Goal: Use online tool/utility: Utilize a website feature to perform a specific function

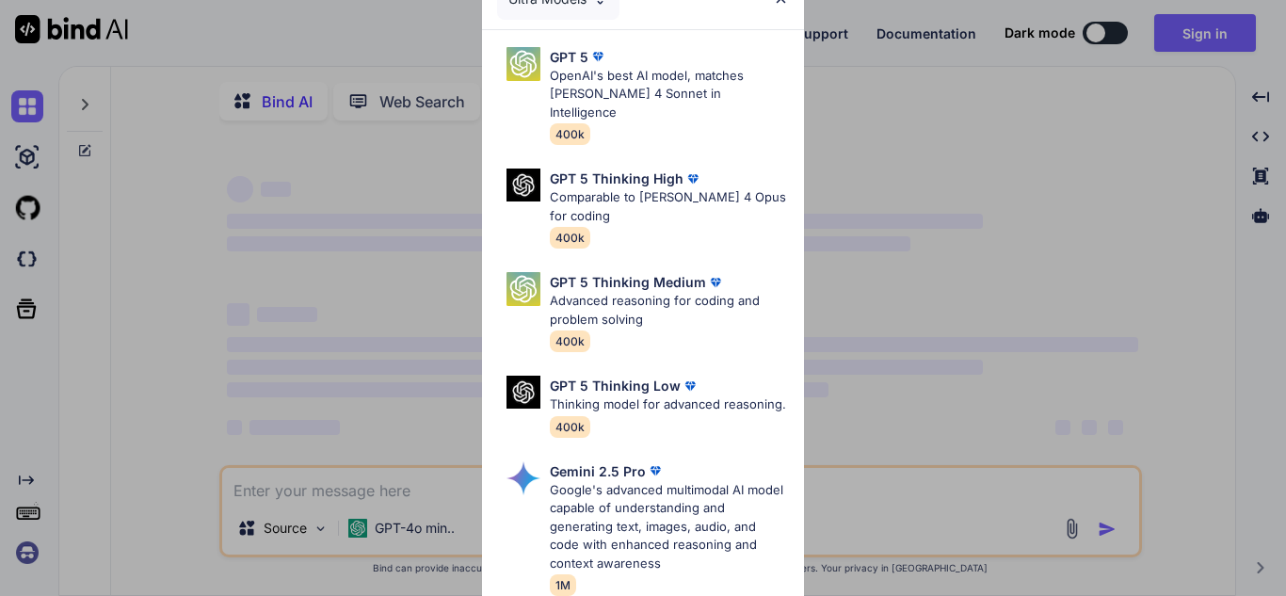
click at [920, 113] on div "Ultra Models GPT 5 OpenAI's best AI model, matches Claude 4 Sonnet in Intellige…" at bounding box center [643, 298] width 1286 height 596
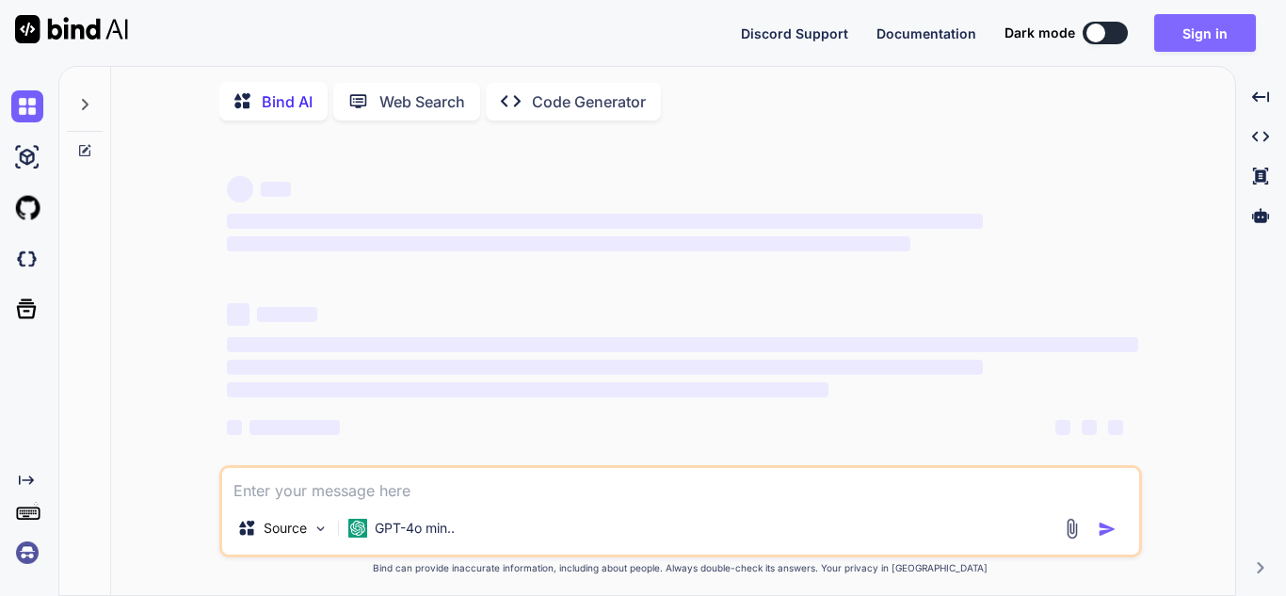
click at [1218, 42] on button "Sign in" at bounding box center [1205, 33] width 102 height 38
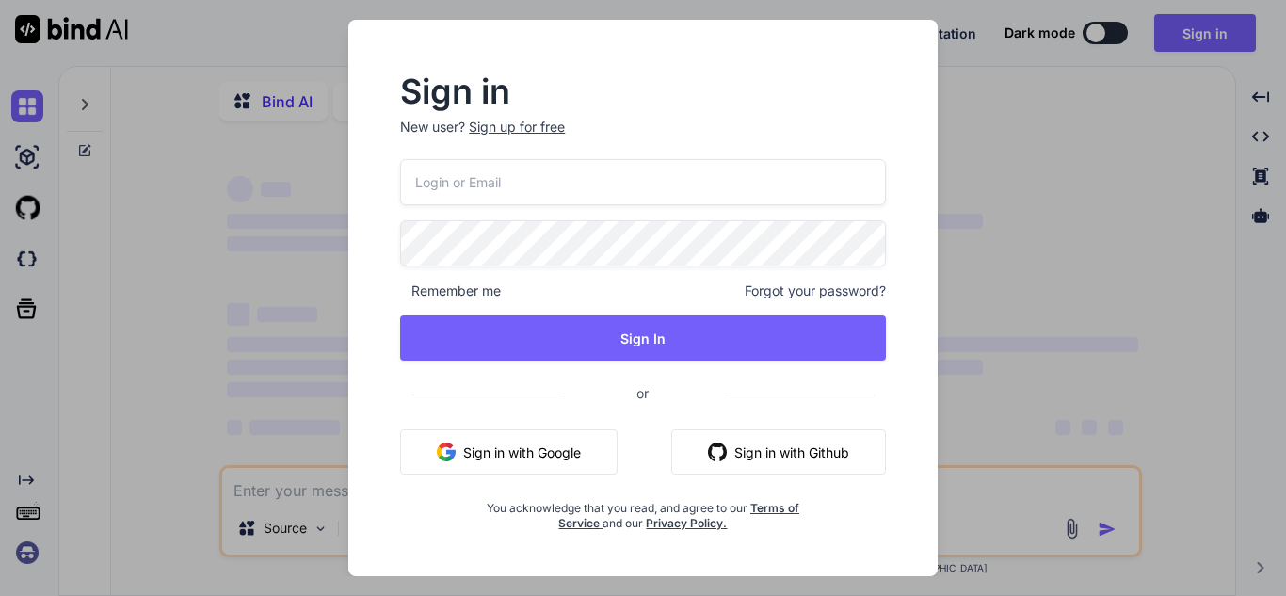
click at [623, 197] on input "email" at bounding box center [643, 182] width 486 height 46
type textarea "x"
type input "[EMAIL_ADDRESS][DOMAIN_NAME]"
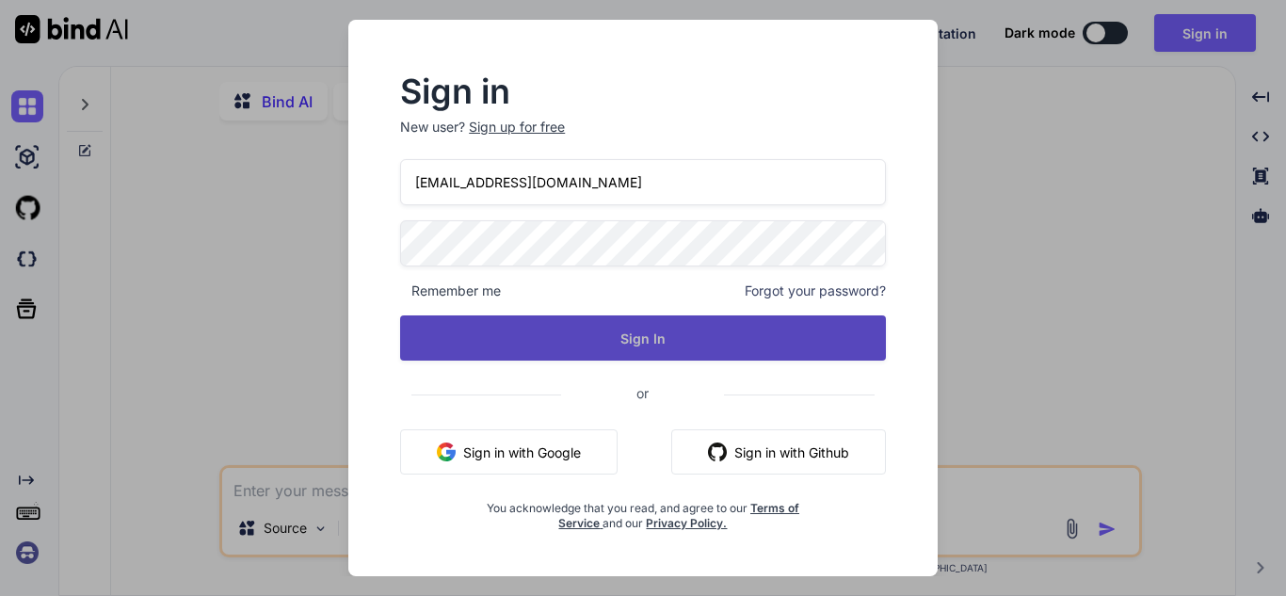
click at [634, 322] on button "Sign In" at bounding box center [643, 337] width 486 height 45
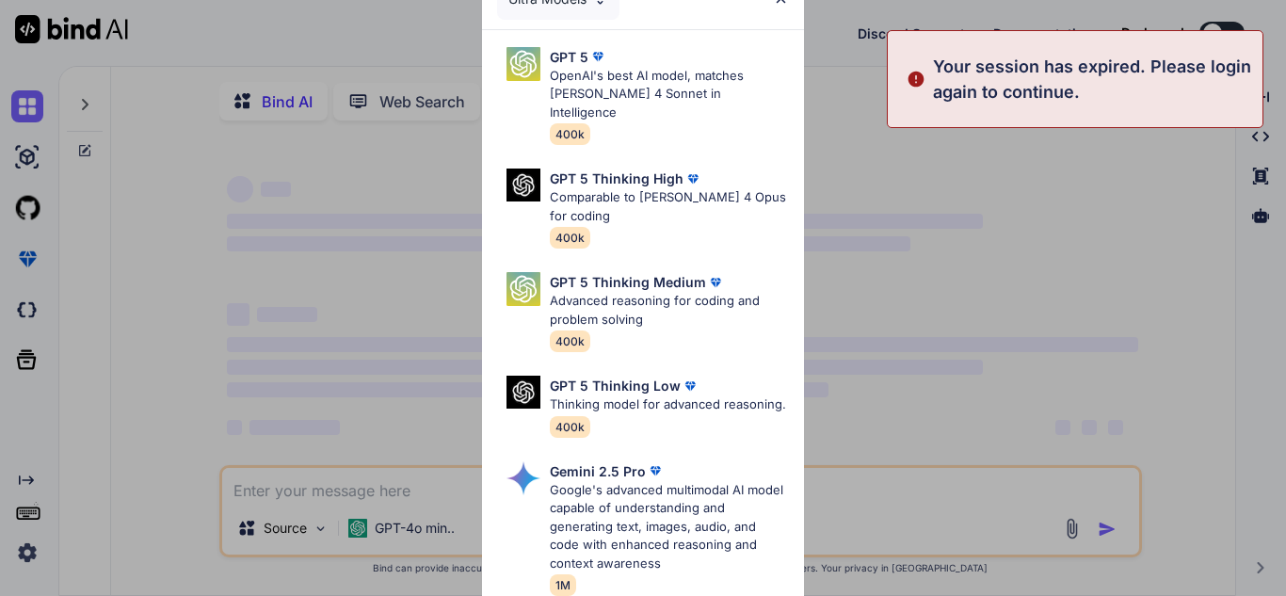
click at [896, 273] on div "Ultra Models GPT 5 OpenAI's best AI model, matches Claude 4 Sonnet in Intellige…" at bounding box center [643, 298] width 1286 height 596
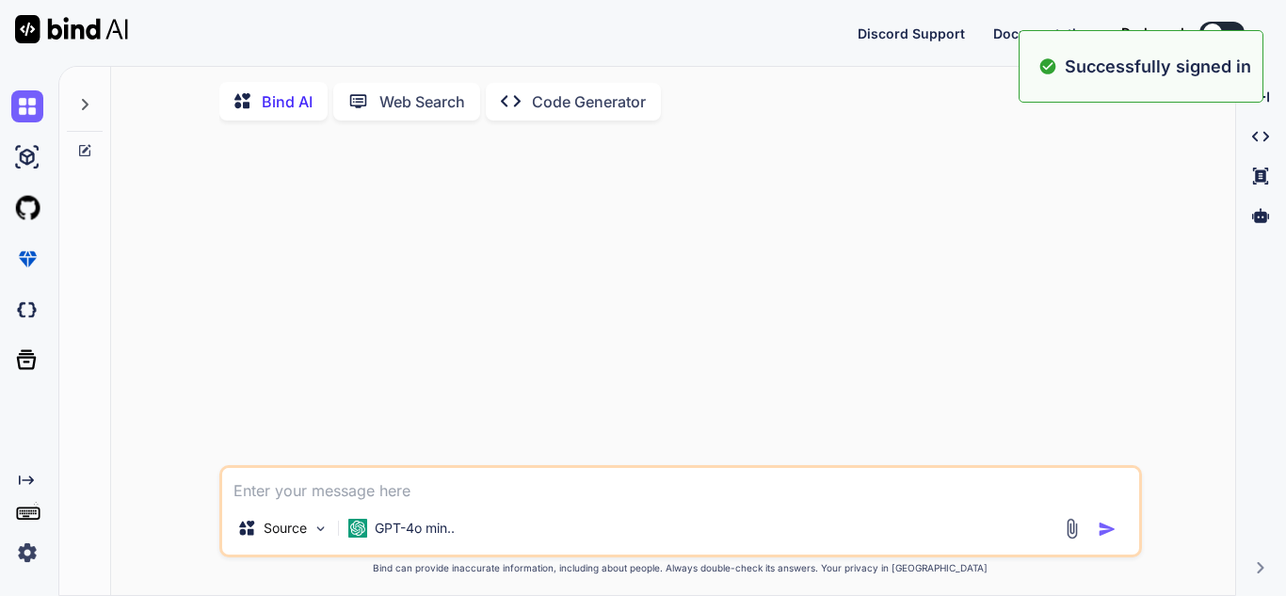
type textarea "x"
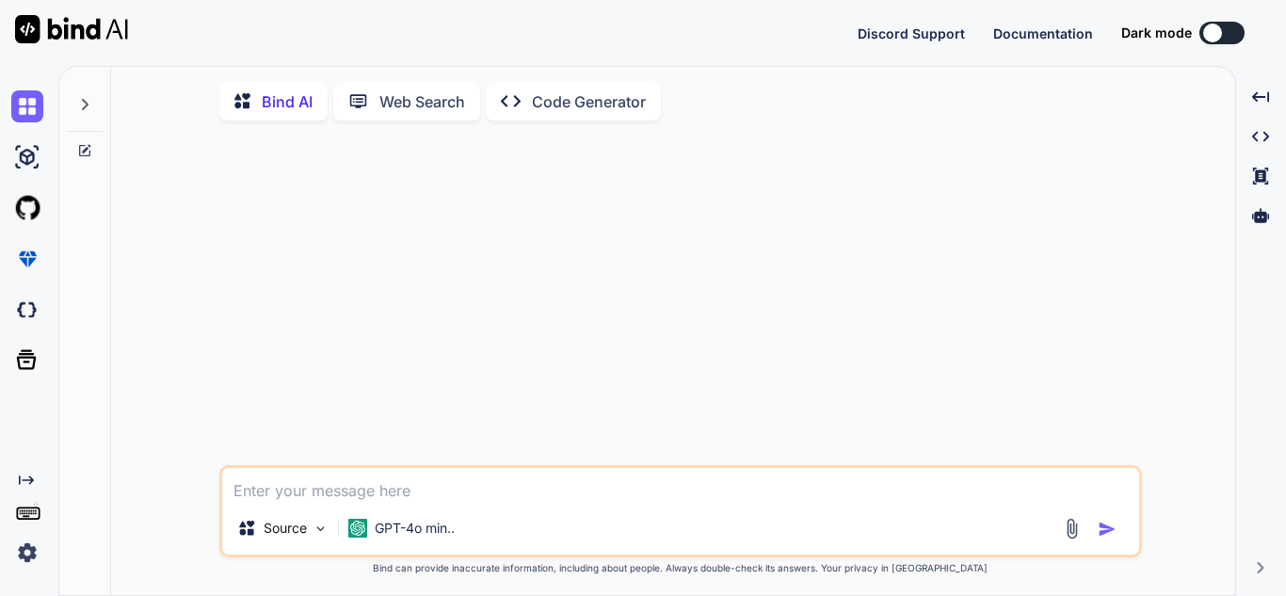
click at [1230, 38] on button at bounding box center [1221, 33] width 45 height 23
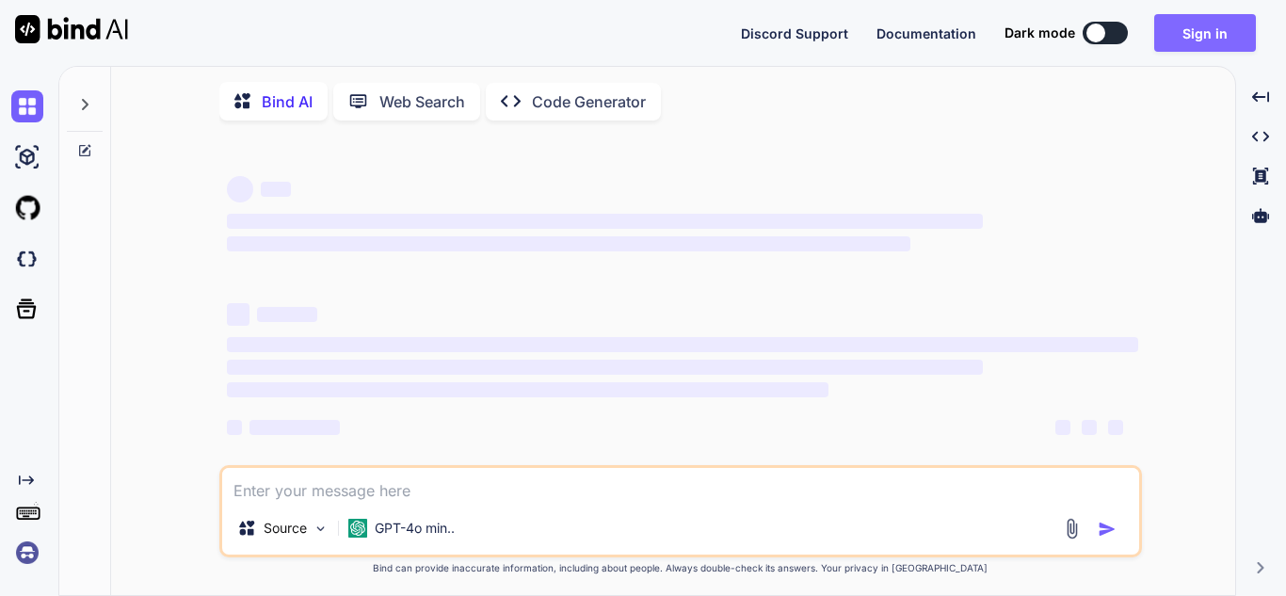
type textarea "x"
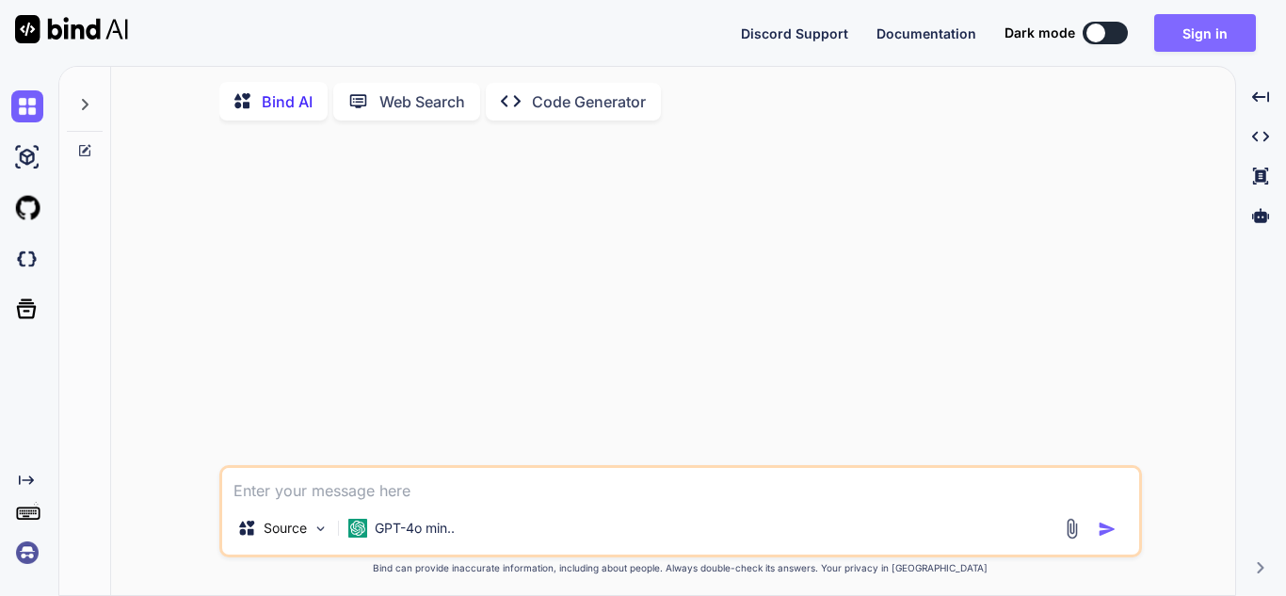
click at [1180, 42] on button "Sign in" at bounding box center [1205, 33] width 102 height 38
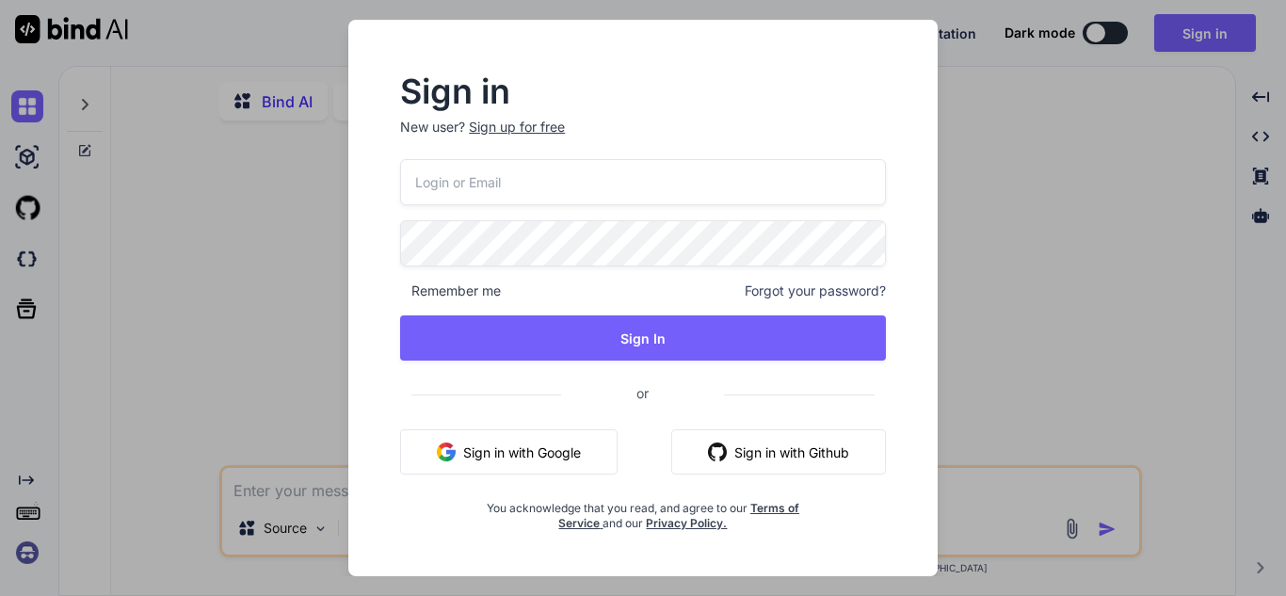
click at [631, 190] on input "email" at bounding box center [643, 182] width 486 height 46
type input "[EMAIL_ADDRESS][DOMAIN_NAME]"
click at [645, 311] on div "[EMAIL_ADDRESS][DOMAIN_NAME] Remember me Forgot your password? Sign In or Sign …" at bounding box center [643, 345] width 486 height 372
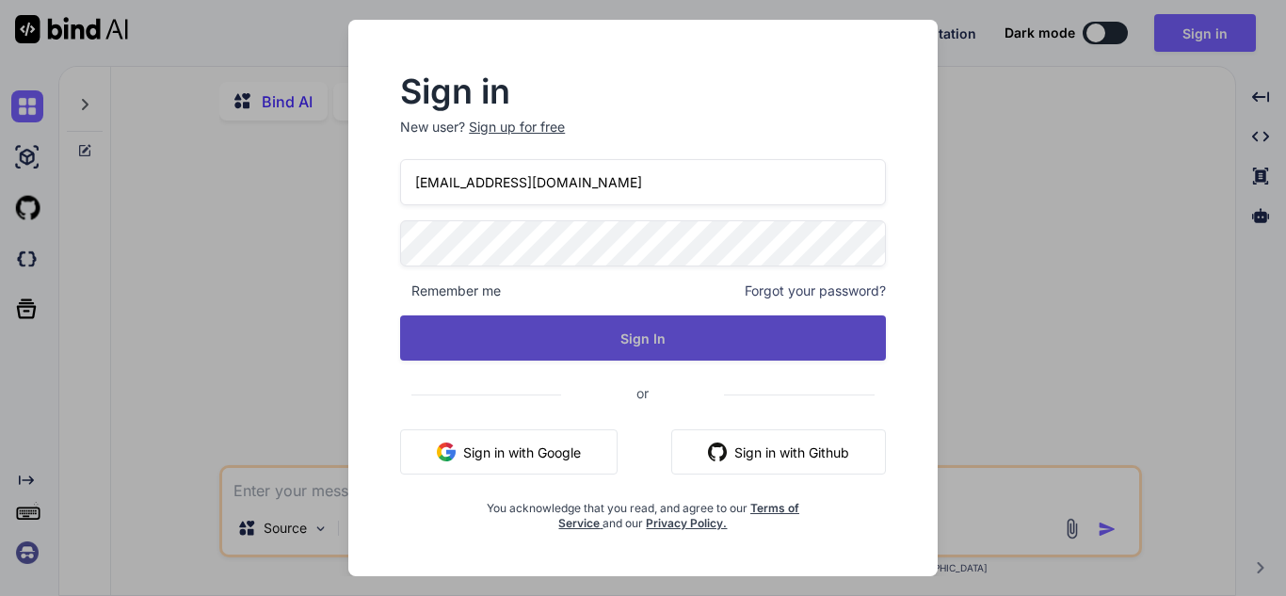
click at [639, 336] on button "Sign In" at bounding box center [643, 337] width 486 height 45
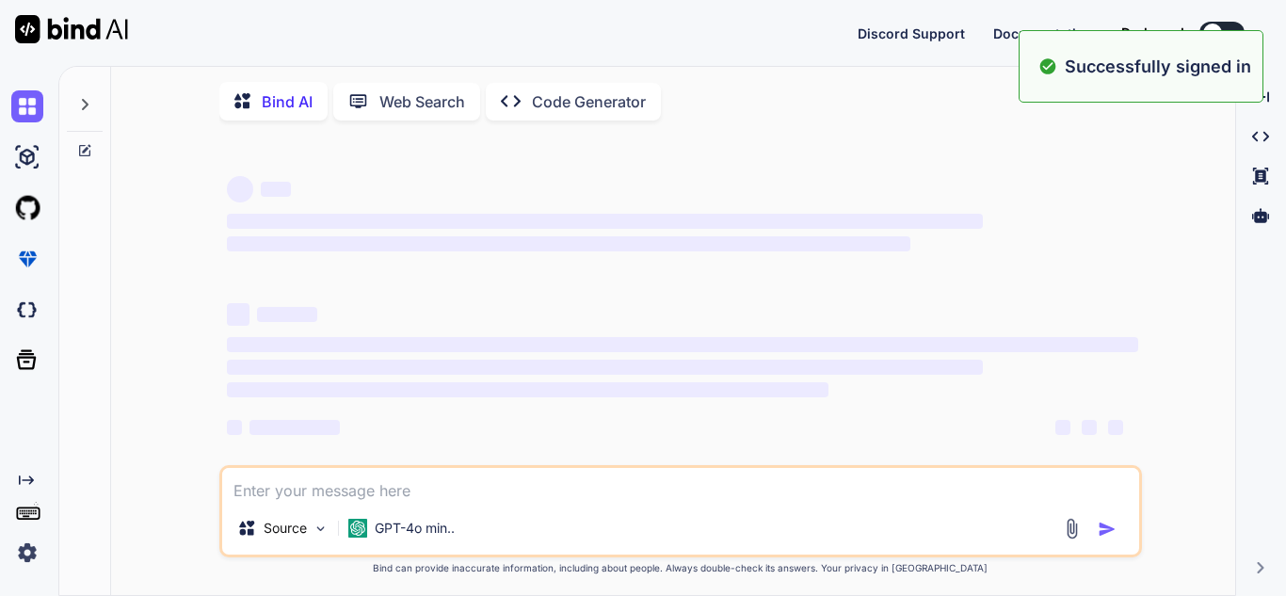
type textarea "x"
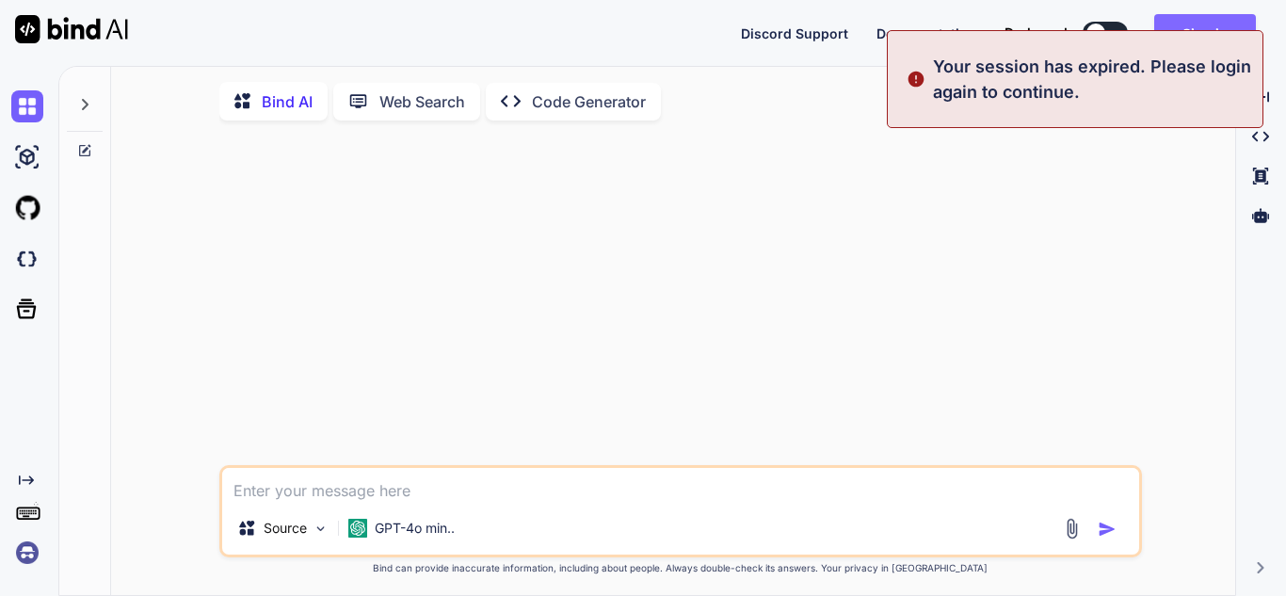
click at [1235, 20] on button "Sign in" at bounding box center [1205, 33] width 102 height 38
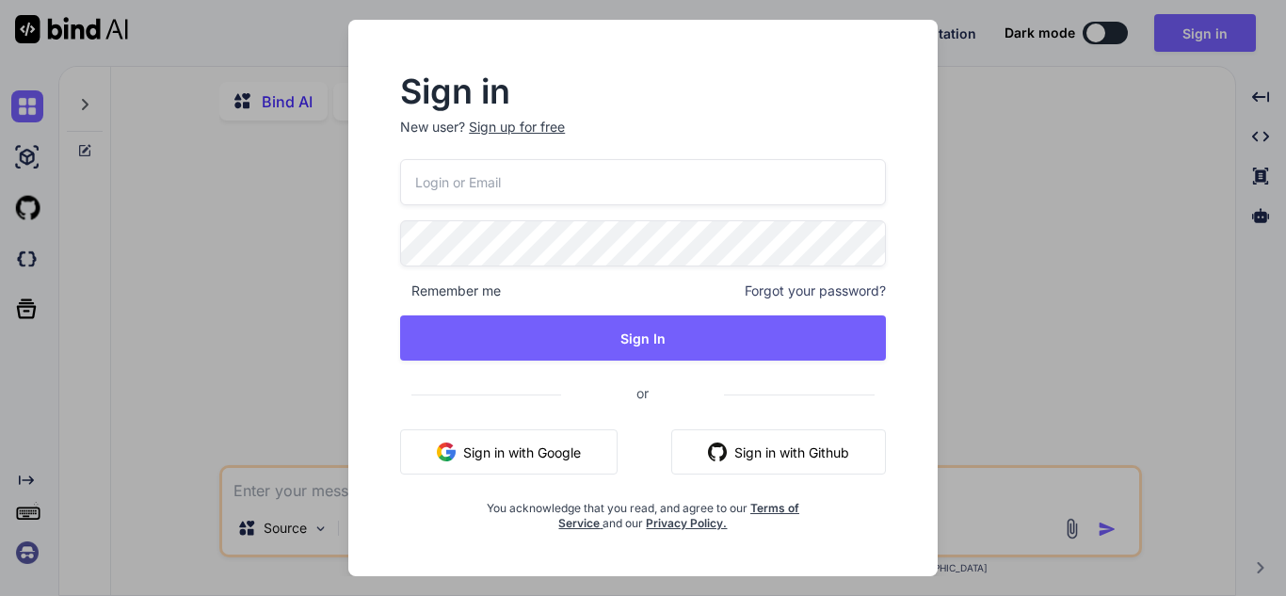
click at [501, 188] on input "email" at bounding box center [643, 182] width 486 height 46
type input "[EMAIL_ADDRESS][DOMAIN_NAME]"
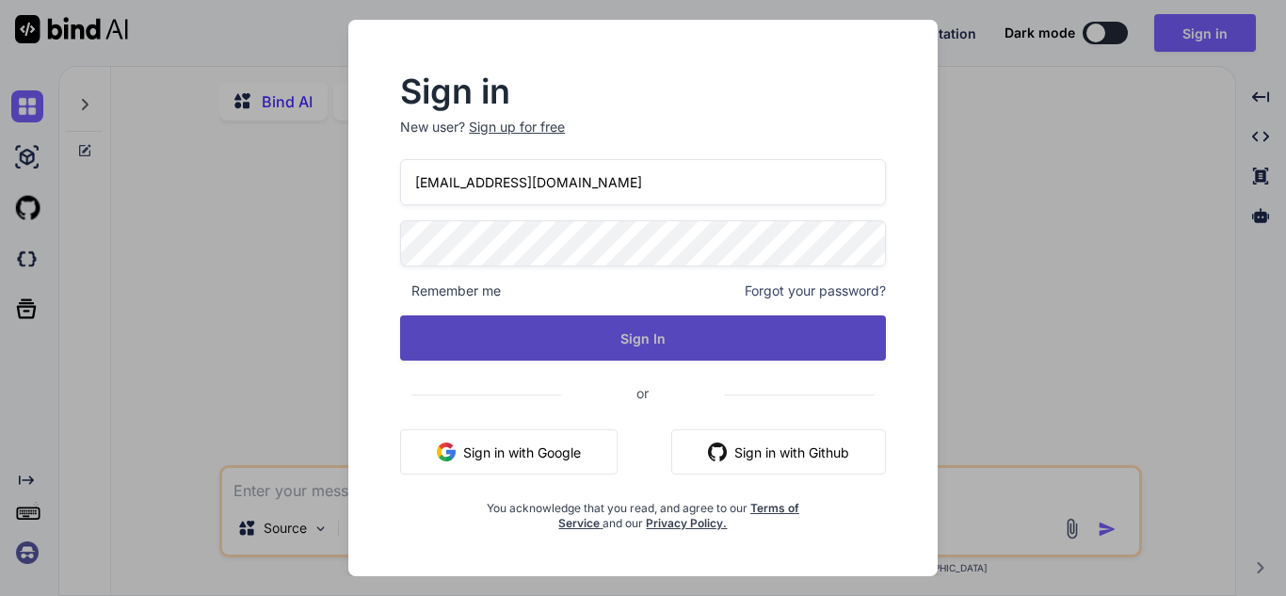
click at [520, 327] on button "Sign In" at bounding box center [643, 337] width 486 height 45
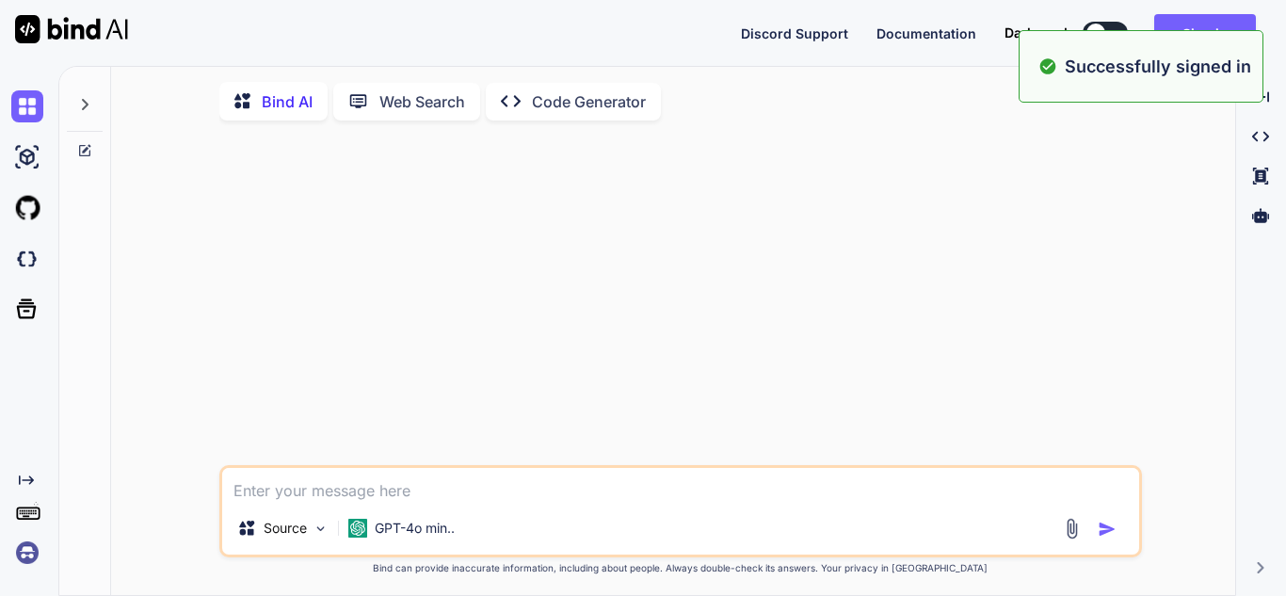
type textarea "x"
click at [1208, 25] on button "Sign in" at bounding box center [1205, 33] width 102 height 38
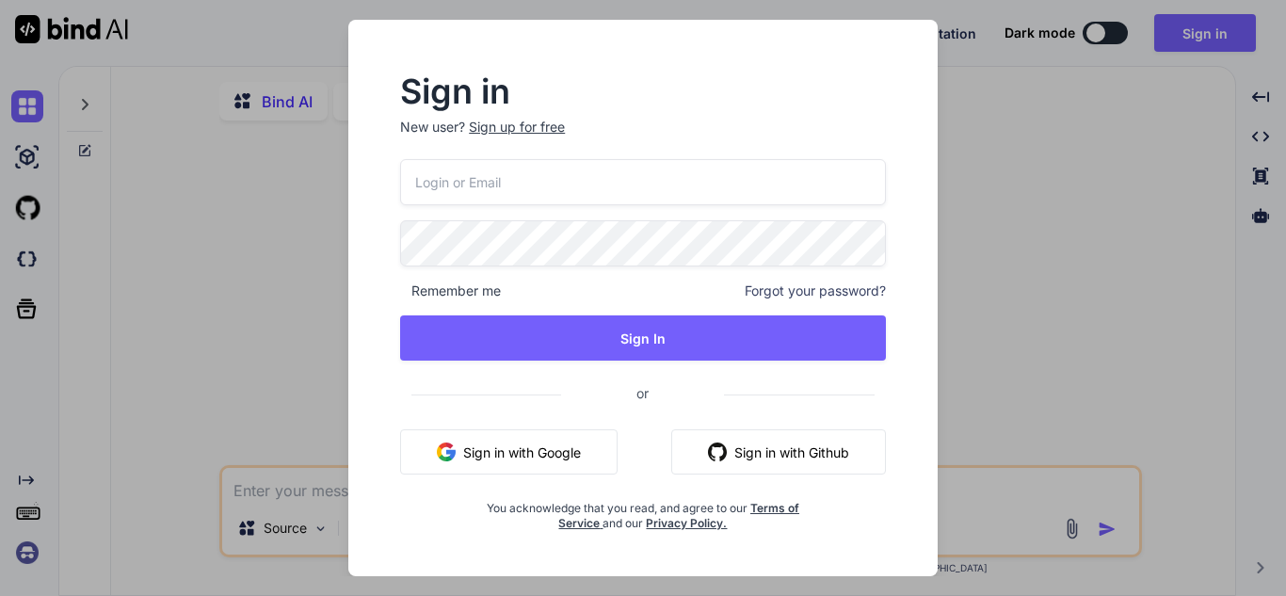
click at [562, 166] on input "email" at bounding box center [643, 182] width 486 height 46
type input "[EMAIL_ADDRESS][DOMAIN_NAME]"
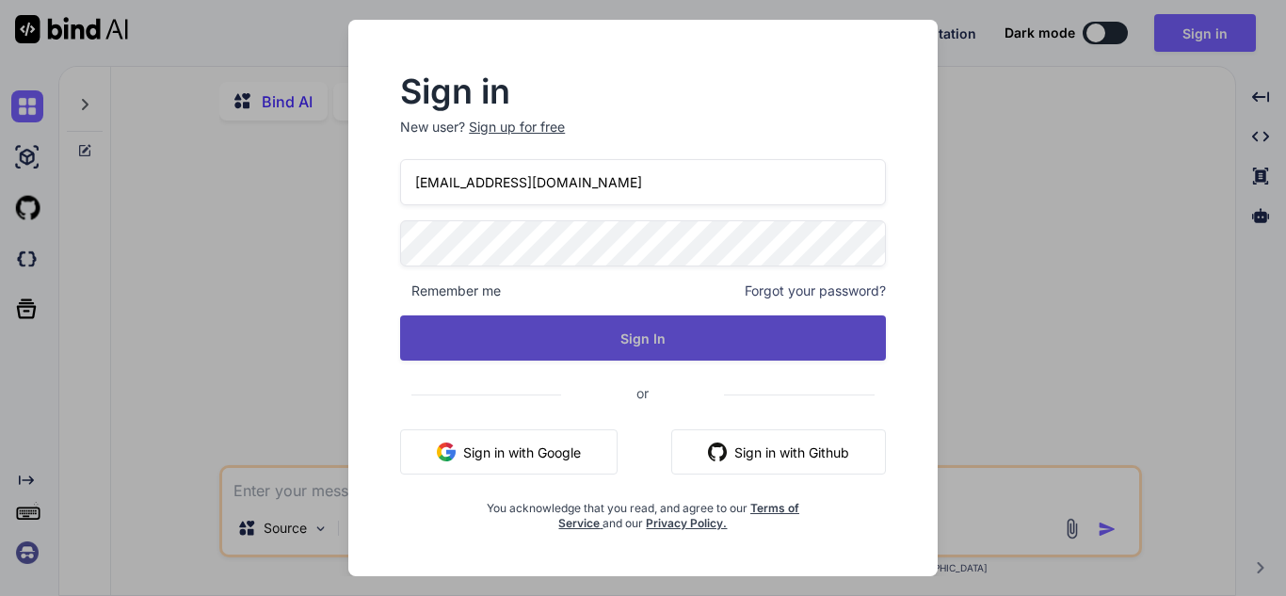
click at [508, 338] on button "Sign In" at bounding box center [643, 337] width 486 height 45
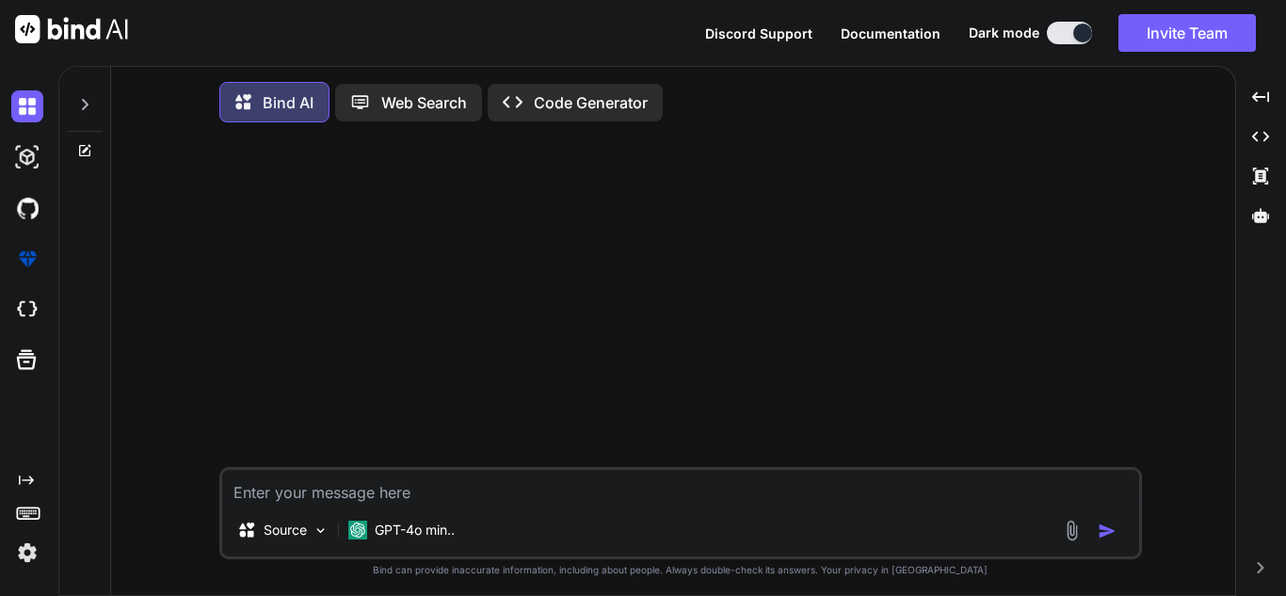
click at [581, 116] on div "Created with Pixso. Code Generator" at bounding box center [575, 103] width 175 height 38
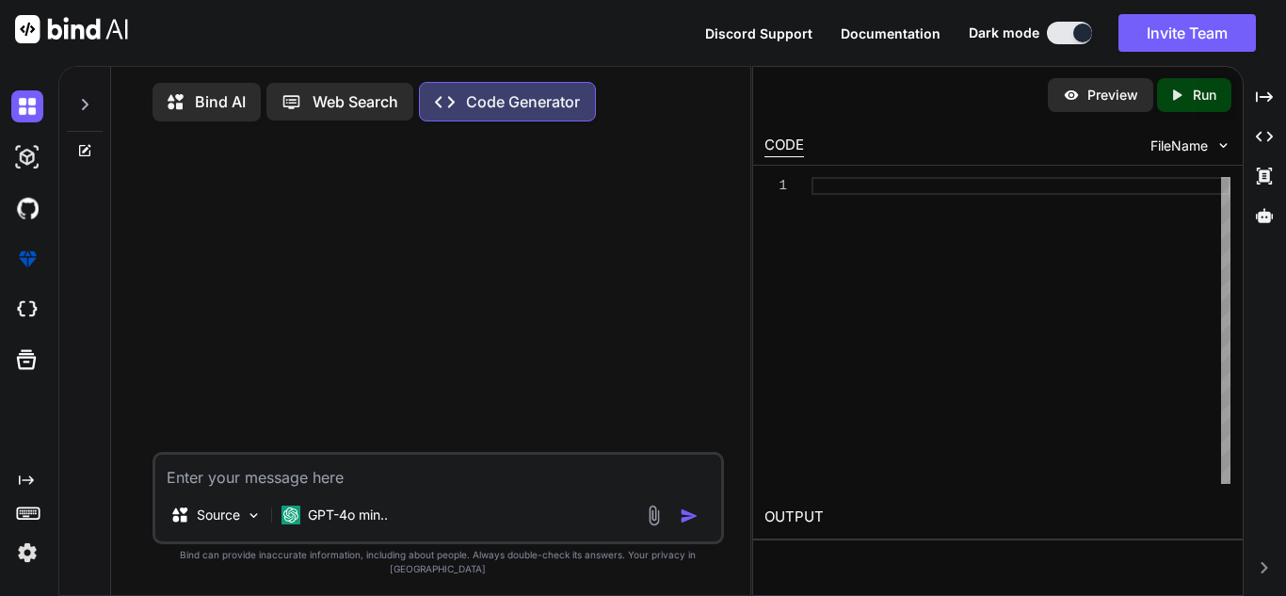
click at [499, 225] on div at bounding box center [440, 293] width 568 height 315
click at [293, 488] on textarea at bounding box center [438, 472] width 566 height 34
click at [296, 484] on textarea at bounding box center [438, 472] width 566 height 34
type textarea "x"
type textarea "a"
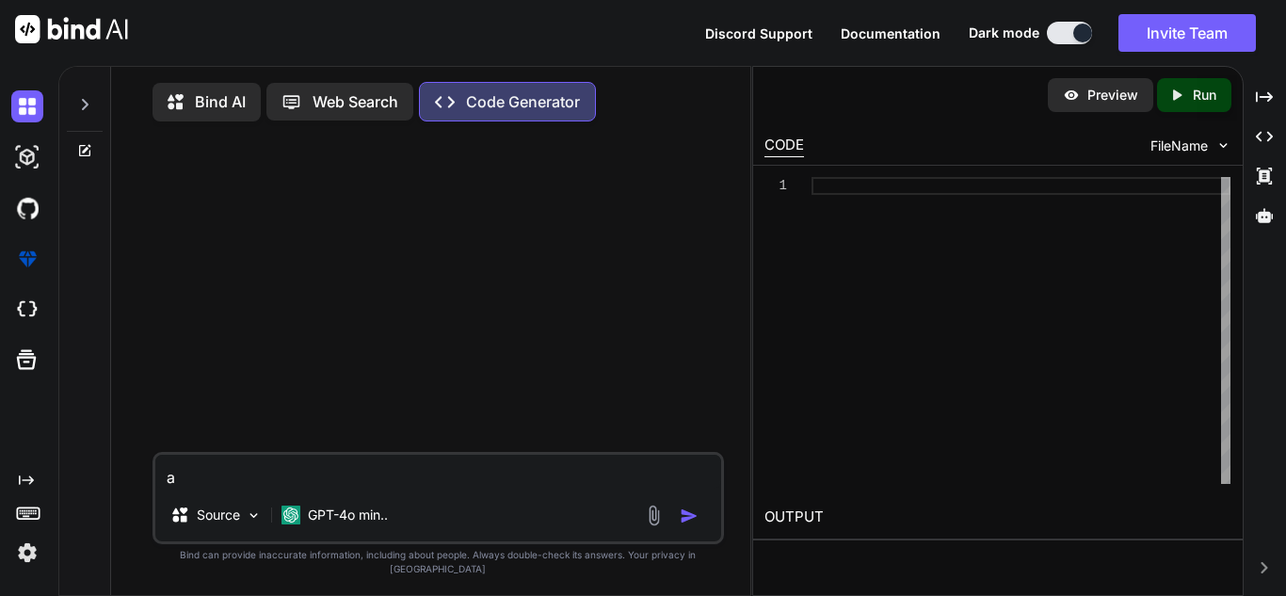
type textarea "x"
type textarea "a al"
type textarea "x"
type textarea "a all"
type textarea "x"
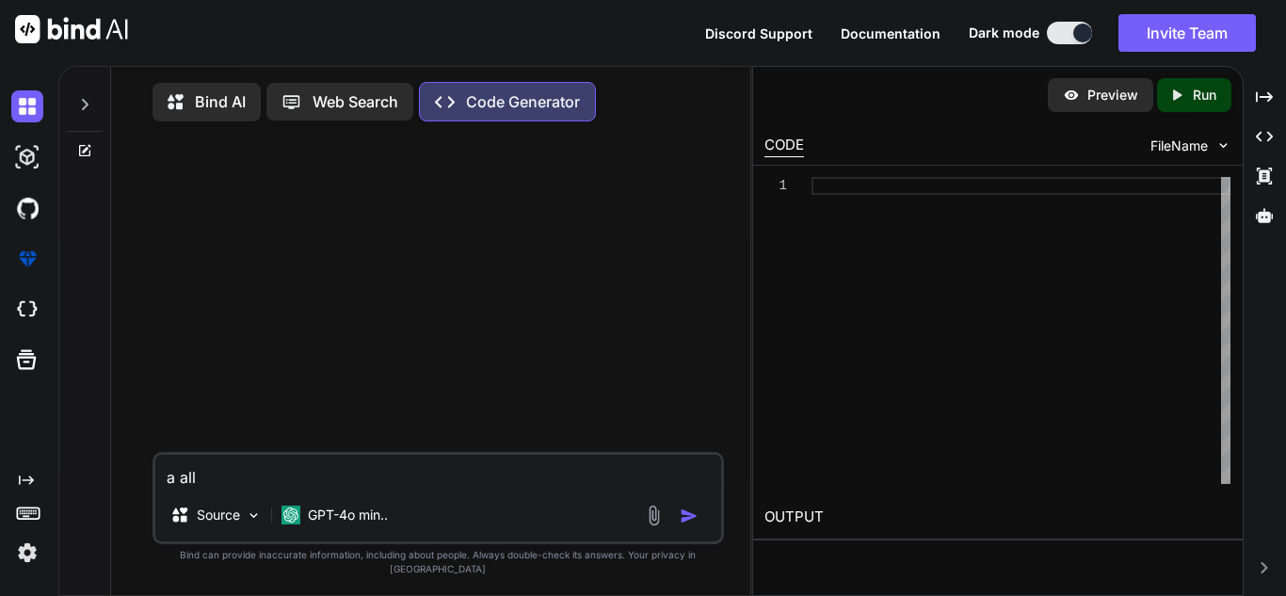
type textarea "a all i"
type textarea "x"
type textarea "a all in"
type textarea "x"
type textarea "a all in o"
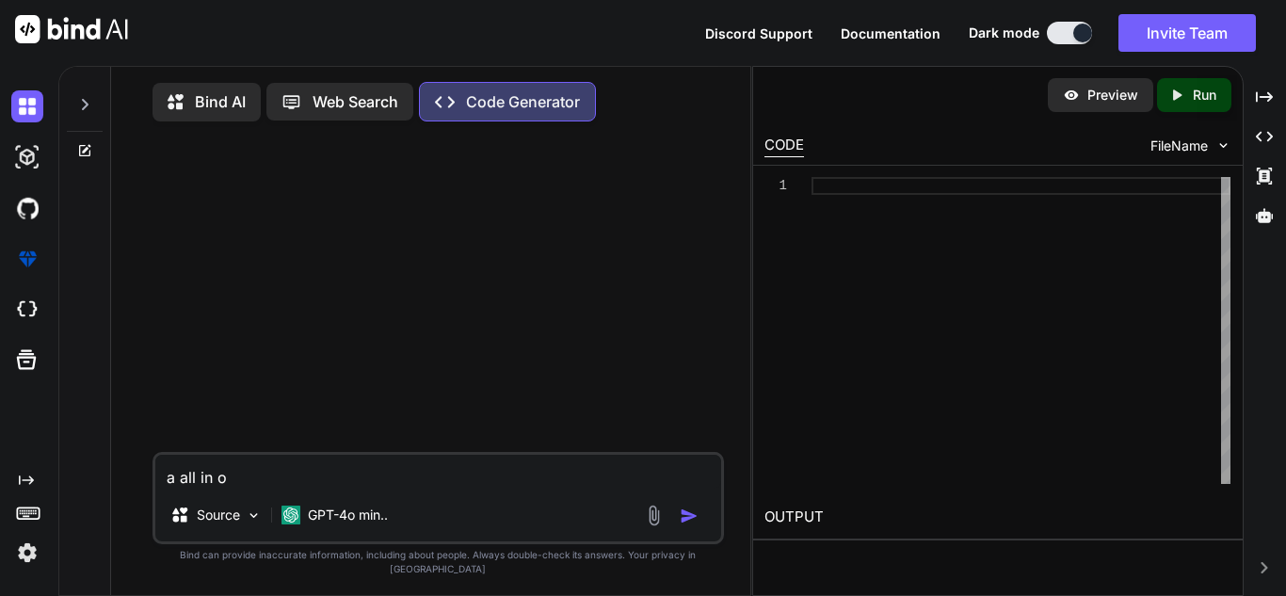
type textarea "x"
type textarea "a all in one"
type textarea "x"
type textarea "a all in one"
type textarea "x"
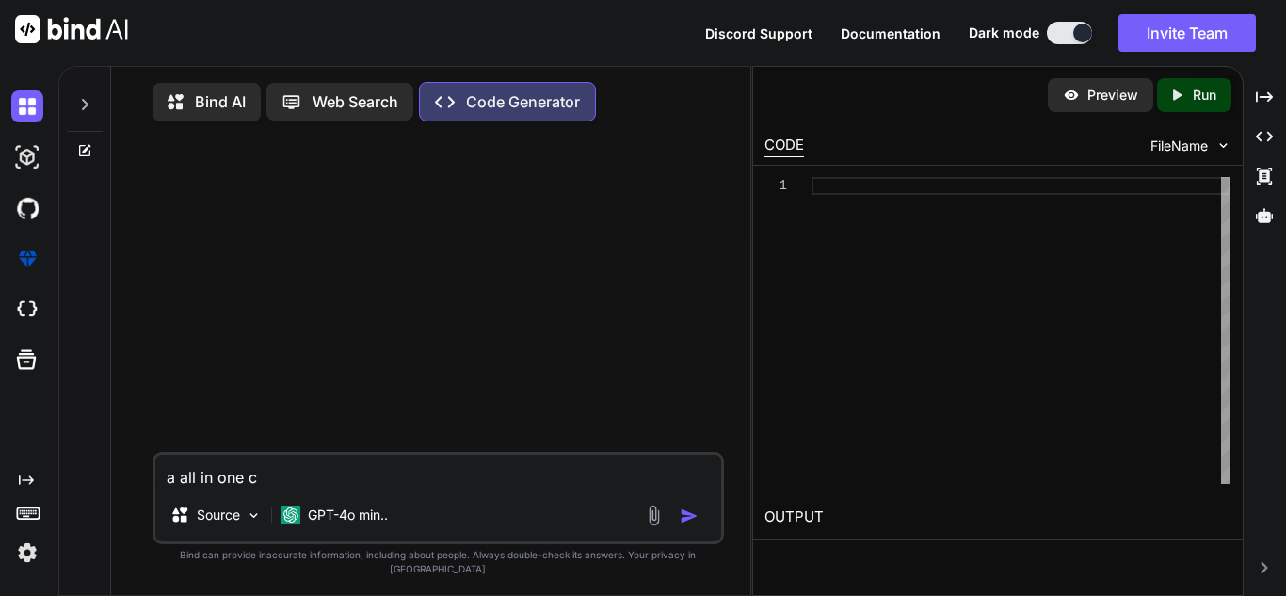
type textarea "a all in one co"
type textarea "x"
type textarea "a all in one cod"
type textarea "x"
type textarea "a all in one code"
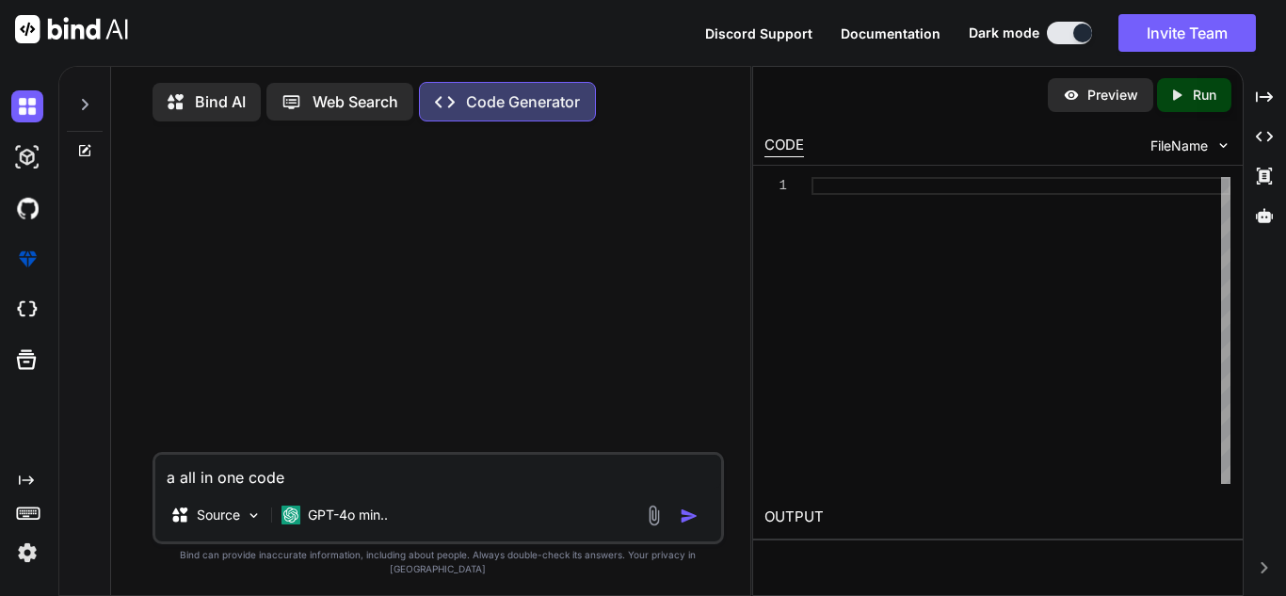
type textarea "x"
type textarea "a all in one code"
type textarea "x"
type textarea "a all in one code h"
type textarea "x"
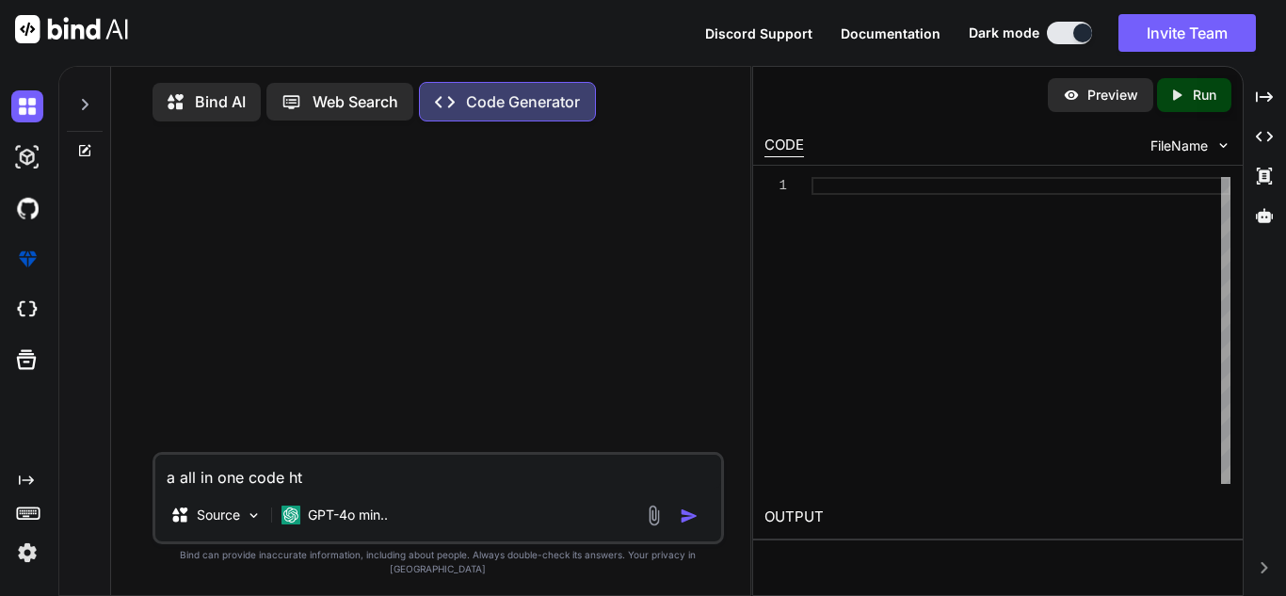
type textarea "a all in one code htm"
type textarea "x"
type textarea "a all in one code html"
type textarea "x"
type textarea "a all in one code html"
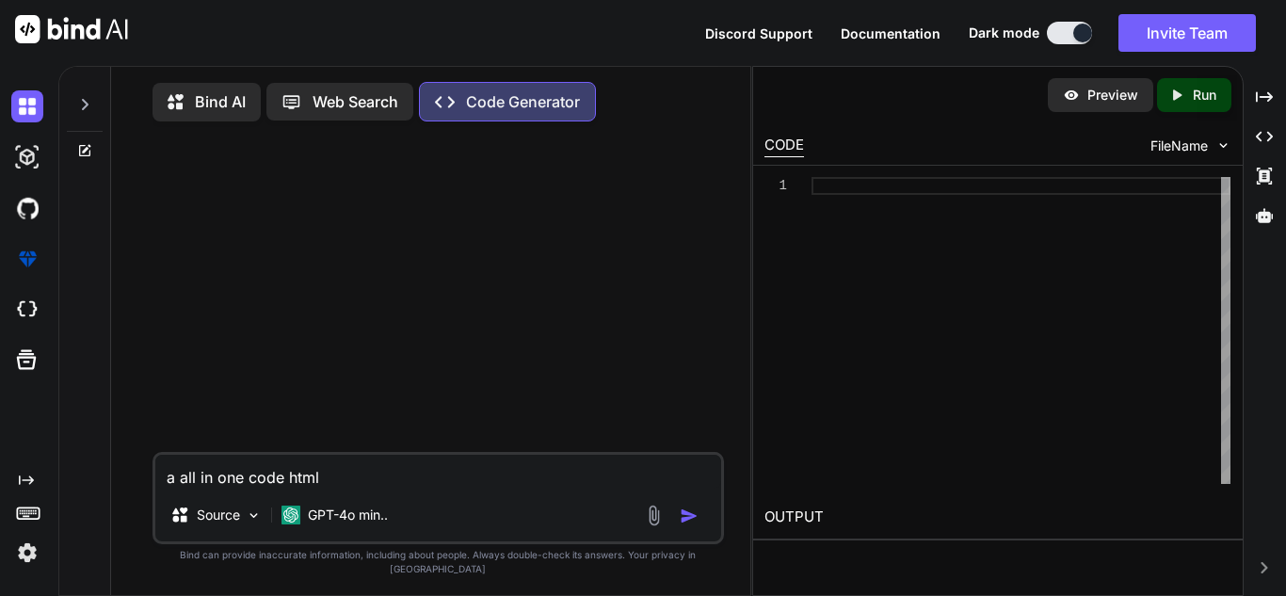
type textarea "x"
type textarea "a all in one code html s"
type textarea "x"
type textarea "a all in one code html sit"
type textarea "x"
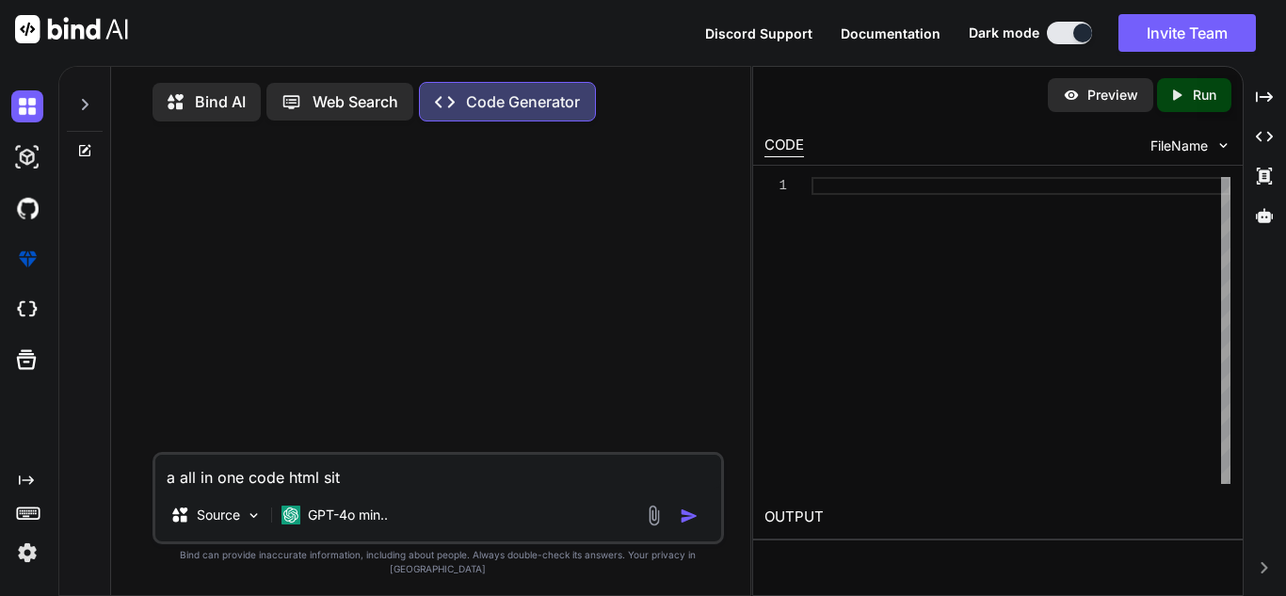
type textarea "a all in one code html site"
type textarea "x"
type textarea "a all in one code html site a"
type textarea "x"
type textarea "a all in one code html site ab"
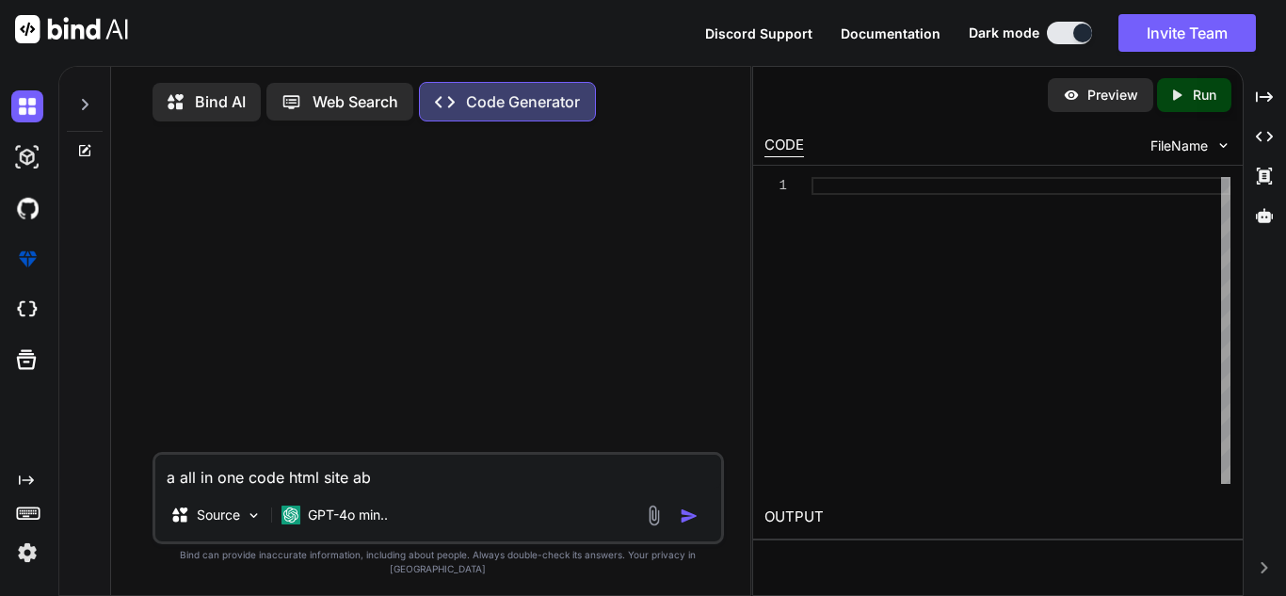
type textarea "x"
type textarea "a all in one code html site abo"
type textarea "x"
type textarea "a all in one code html site about"
type textarea "x"
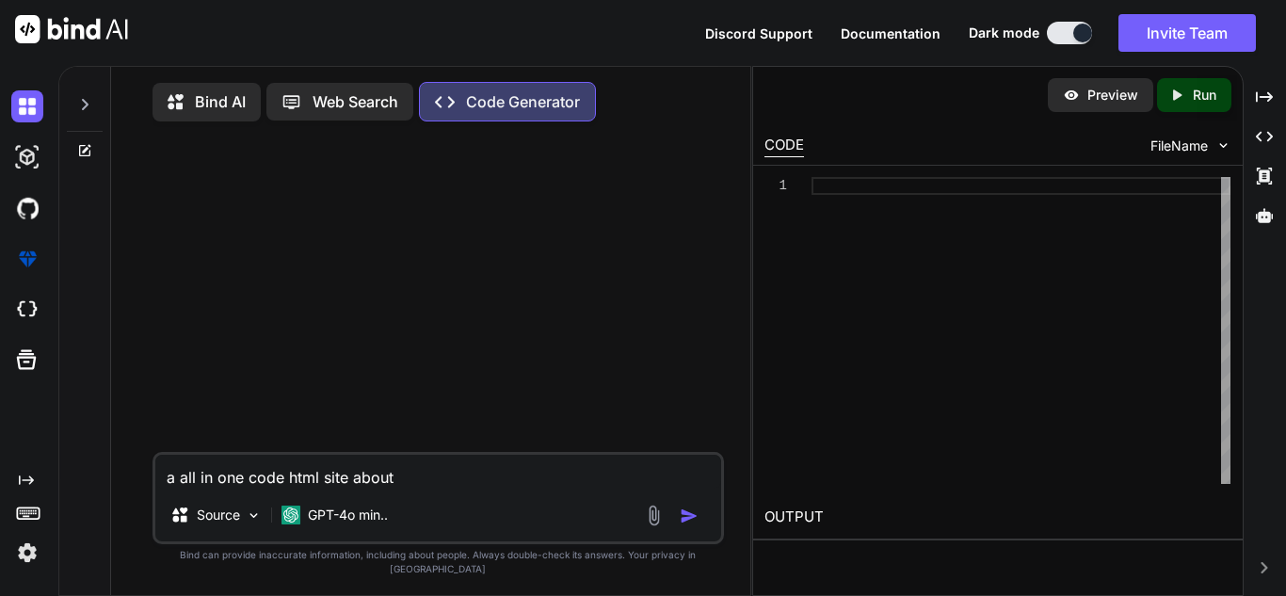
type textarea "a all in one code html site about h"
type textarea "x"
type textarea "a all in one code html site about ho"
type textarea "x"
type textarea "a all in one code html site about how"
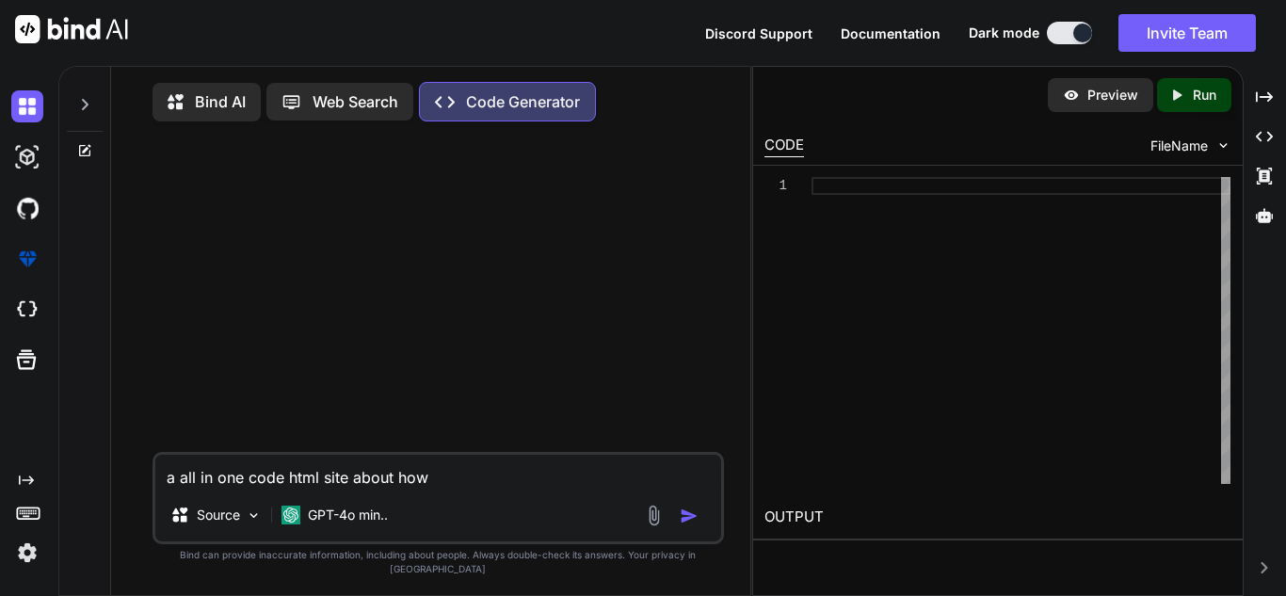
type textarea "x"
type textarea "a all in one code html site about how"
type textarea "x"
type textarea "a all in one code html site about how t"
type textarea "x"
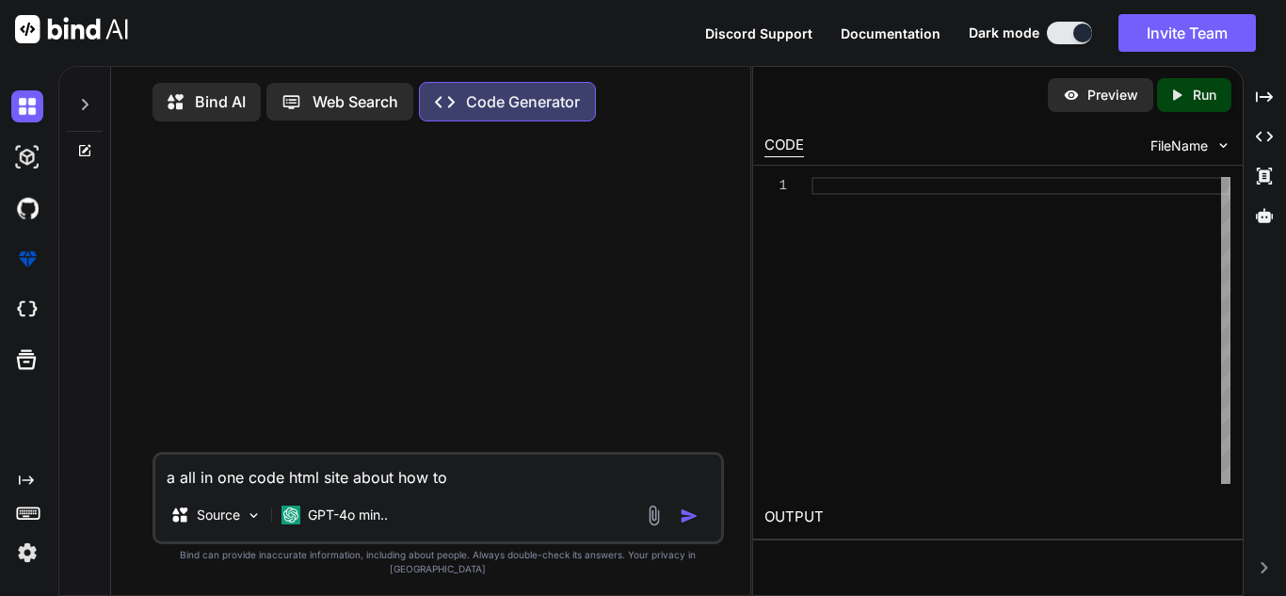
type textarea "a all in one code html site about how to"
type textarea "x"
type textarea "a all in one code html site about how to co"
type textarea "x"
type textarea "a all in one code html site about how to cod"
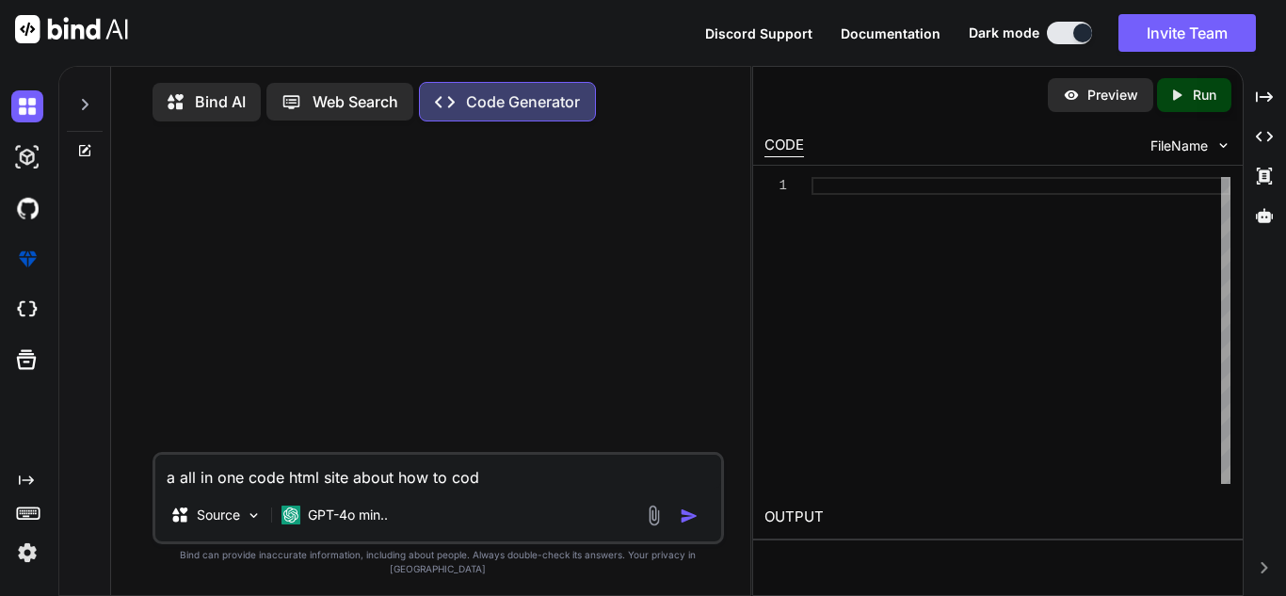
type textarea "x"
type textarea "a all in one code html site about how to code"
type textarea "x"
type textarea "a all in one code html site about how to code i"
type textarea "x"
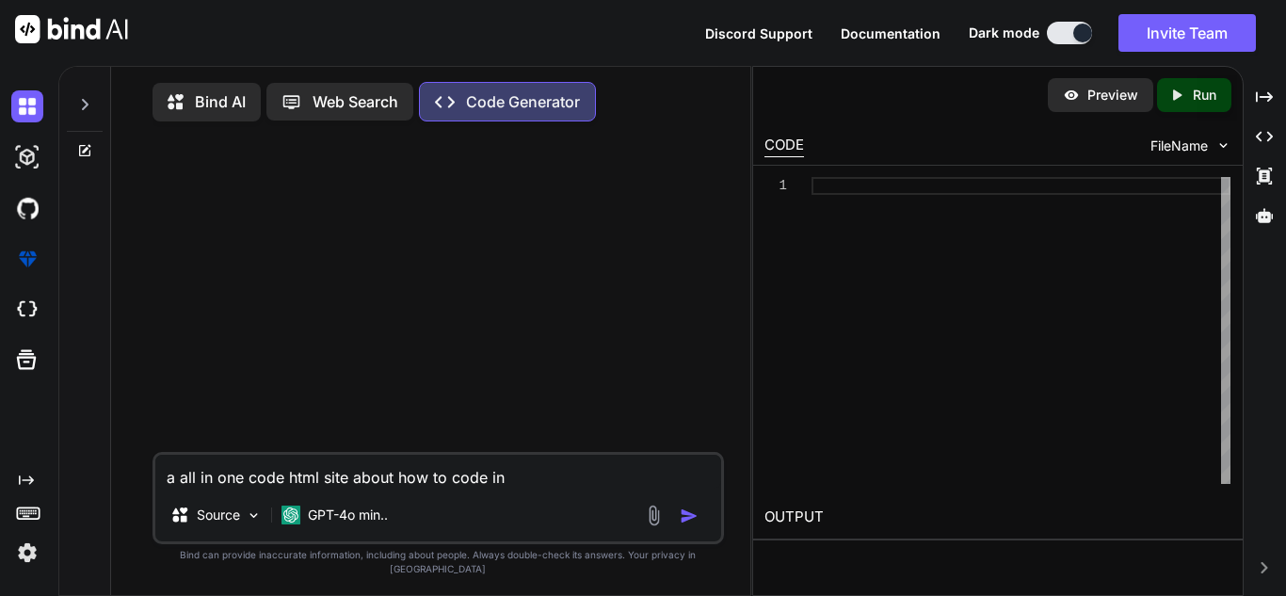
type textarea "a all in one code html site about how to code in"
type textarea "x"
type textarea "a all in one code html site about how to code in h"
type textarea "x"
type textarea "a all in one code html site about how to code in ht"
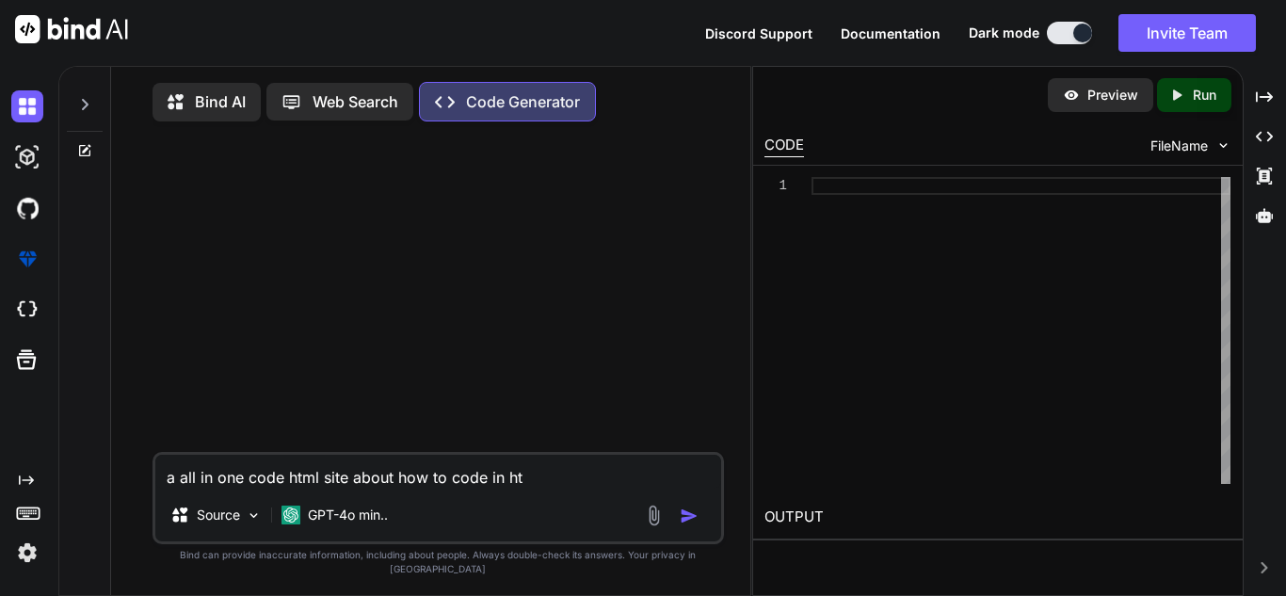
type textarea "x"
type textarea "a all in one code html site about how to code in htm"
type textarea "x"
type textarea "a all in one code html site about how to code in html"
type textarea "x"
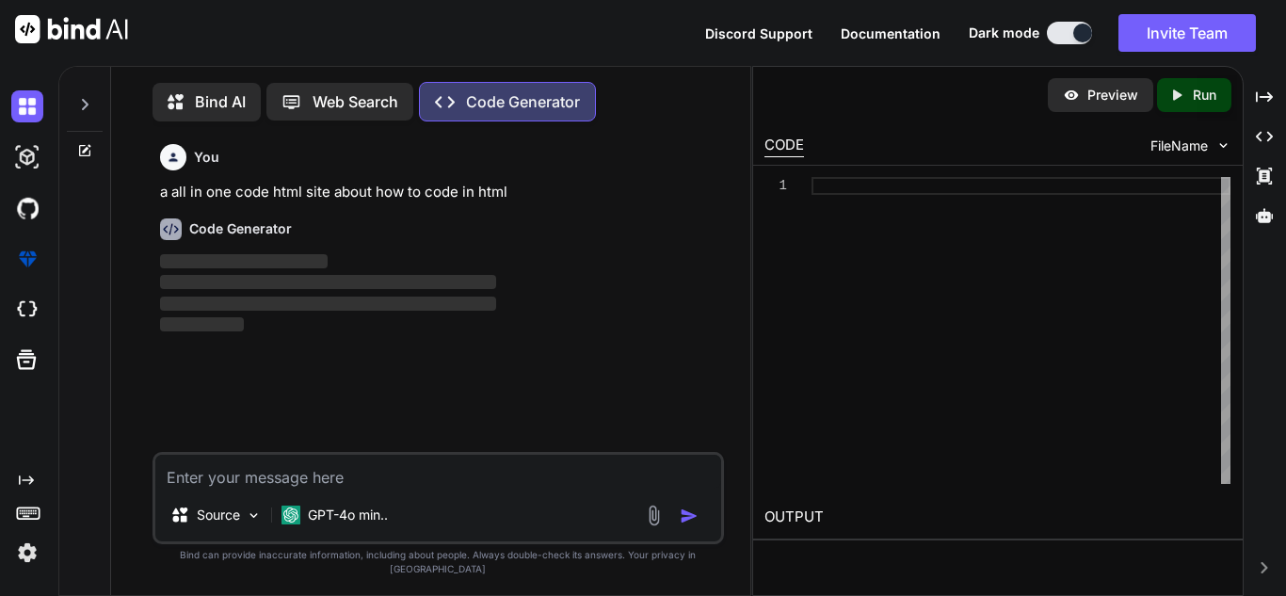
scroll to position [8, 0]
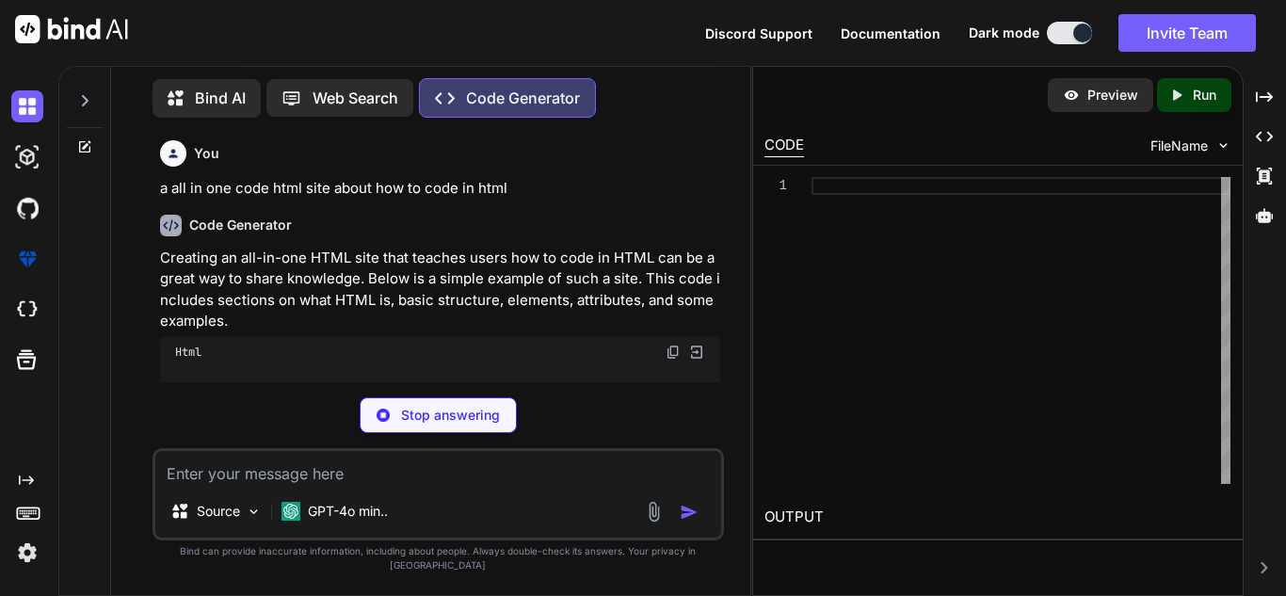
type textarea "x"
type textarea "</section> <footer> <p>&copy; 2023 Learn HTML. All rights reserved.</p> </foote…"
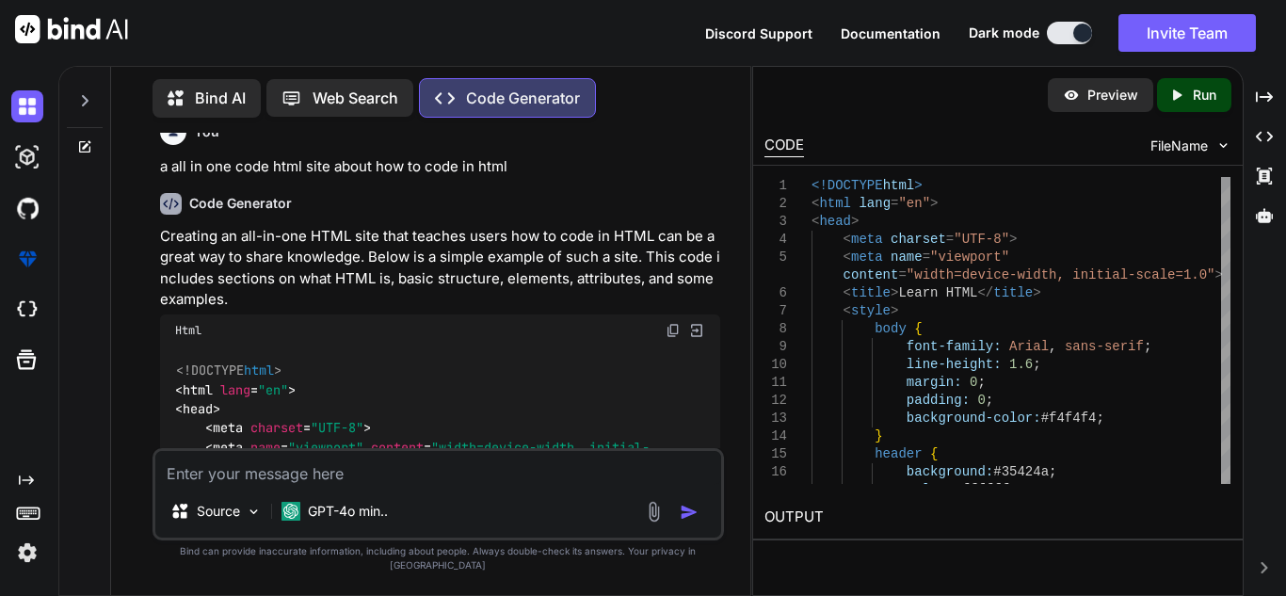
scroll to position [24, 0]
click at [670, 332] on img at bounding box center [672, 327] width 15 height 15
click at [372, 473] on textarea at bounding box center [438, 468] width 566 height 34
type textarea "x"
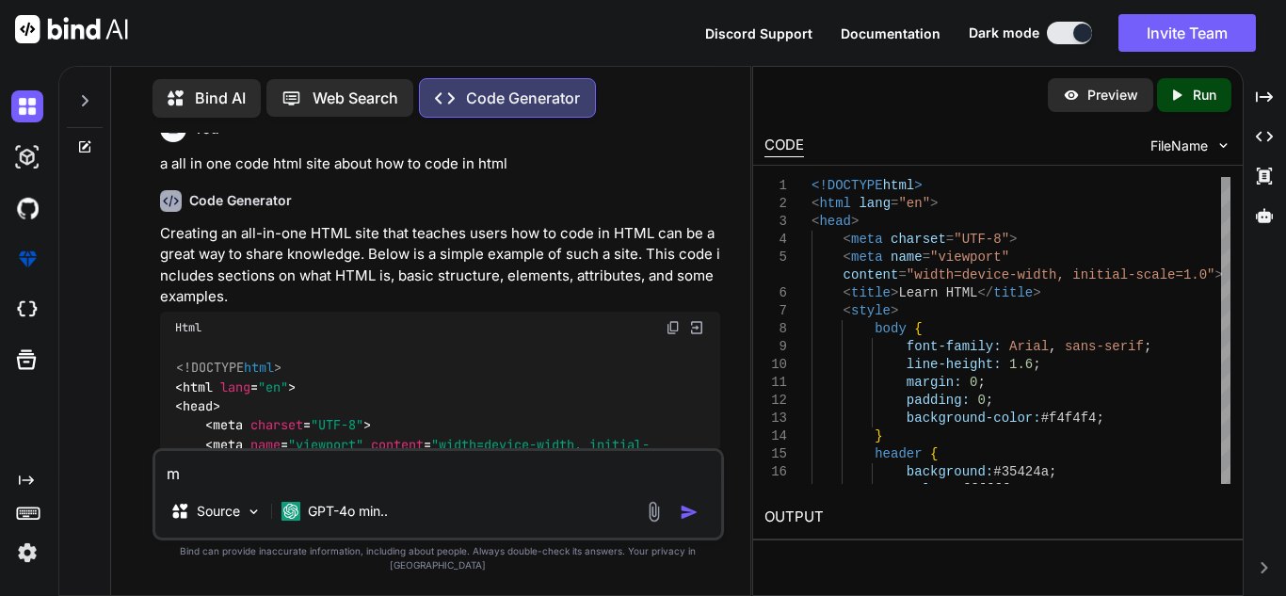
type textarea "ma"
type textarea "x"
type textarea "make"
type textarea "x"
type textarea "make"
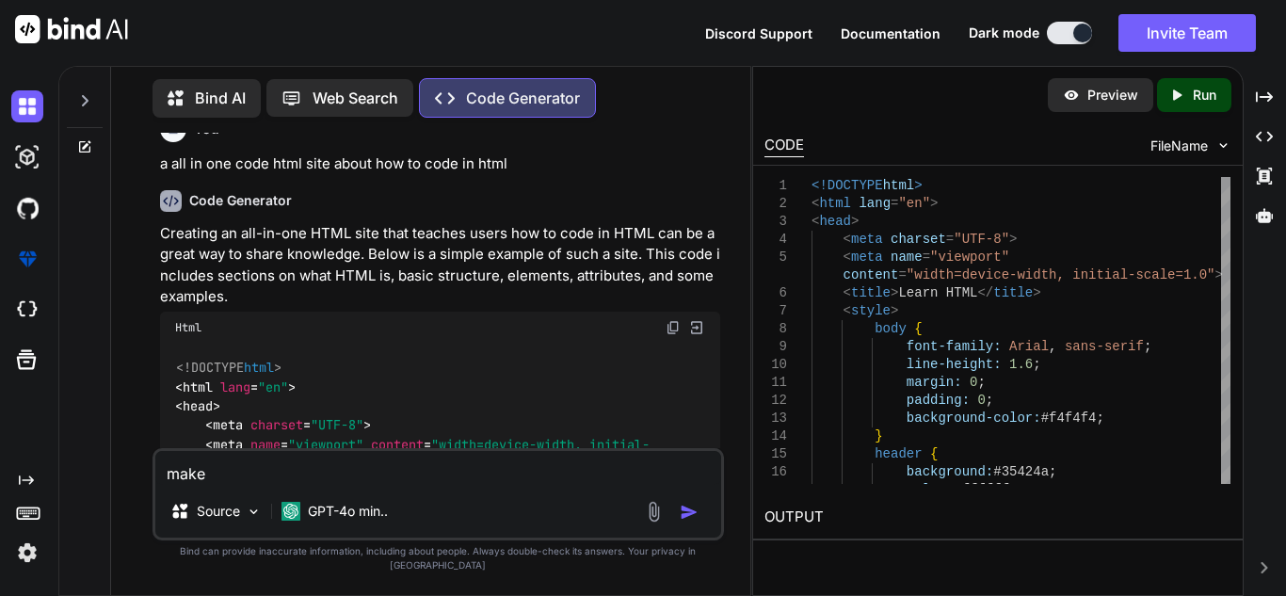
type textarea "x"
type textarea "make t"
type textarea "x"
type textarea "make th"
type textarea "x"
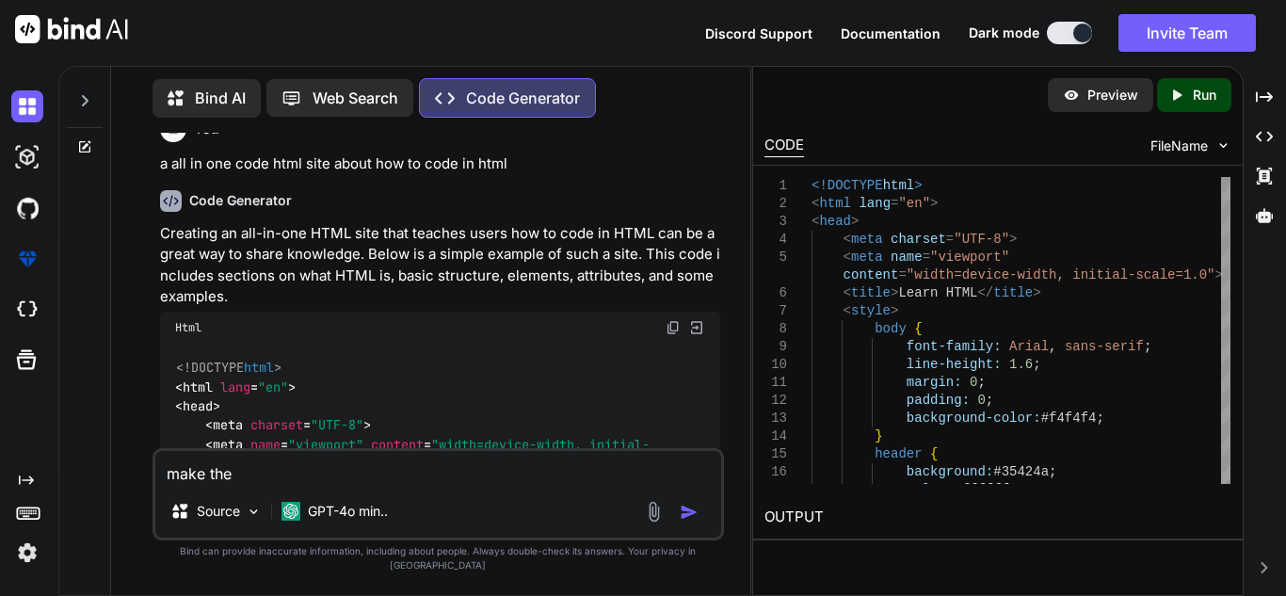
type textarea "make the"
type textarea "x"
type textarea "make the si"
type textarea "x"
type textarea "make the sit"
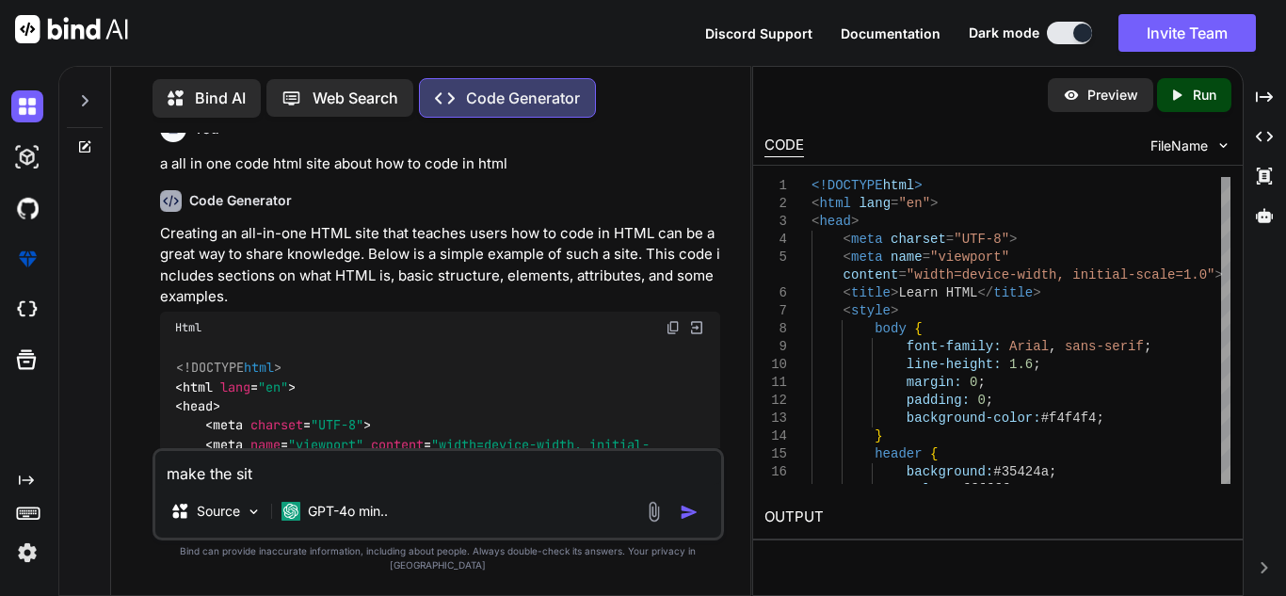
type textarea "x"
type textarea "make the site"
type textarea "x"
type textarea "make the site a"
type textarea "x"
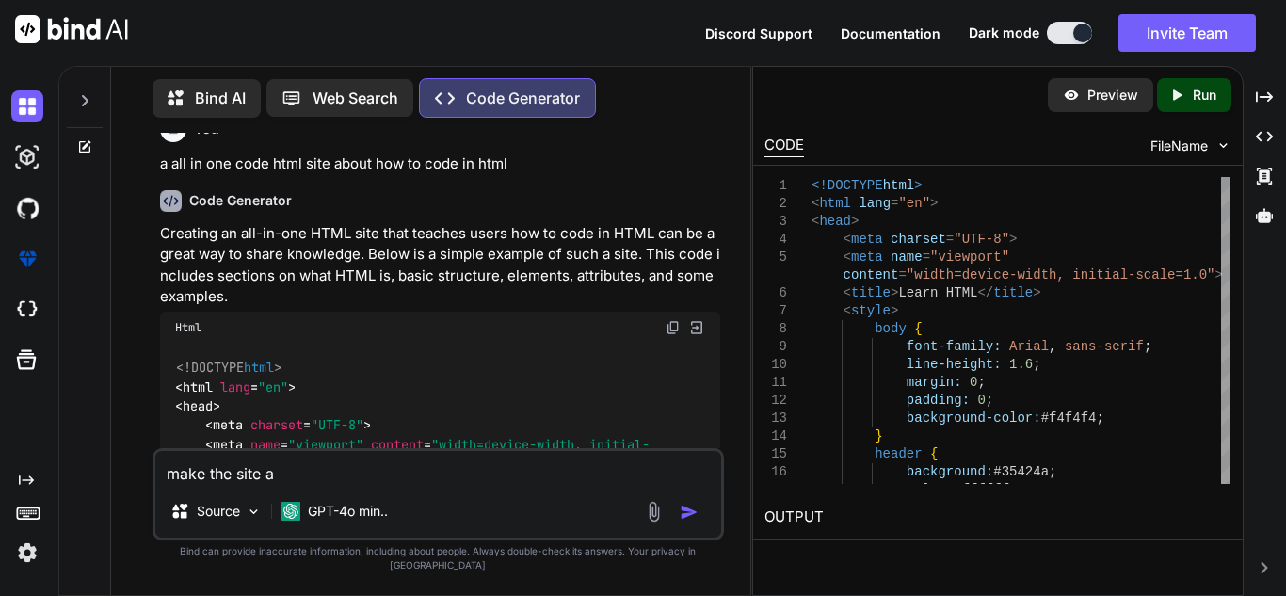
type textarea "make the site ab"
type textarea "x"
type textarea "make the site abo"
type textarea "x"
type textarea "make the site about"
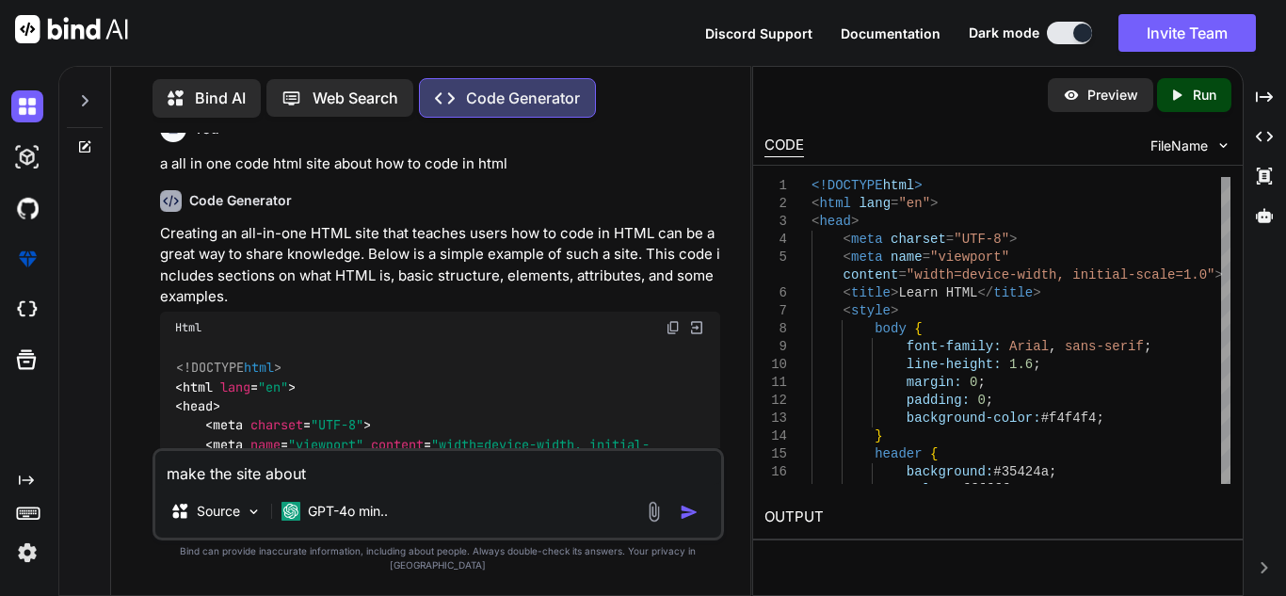
type textarea "x"
type textarea "make the site about"
type textarea "x"
type textarea "make the site about h"
type textarea "x"
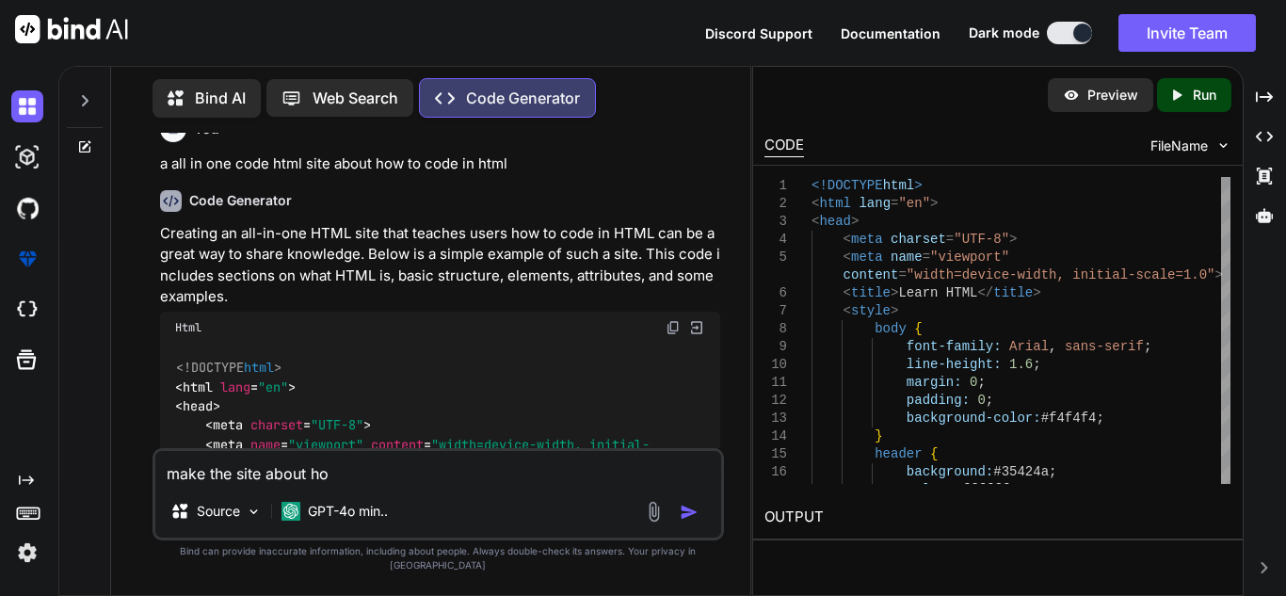
type textarea "make the site about how"
type textarea "x"
type textarea "make the site about how"
type textarea "x"
type textarea "make the site about how y"
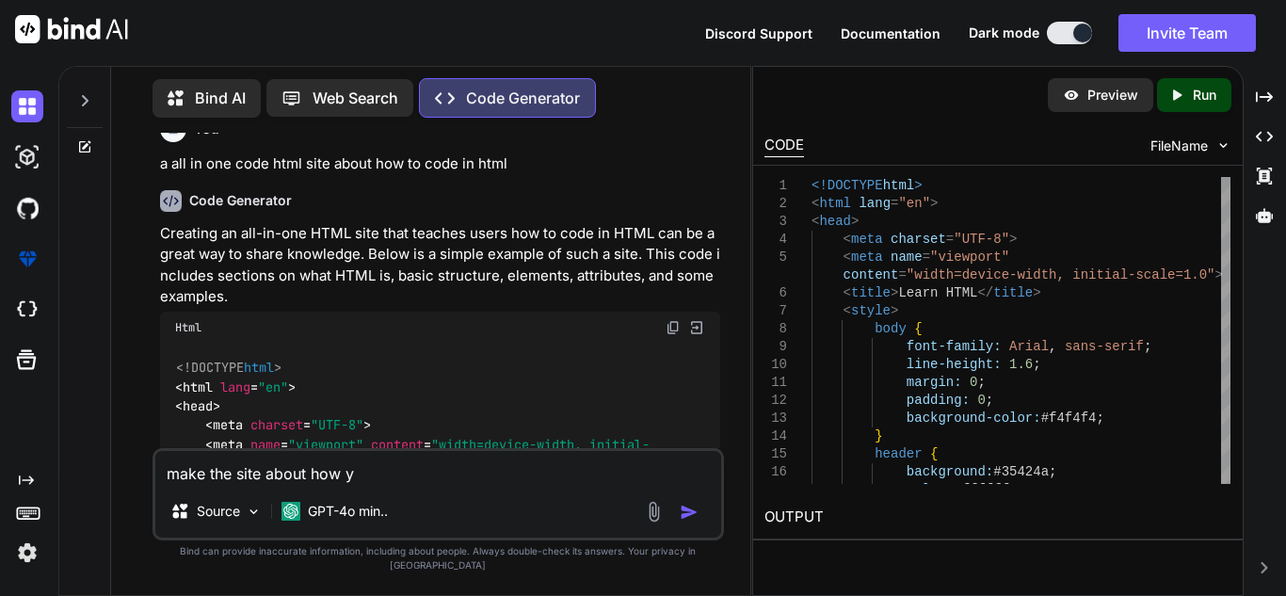
type textarea "x"
type textarea "make the site about how you"
type textarea "x"
type textarea "make the site about how you"
type textarea "x"
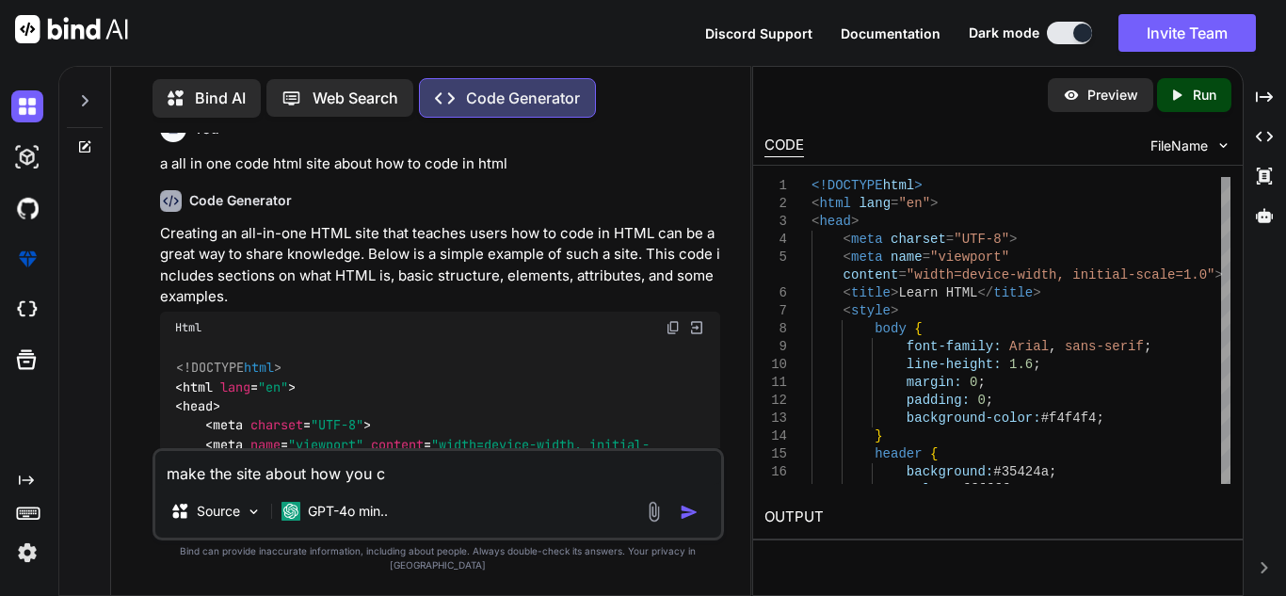
type textarea "make the site about how you co"
type textarea "x"
type textarea "make the site about how you cod"
type textarea "x"
type textarea "make the site about how you code"
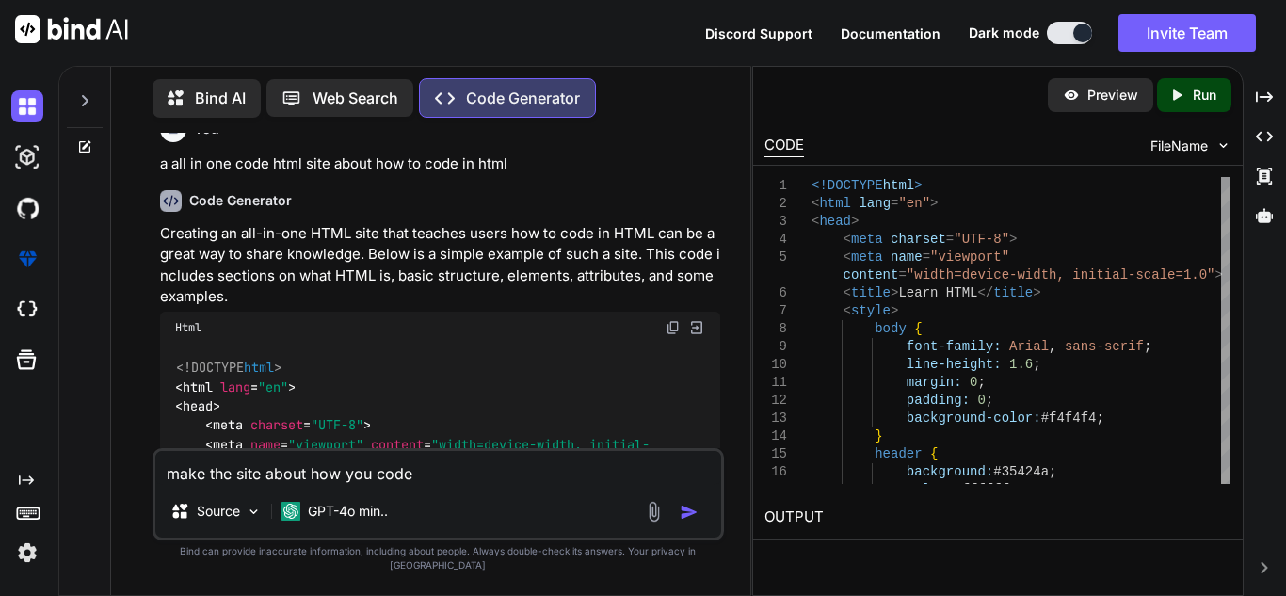
type textarea "x"
type textarea "make the site about how you coded"
type textarea "x"
type textarea "make the site about how you coded t"
type textarea "x"
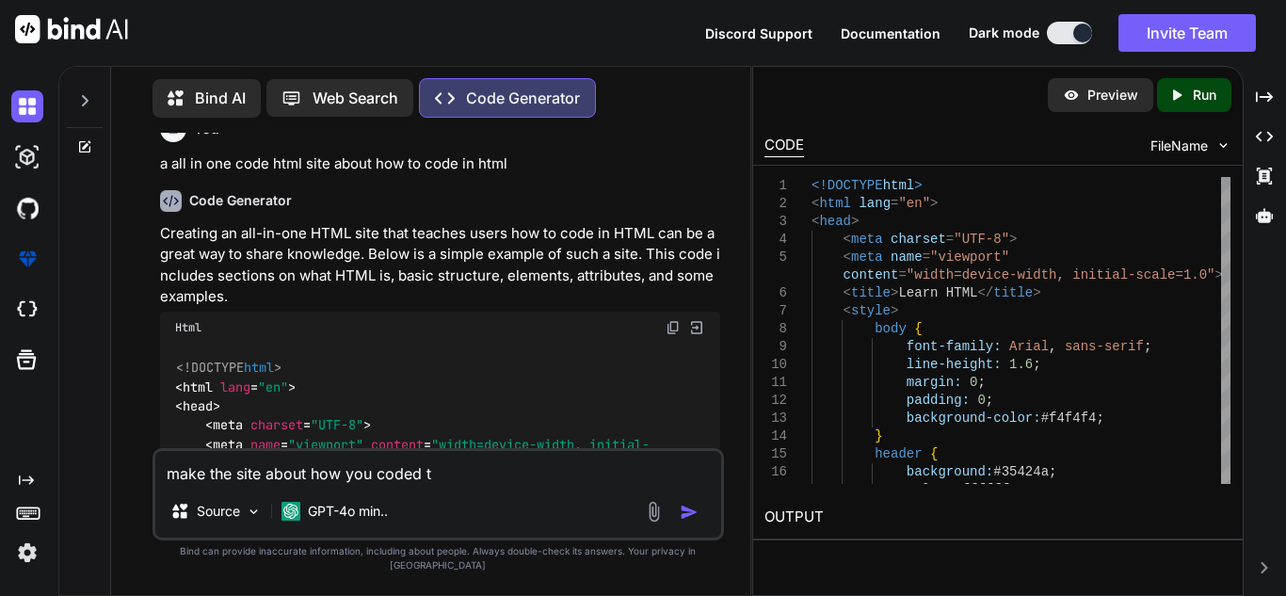
type textarea "make the site about how you coded th"
type textarea "x"
type textarea "make the site about how you coded the"
type textarea "x"
type textarea "make the site about how you coded the"
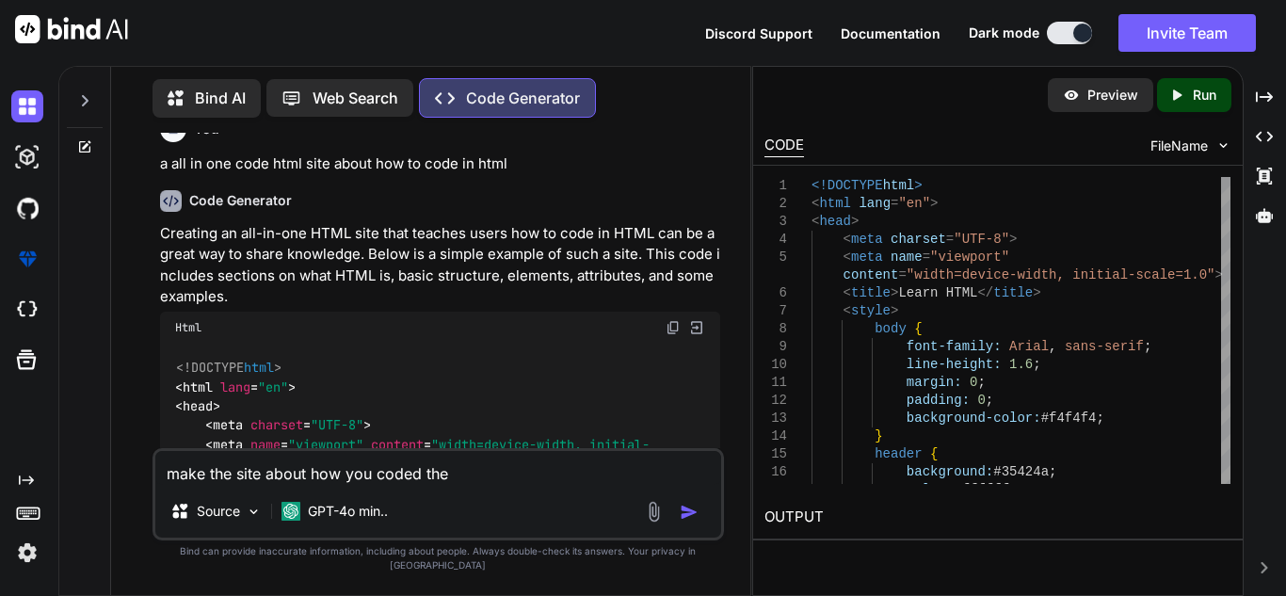
type textarea "x"
type textarea "make the site about how you coded the s"
type textarea "x"
type textarea "make the site about how you coded the sit"
type textarea "x"
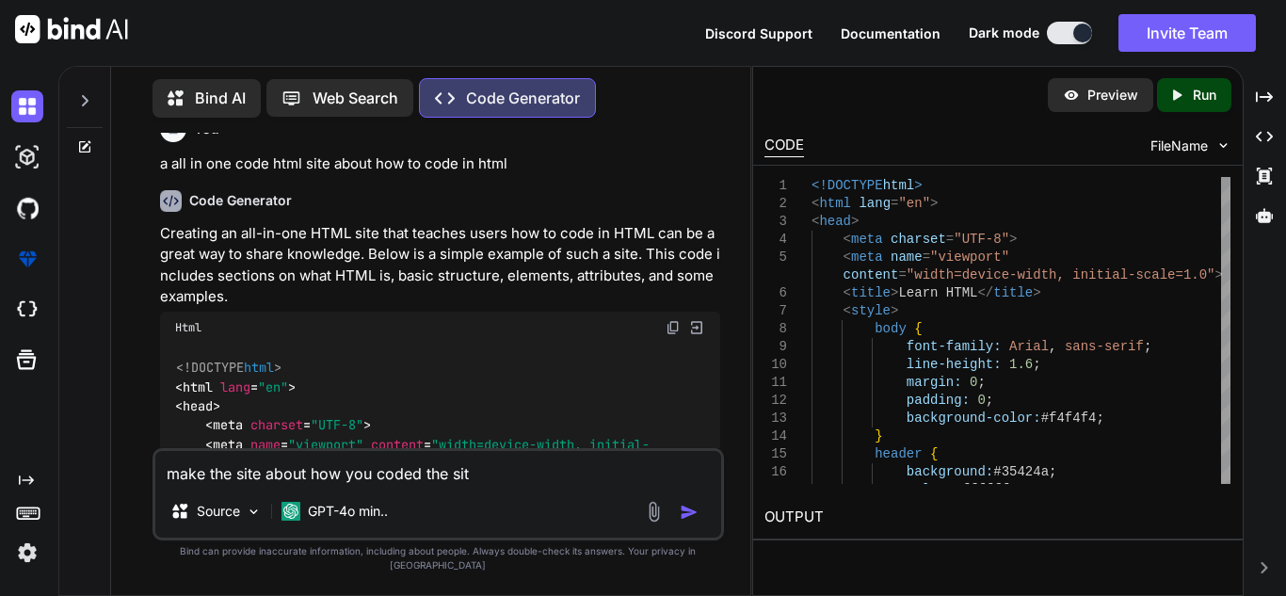
type textarea "make the site about how you coded the site"
type textarea "x"
type textarea "make the site about how you coded the site,"
type textarea "x"
type textarea "make the site about how you coded the site, a"
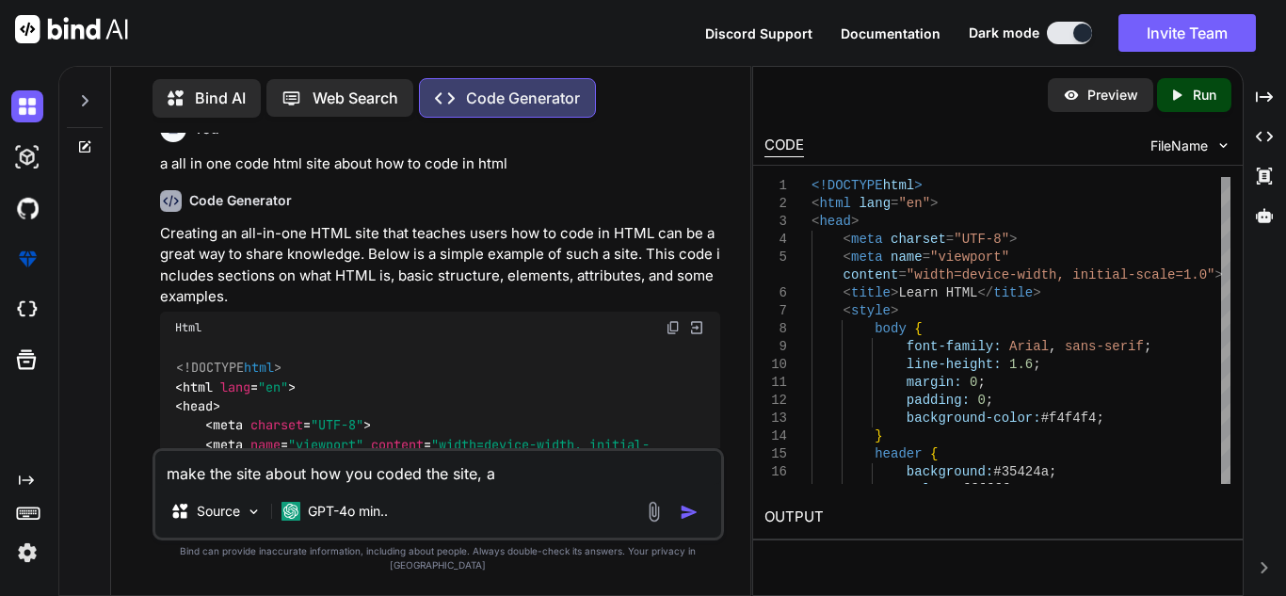
type textarea "x"
type textarea "make the site about how you coded the site, an"
type textarea "x"
type textarea "make the site about how you coded the site, and"
type textarea "x"
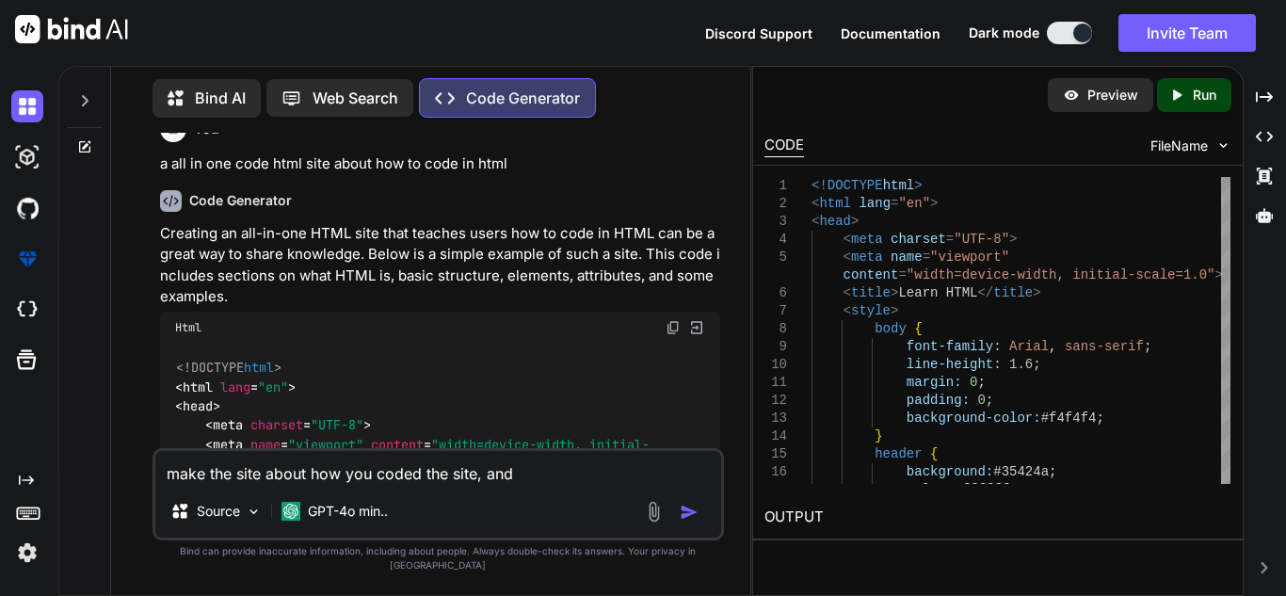
type textarea "make the site about how you coded the site, and a"
type textarea "x"
type textarea "make the site about how you coded the site, and am"
type textarea "x"
type textarea "make the site about how you coded the site, and a"
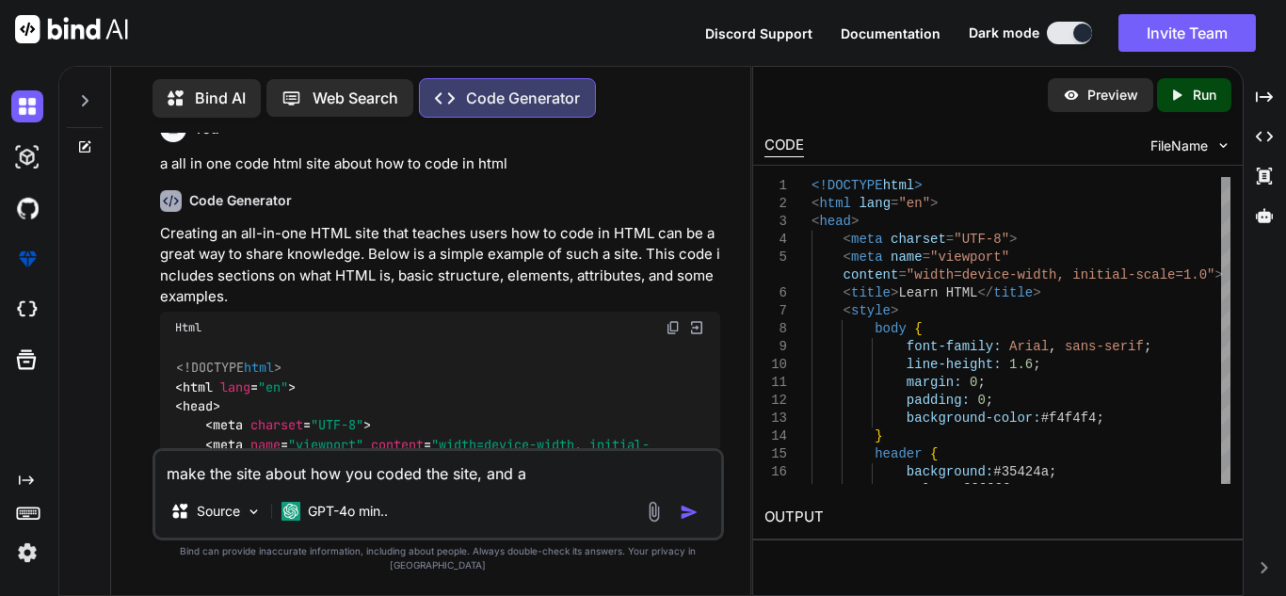
type textarea "x"
type textarea "make the site about how you coded the site, and"
type textarea "x"
type textarea "make the site about how you coded the site, and m"
type textarea "x"
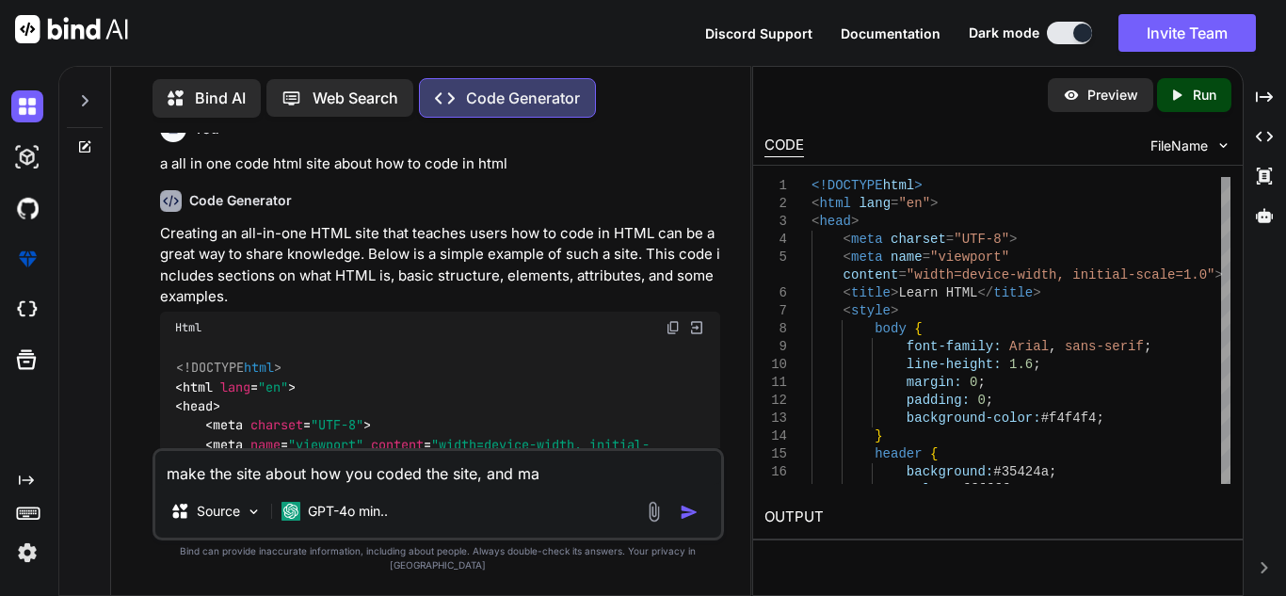
type textarea "make the site about how you coded the site, and mak"
type textarea "x"
type textarea "make the site about how you coded the site, and make"
type textarea "x"
type textarea "make the site about how you coded the site, and make i"
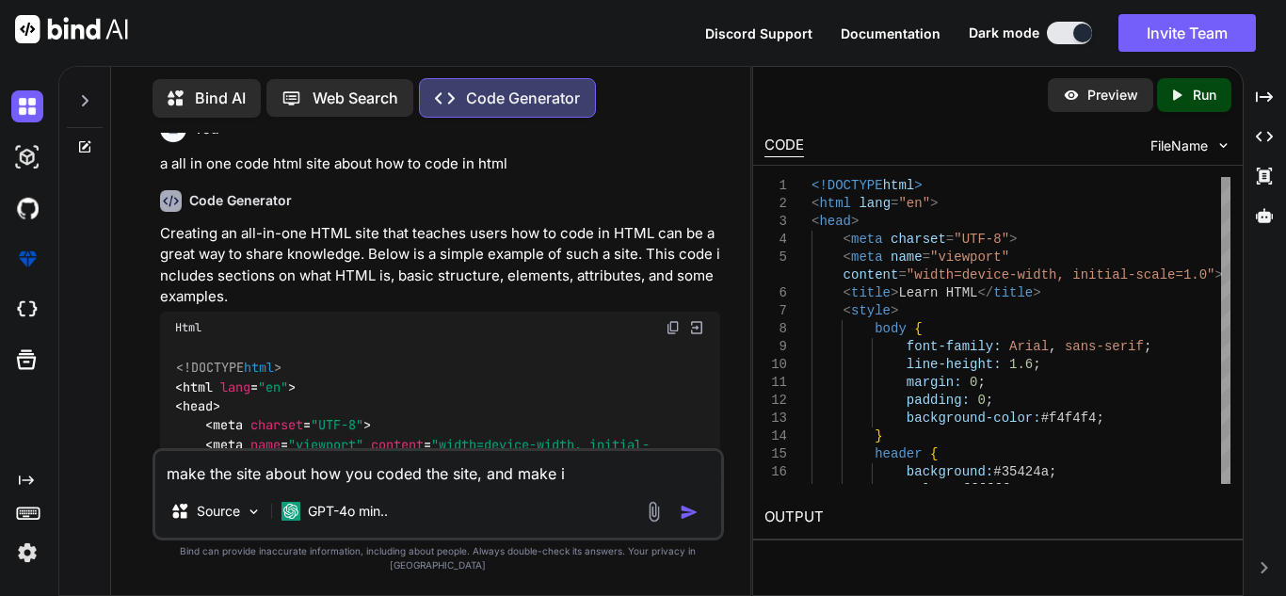
type textarea "x"
type textarea "make the site about how you coded the site, and make it"
type textarea "x"
type textarea "make the site about how you coded the site, and make it"
type textarea "x"
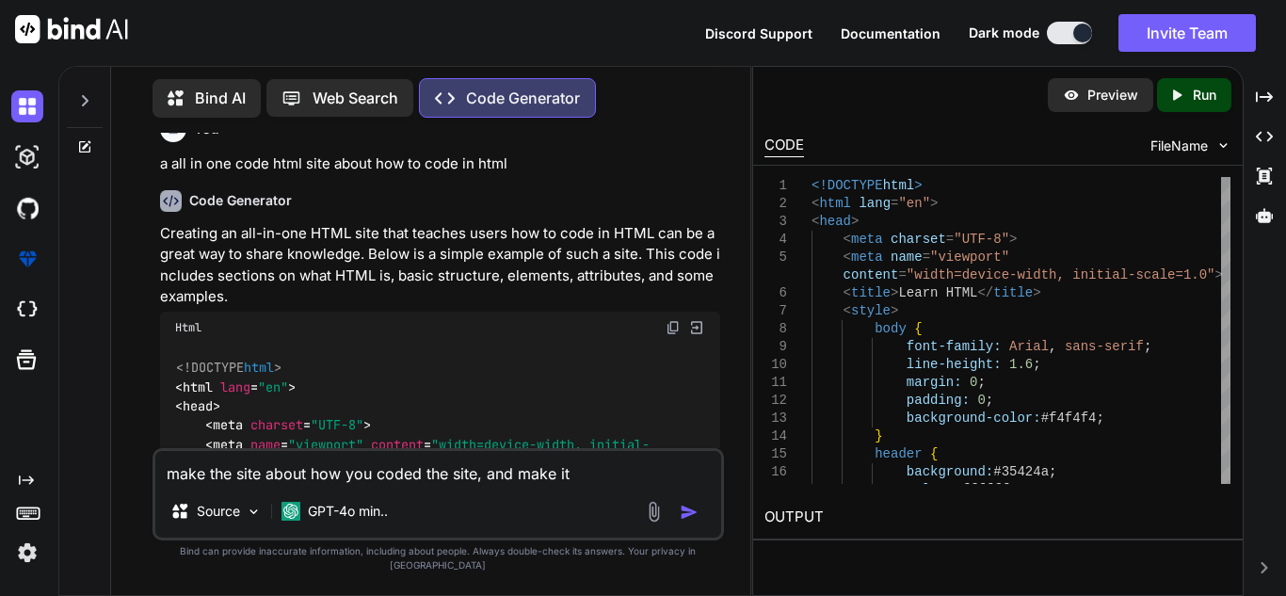
type textarea "make the site about how you coded the site, and make it l"
type textarea "x"
type textarea "make the site about how you coded the site, and make it lo"
type textarea "x"
type textarea "make the site about how you coded the site, and make it loo"
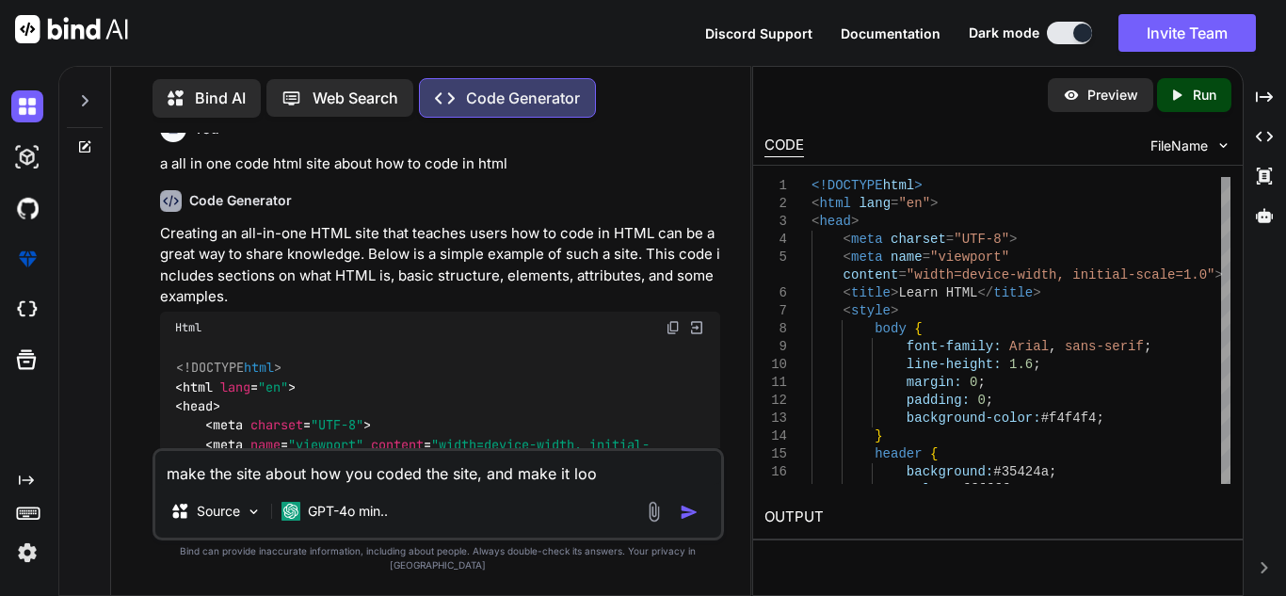
type textarea "x"
type textarea "make the site about how you coded the site, and make it look"
type textarea "x"
type textarea "make the site about how you coded the site, and make it look s"
type textarea "x"
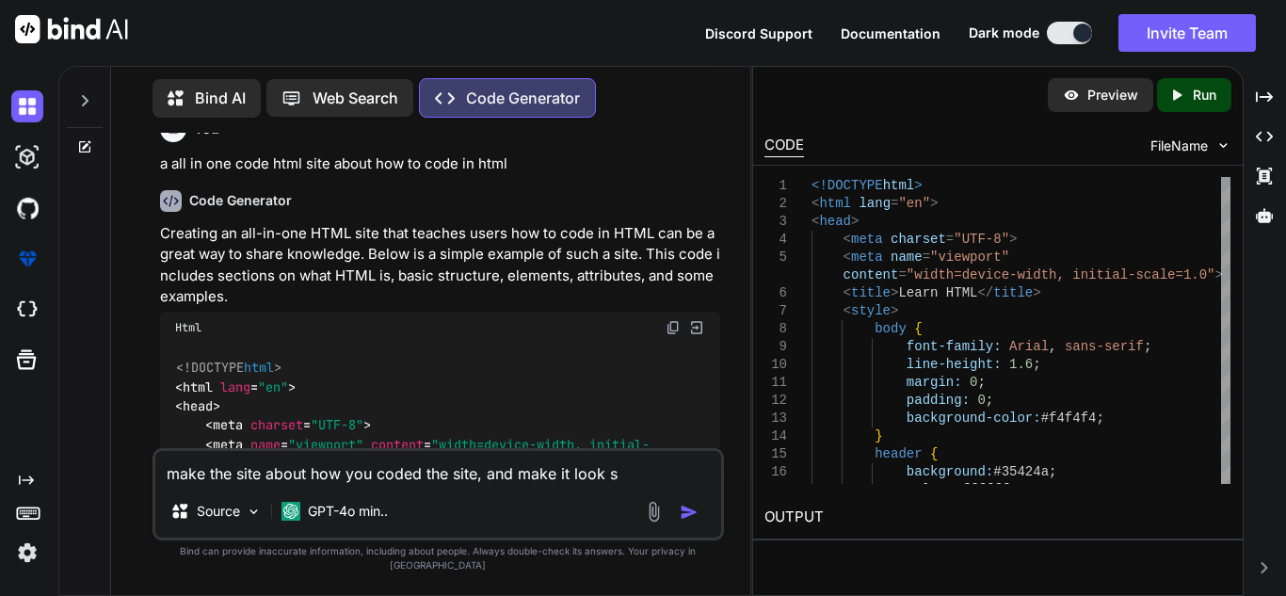
type textarea "make the site about how you coded the site, and make it look si"
type textarea "x"
type textarea "make the site about how you coded the site, and make it look si-"
type textarea "x"
type textarea "make the site about how you coded the site, and make it look si-fi"
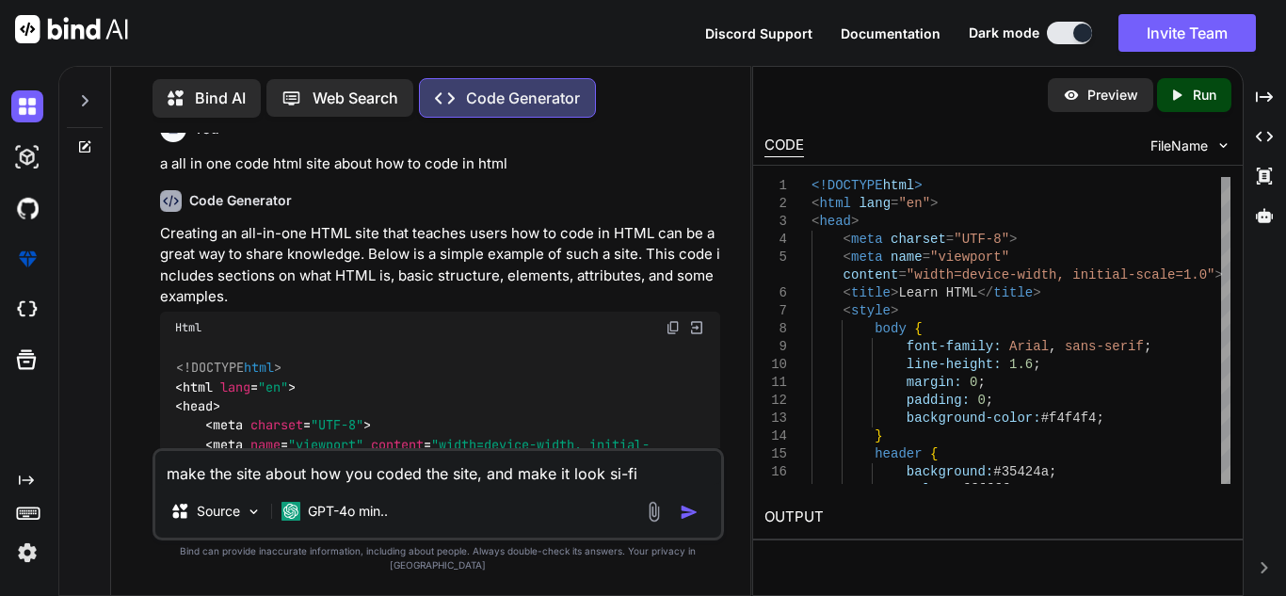
type textarea "x"
type textarea "make the site about how you coded the site, and make it look si-f"
type textarea "x"
type textarea "make the site about how you coded the site, and make it look si-"
type textarea "x"
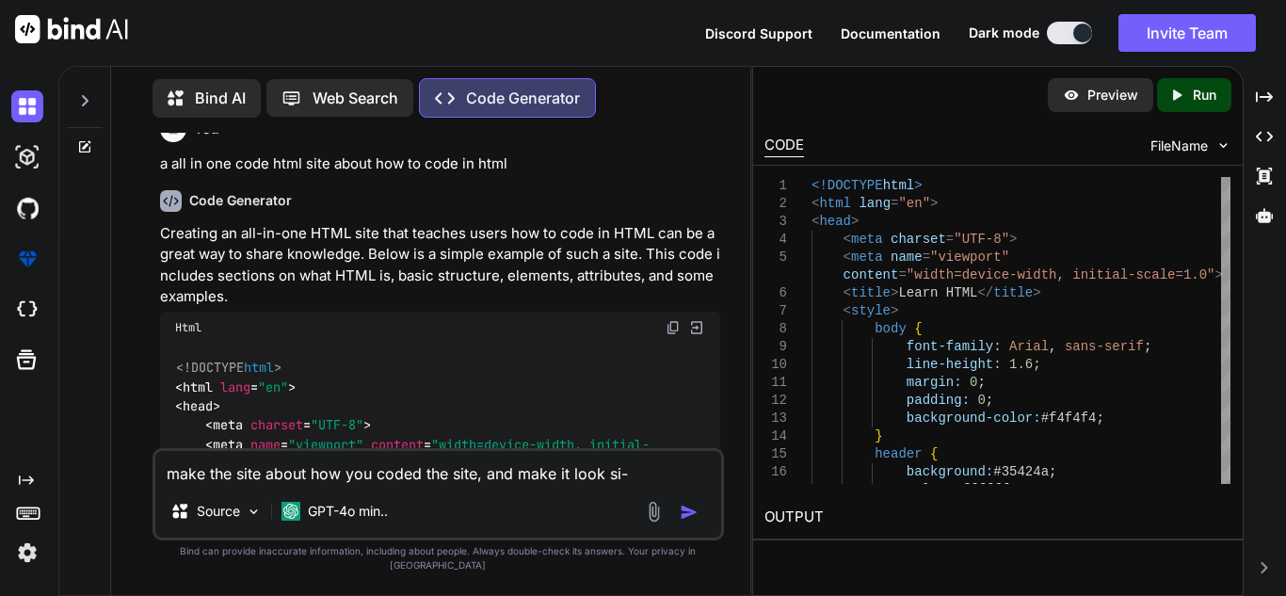
type textarea "make the site about how you coded the site, and make it look si-f"
type textarea "x"
type textarea "make the site about how you coded the site, and make it look si-f"
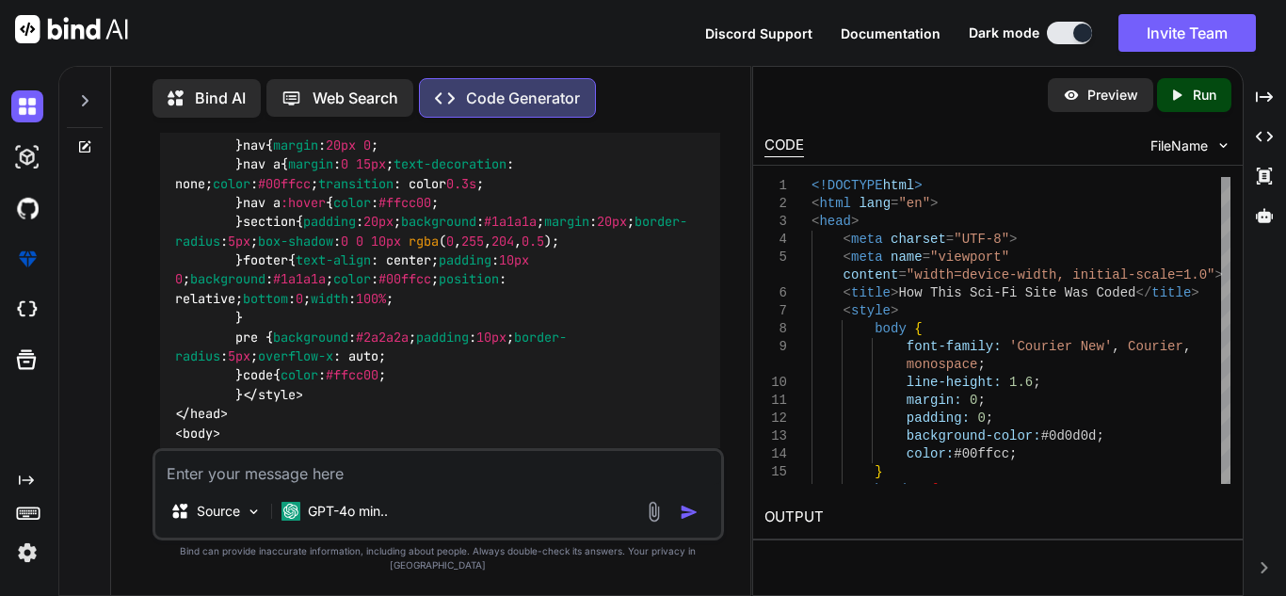
scroll to position [3262, 0]
click at [436, 470] on textarea at bounding box center [438, 468] width 566 height 34
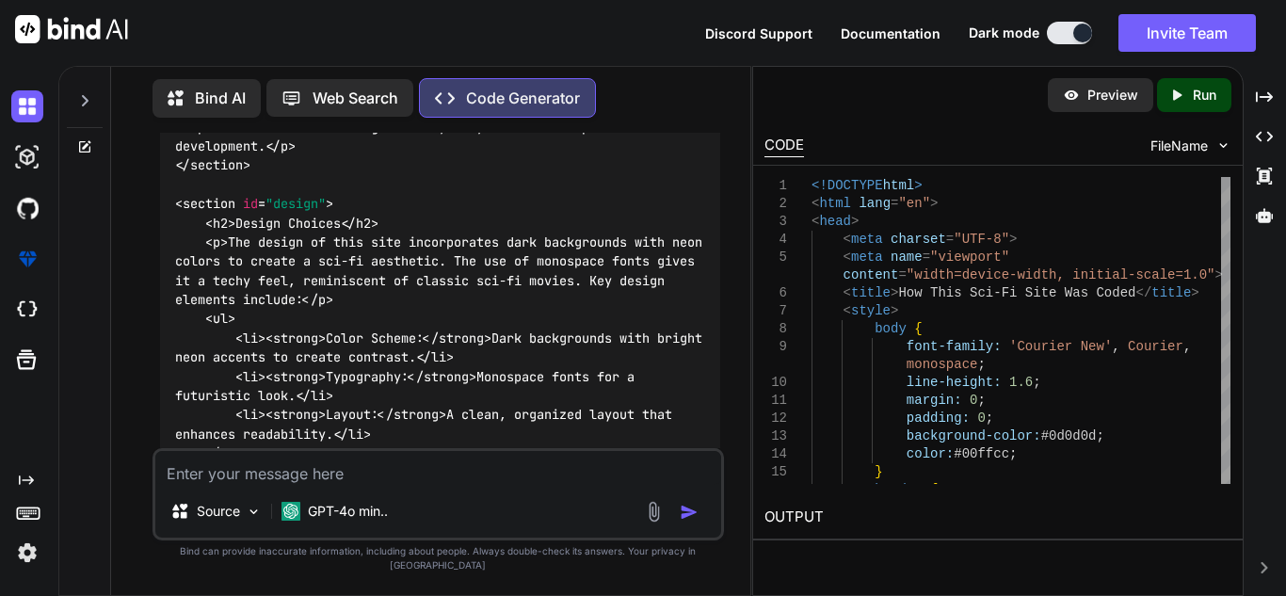
scroll to position [6822, 0]
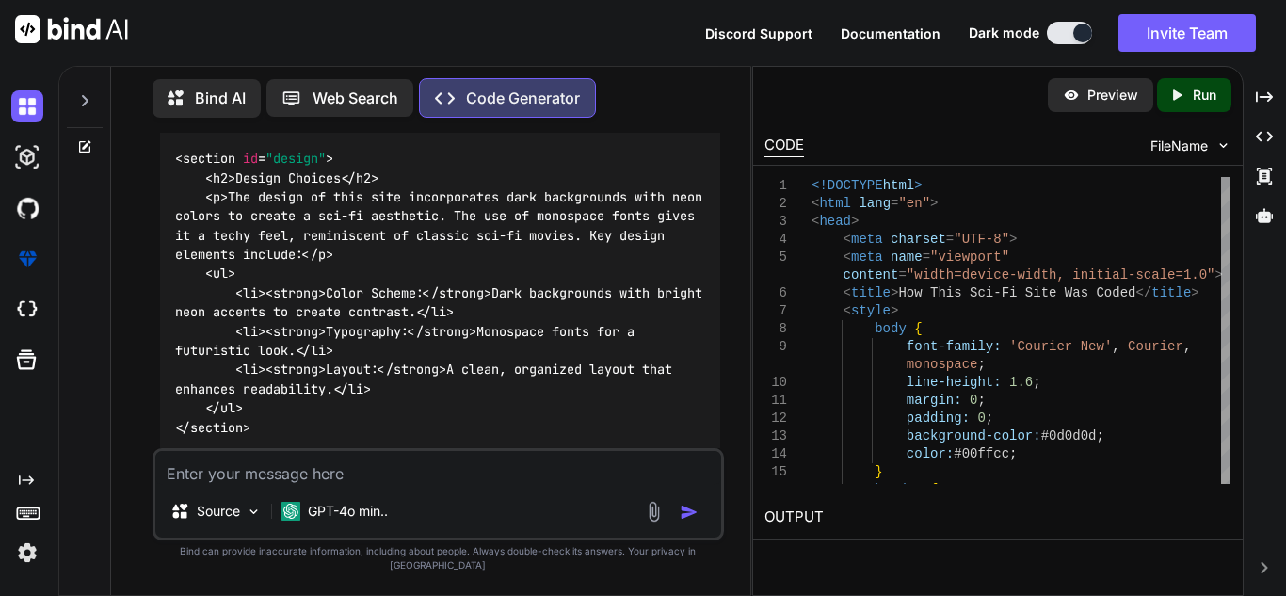
click at [360, 475] on textarea at bounding box center [438, 468] width 566 height 34
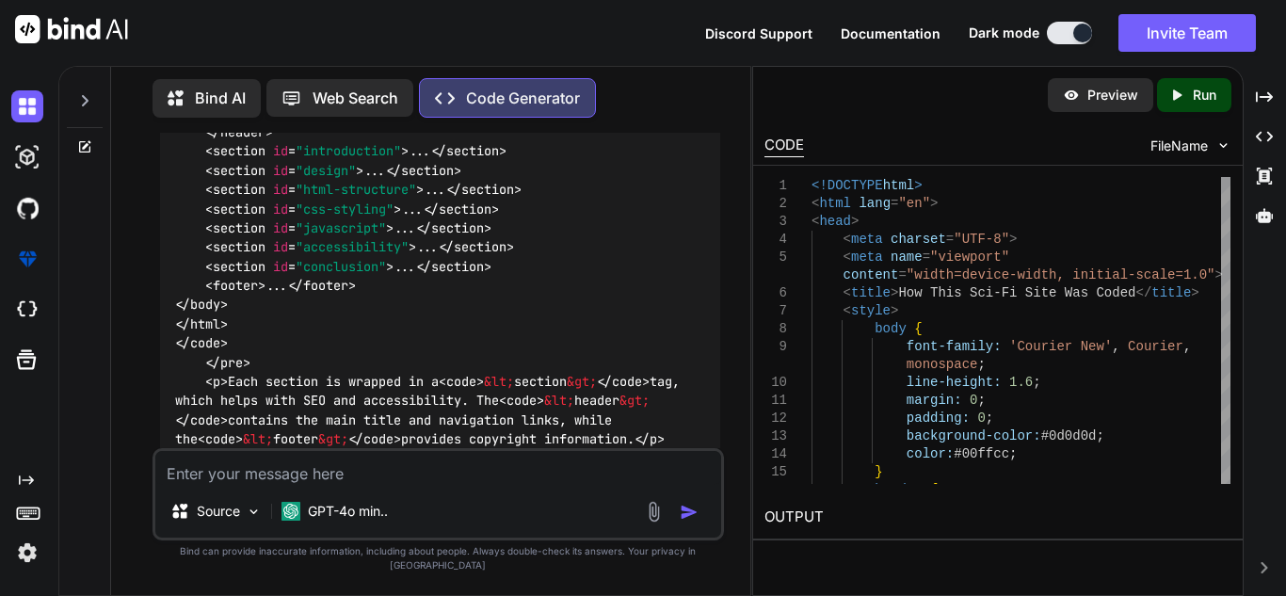
scroll to position [11581, 0]
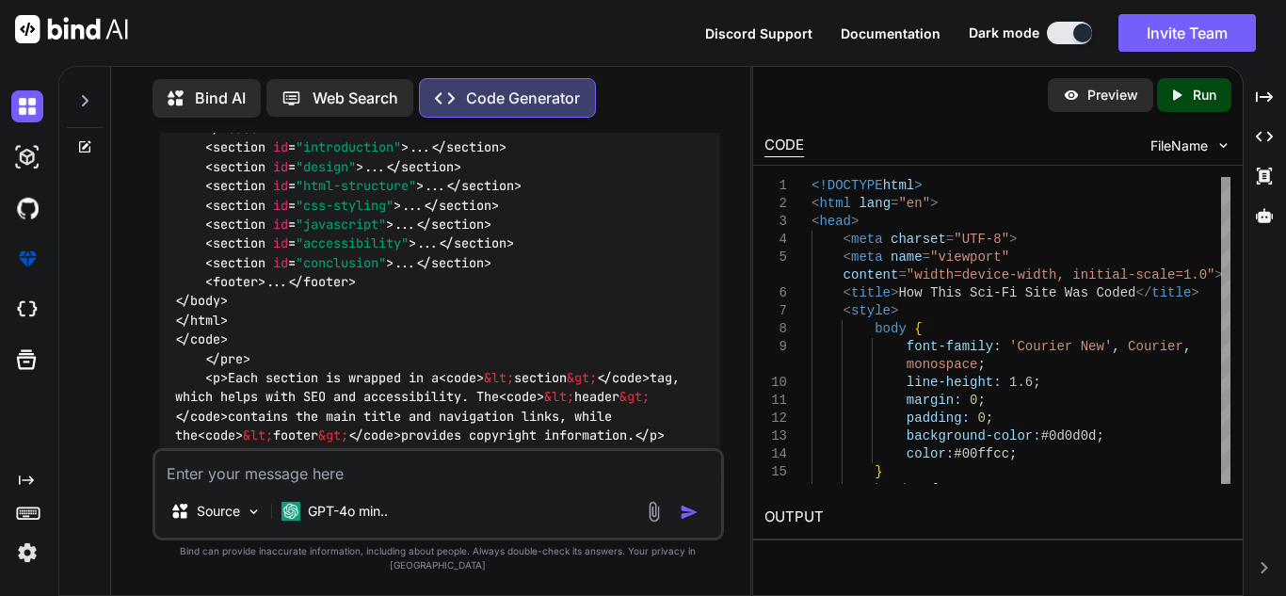
click at [415, 485] on textarea at bounding box center [438, 468] width 566 height 34
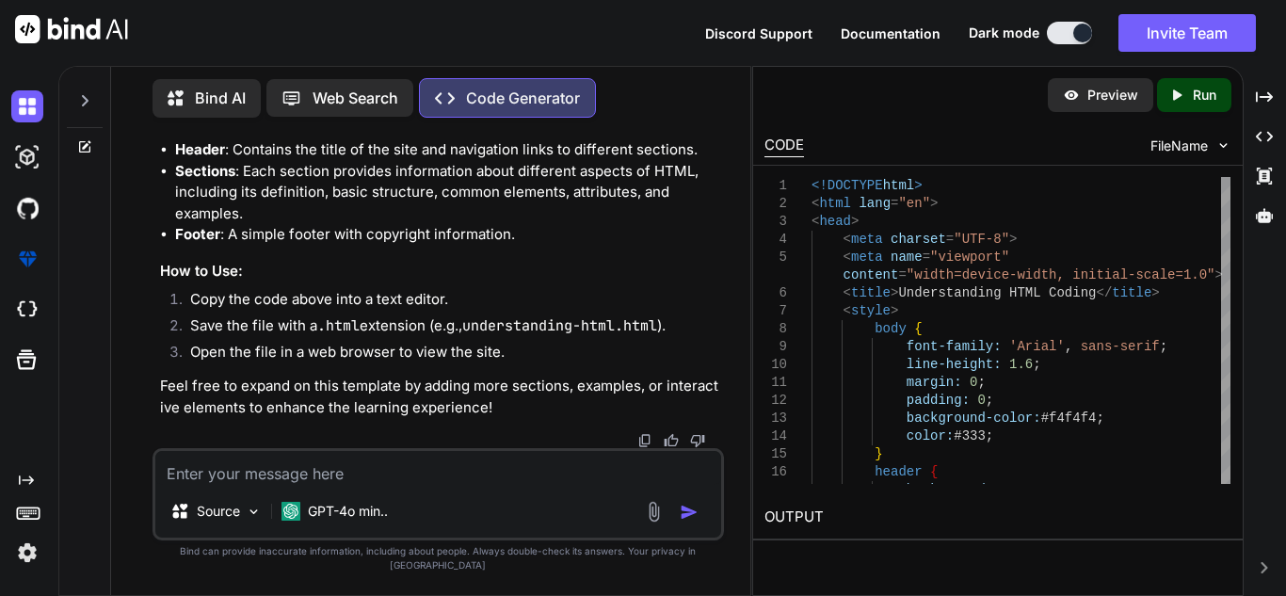
scroll to position [16785, 0]
click at [521, 485] on textarea at bounding box center [438, 468] width 566 height 34
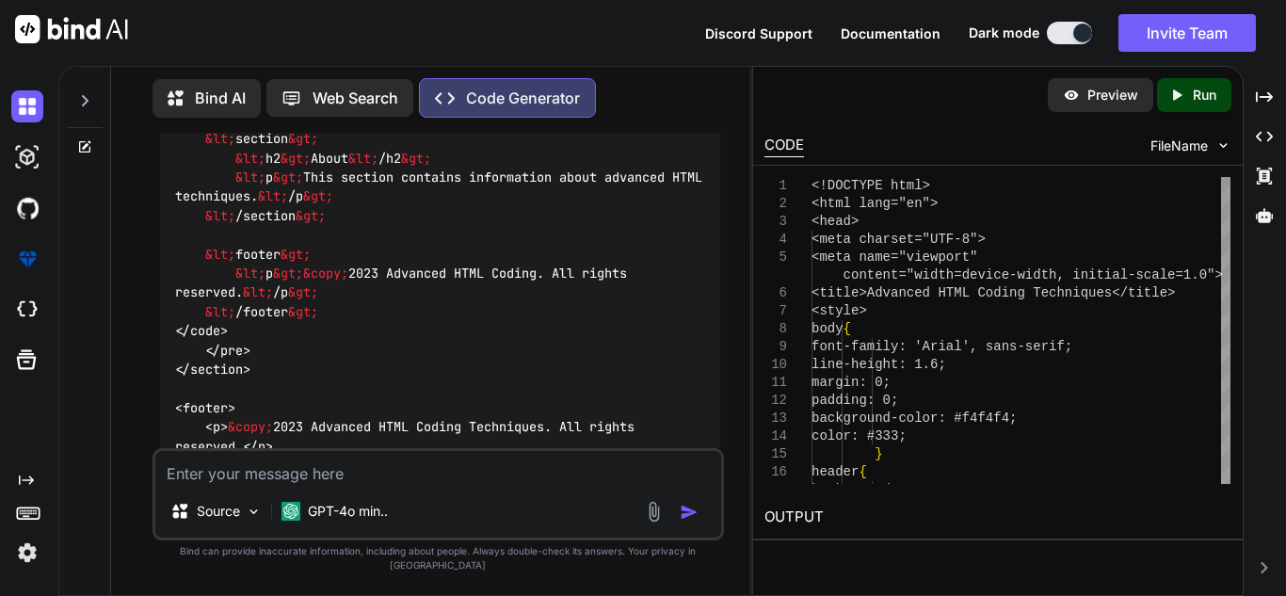
scroll to position [20632, 0]
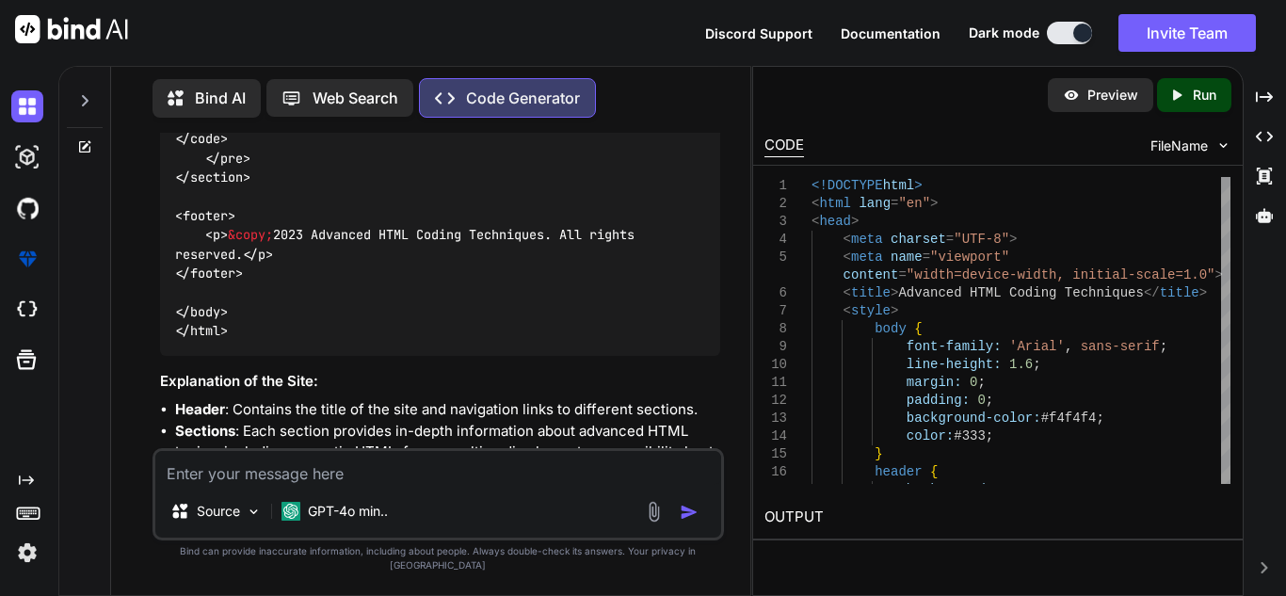
click at [232, 485] on textarea at bounding box center [438, 468] width 566 height 34
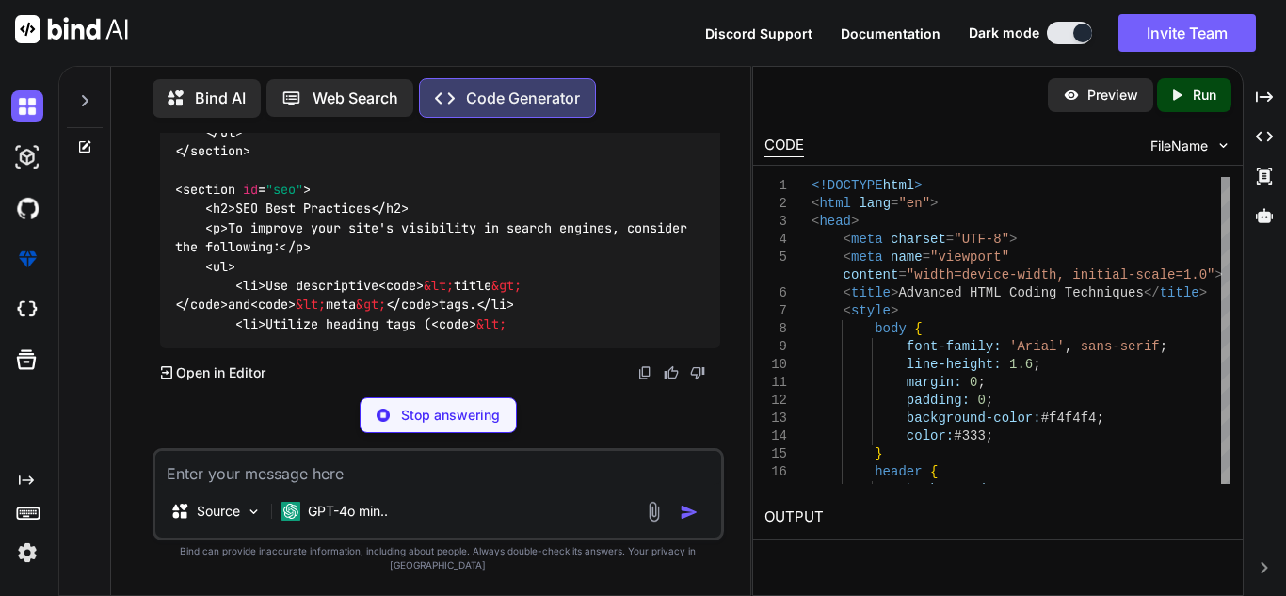
scroll to position [25483, 0]
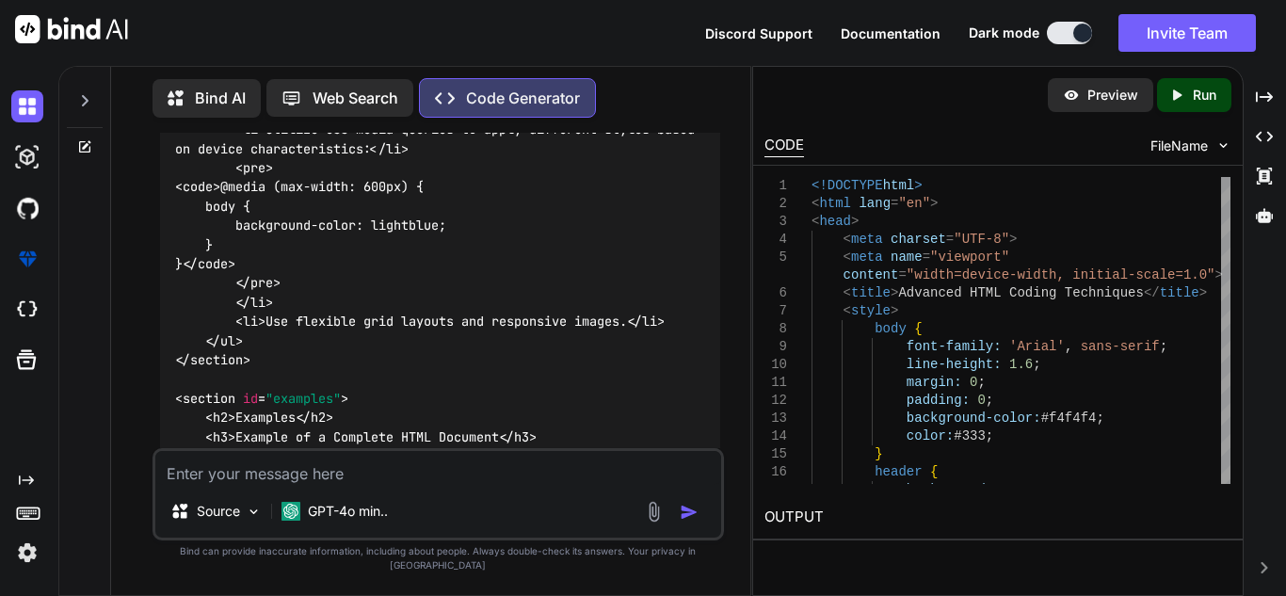
click at [407, 485] on textarea at bounding box center [438, 468] width 566 height 34
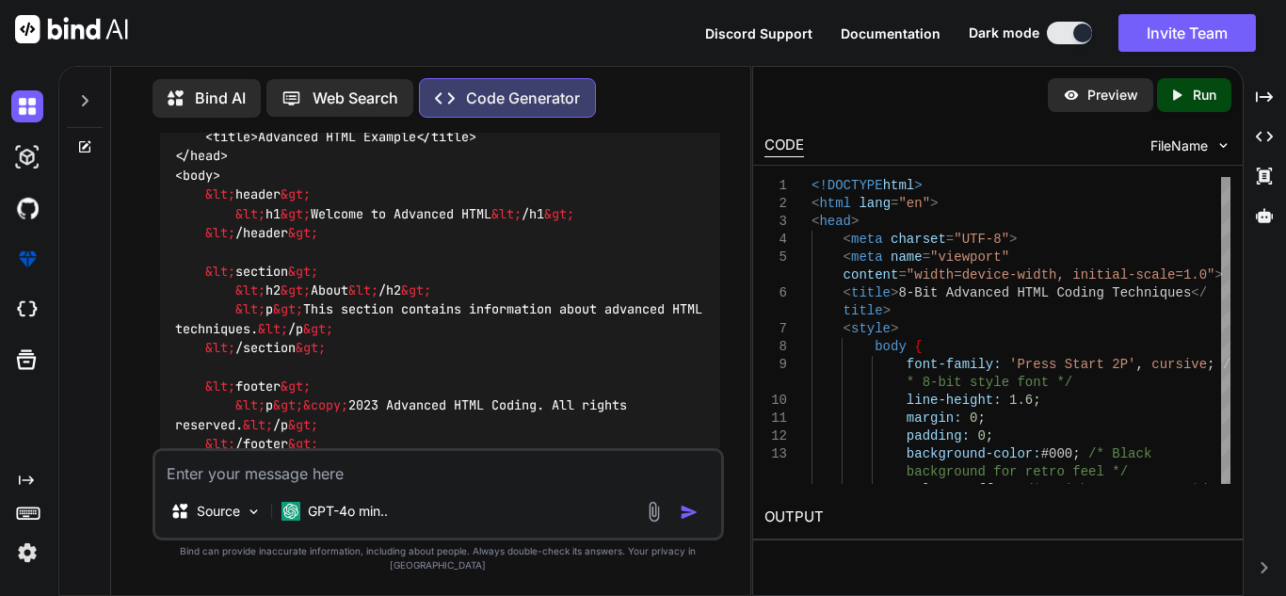
scroll to position [32372, 0]
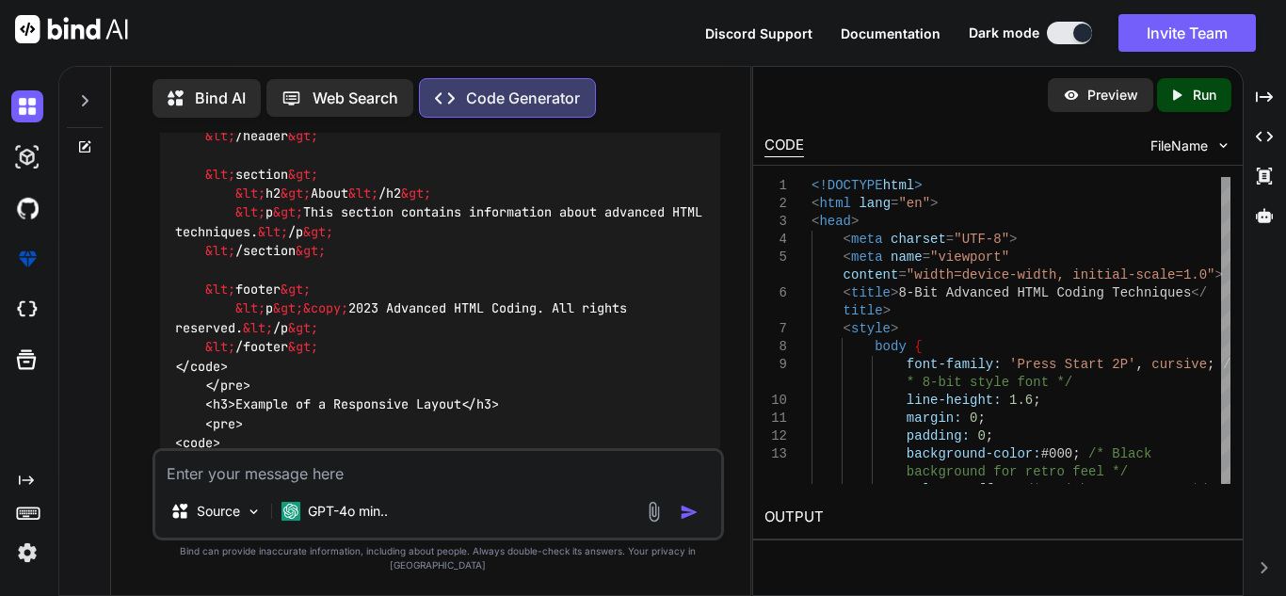
click at [464, 474] on textarea at bounding box center [438, 468] width 566 height 34
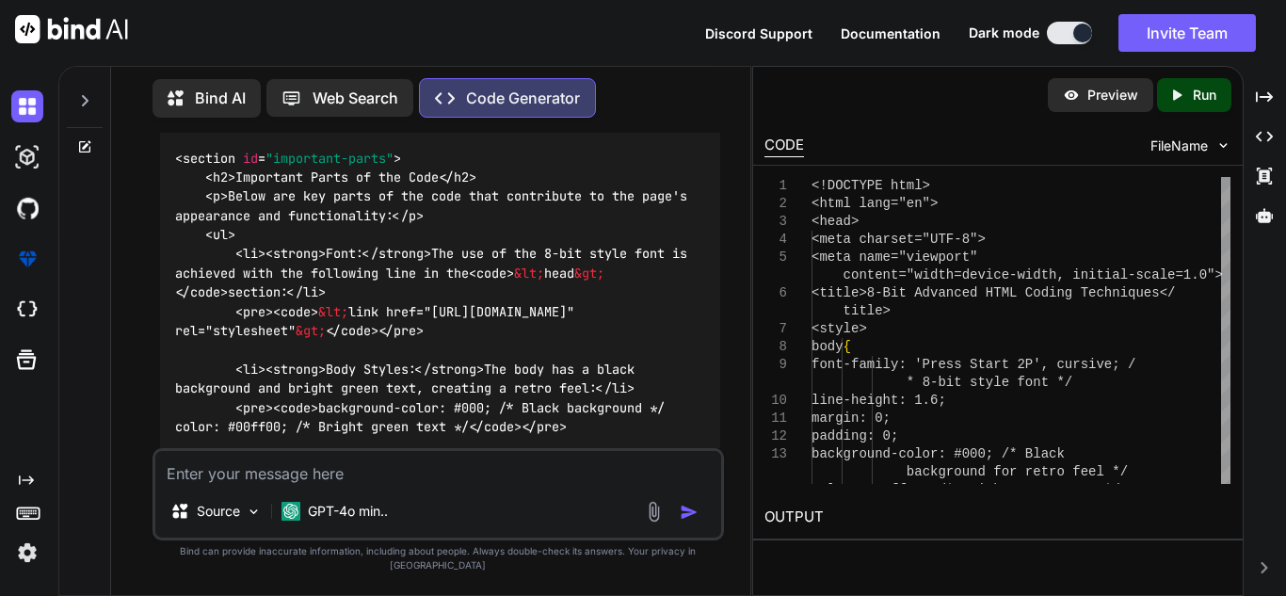
scroll to position [39649, 0]
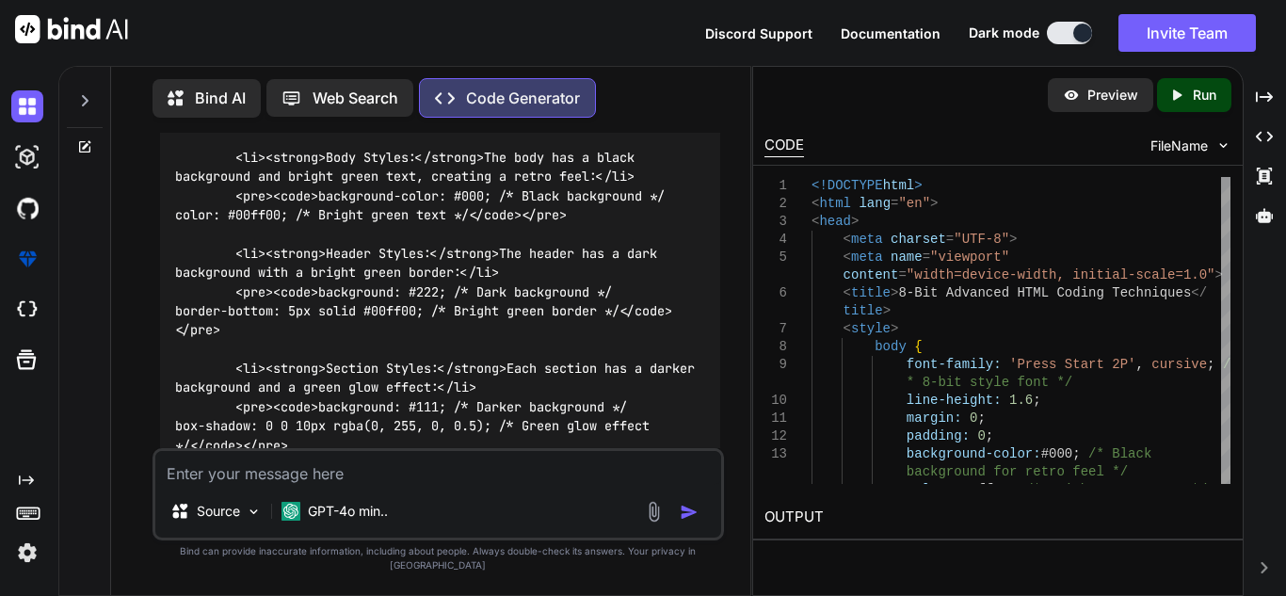
click at [366, 485] on textarea at bounding box center [438, 468] width 566 height 34
click at [332, 483] on textarea at bounding box center [438, 468] width 566 height 34
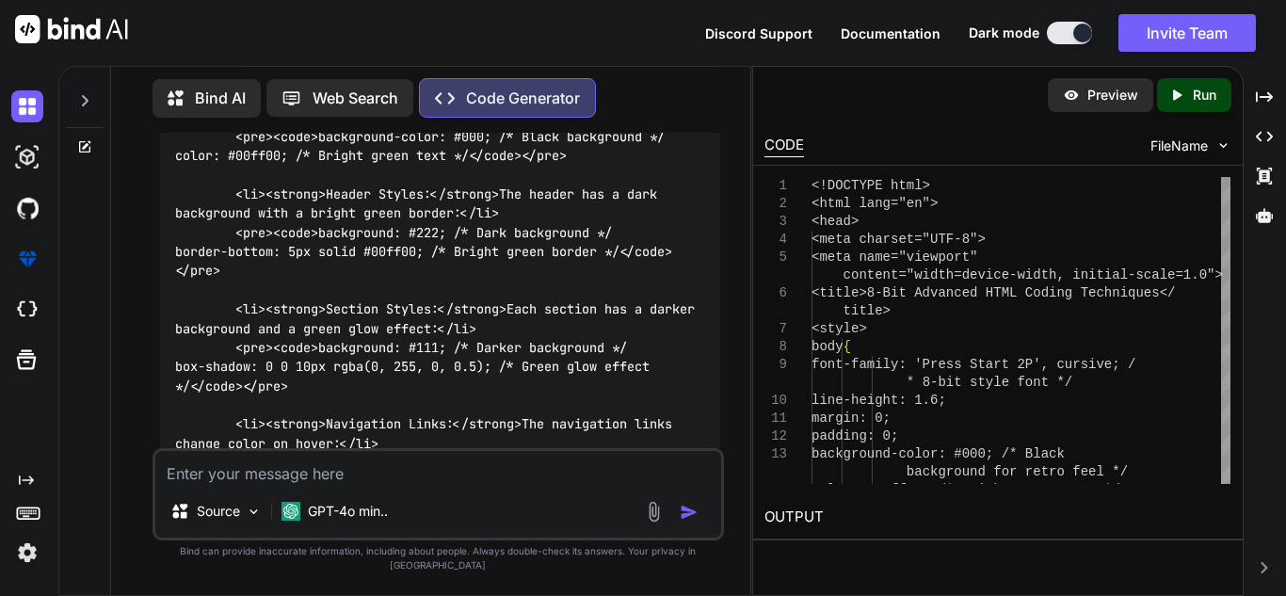
scroll to position [47398, 0]
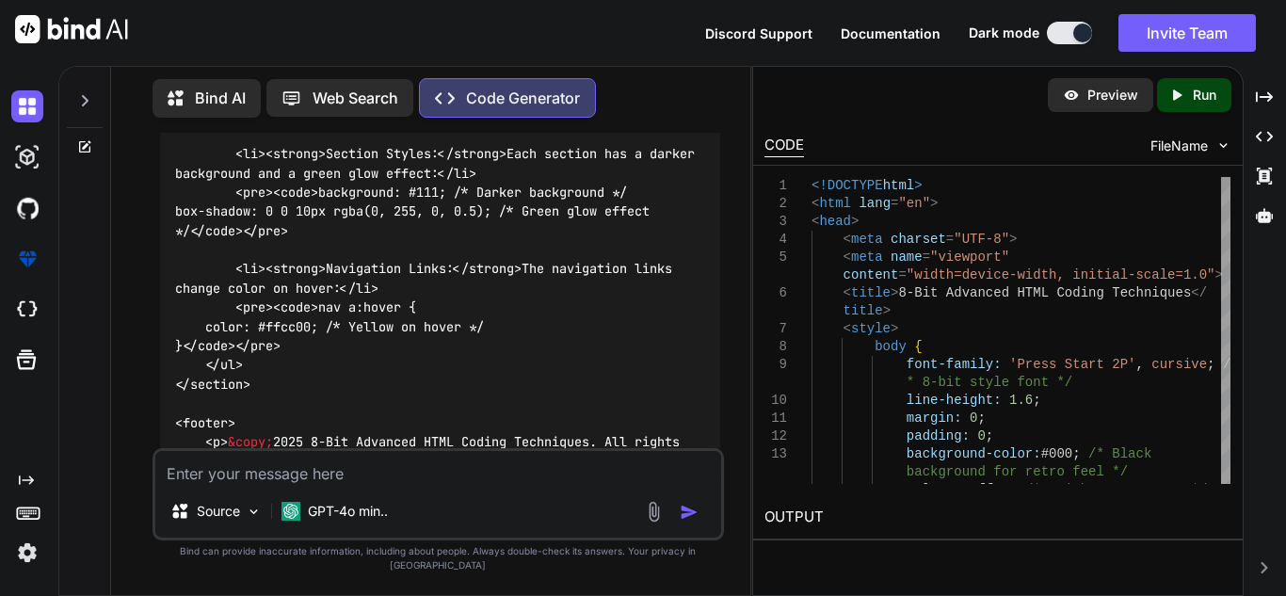
click at [457, 485] on textarea at bounding box center [438, 468] width 566 height 34
click at [434, 485] on textarea at bounding box center [438, 468] width 566 height 34
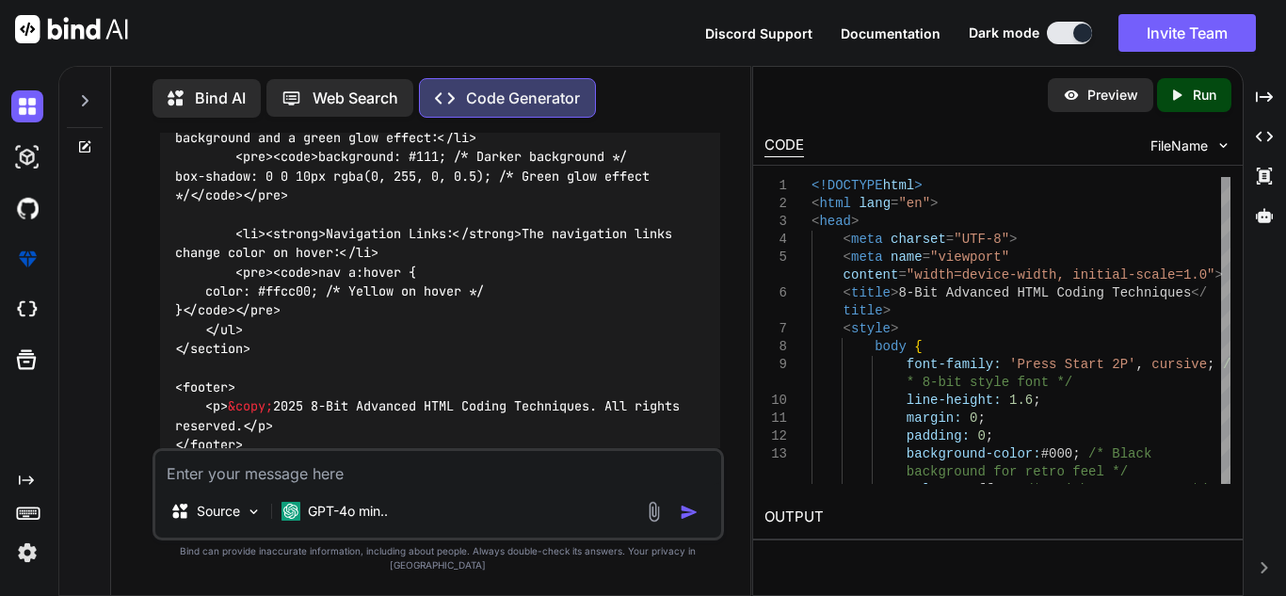
scroll to position [55759, 0]
click at [267, 485] on textarea at bounding box center [438, 468] width 566 height 34
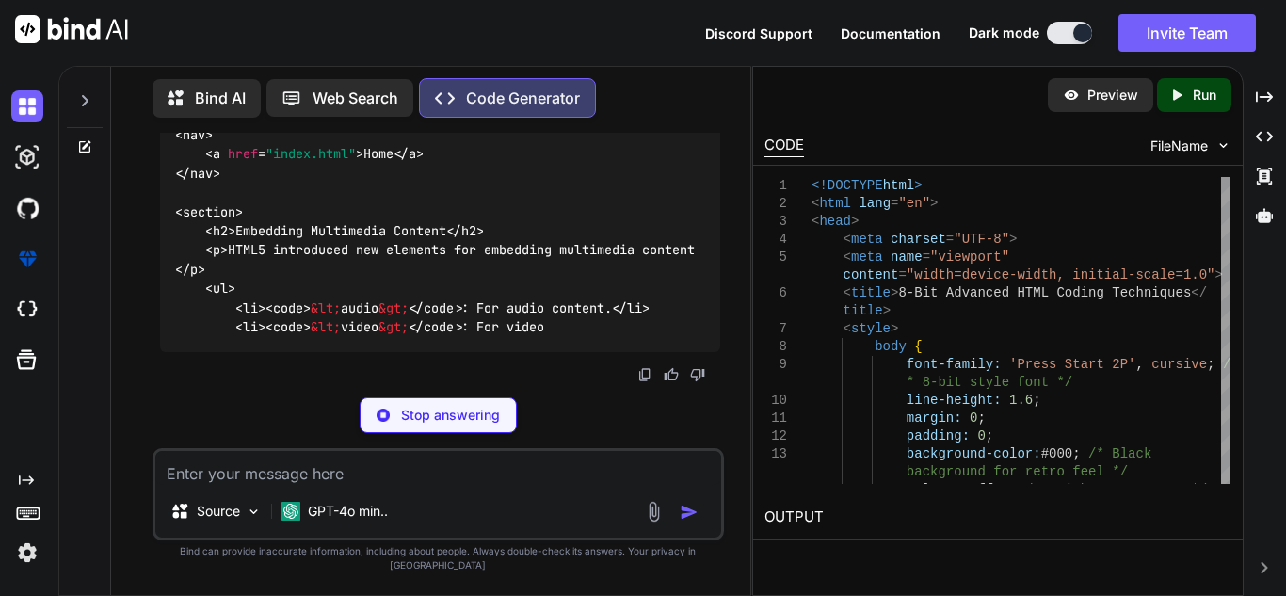
scroll to position [64904, 0]
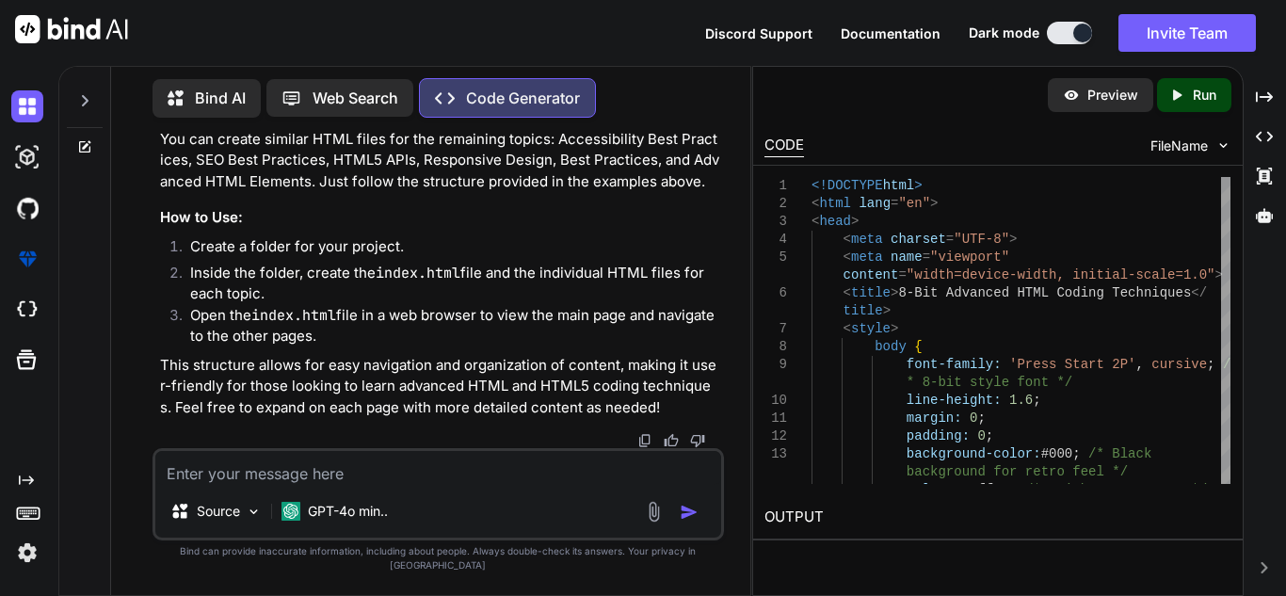
click at [351, 472] on textarea at bounding box center [438, 468] width 566 height 34
click at [337, 485] on textarea at bounding box center [438, 468] width 566 height 34
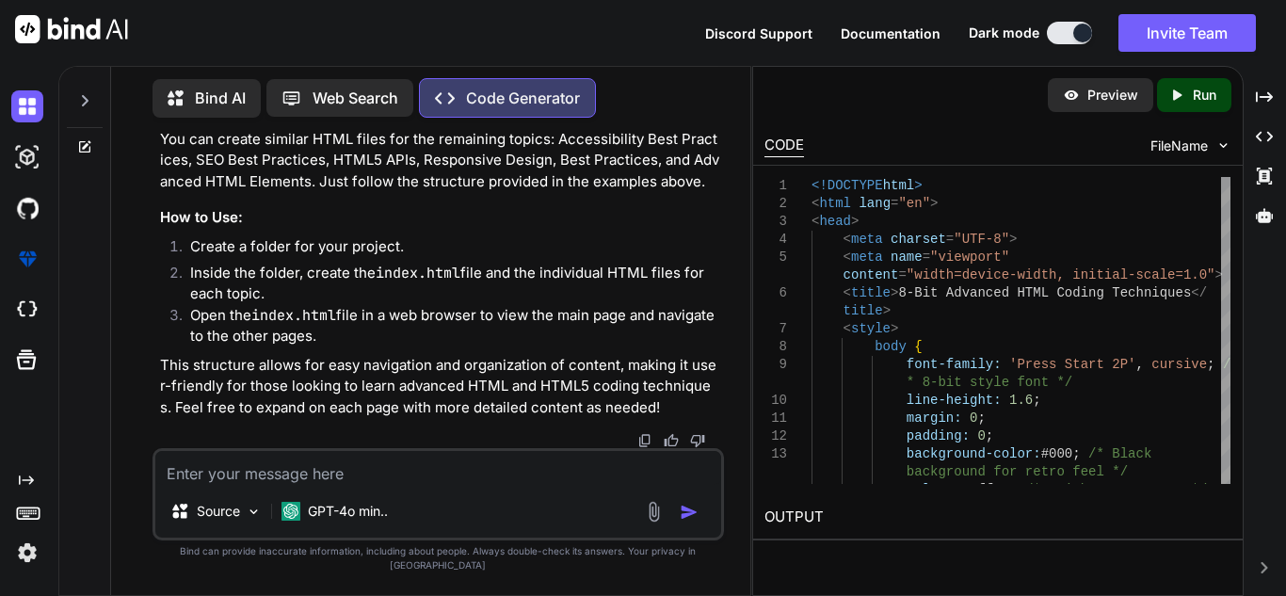
click at [318, 485] on textarea at bounding box center [438, 468] width 566 height 34
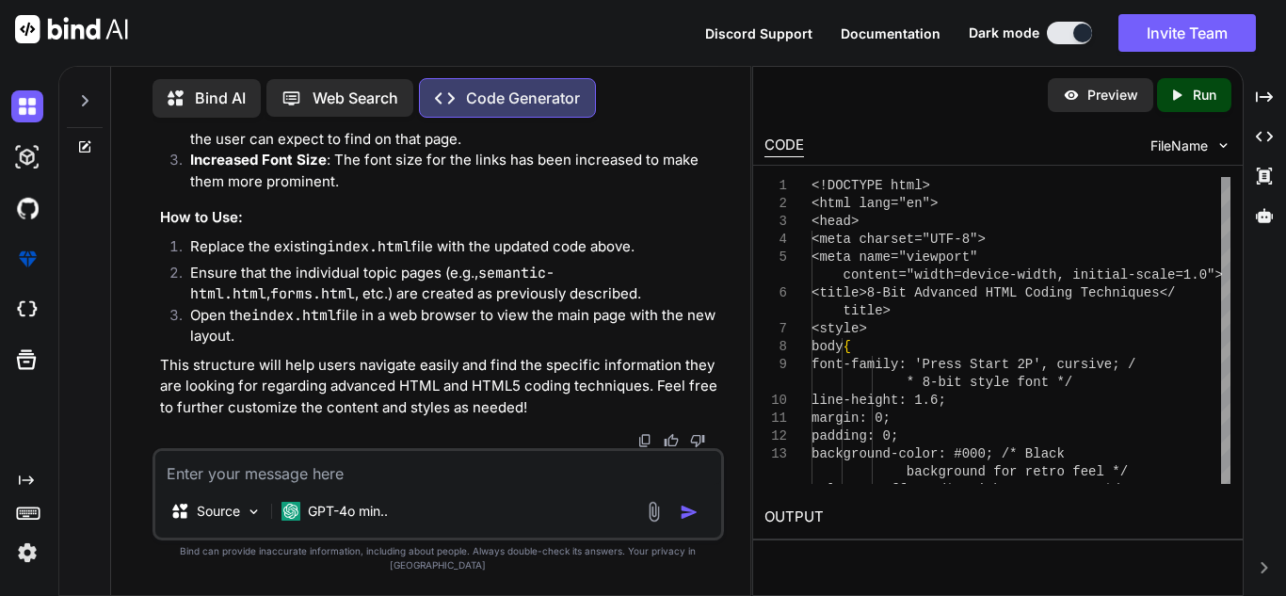
scroll to position [71550, 0]
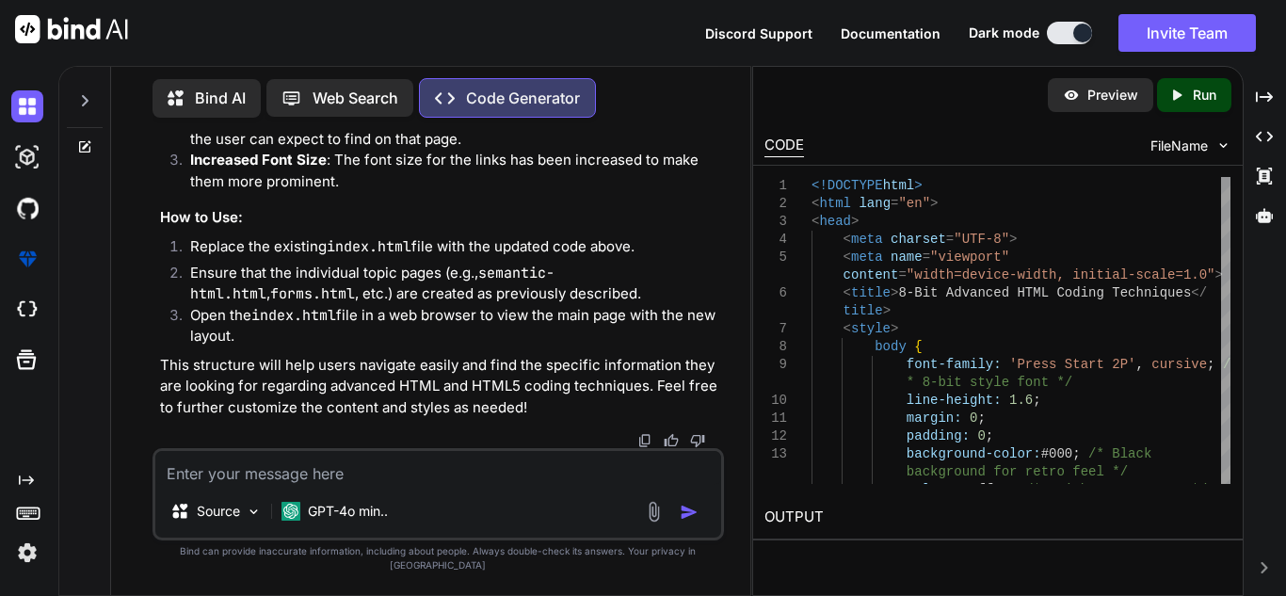
click at [330, 485] on textarea at bounding box center [438, 468] width 566 height 34
click at [481, 475] on textarea at bounding box center [438, 468] width 566 height 34
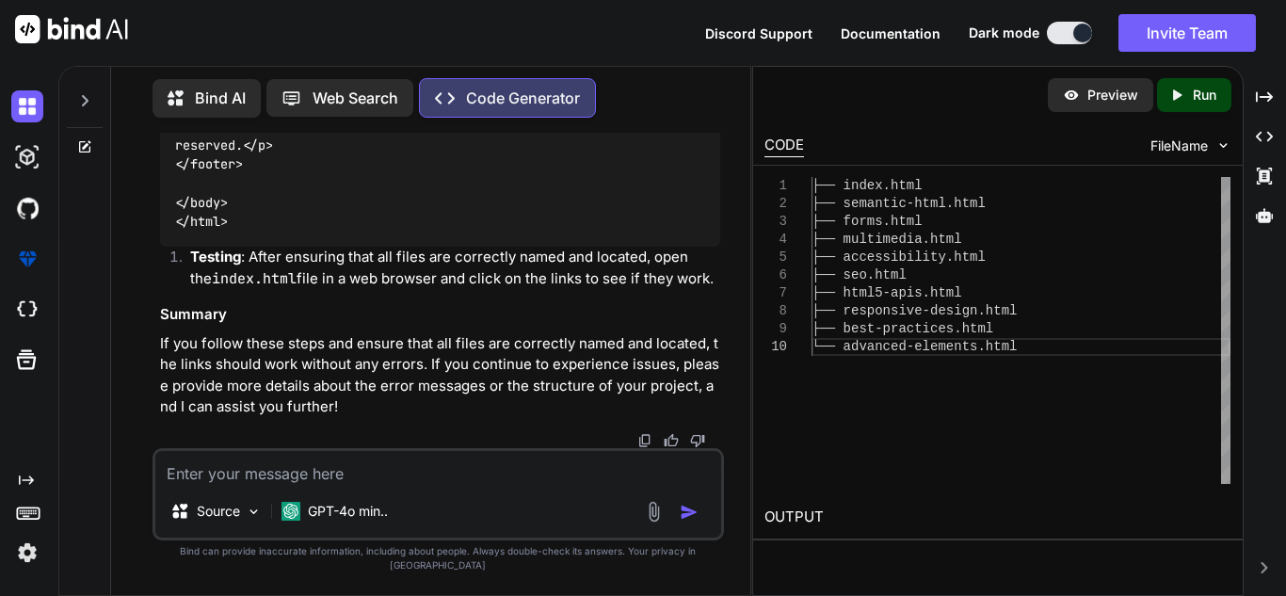
scroll to position [79343, 0]
click at [462, 474] on textarea at bounding box center [438, 468] width 566 height 34
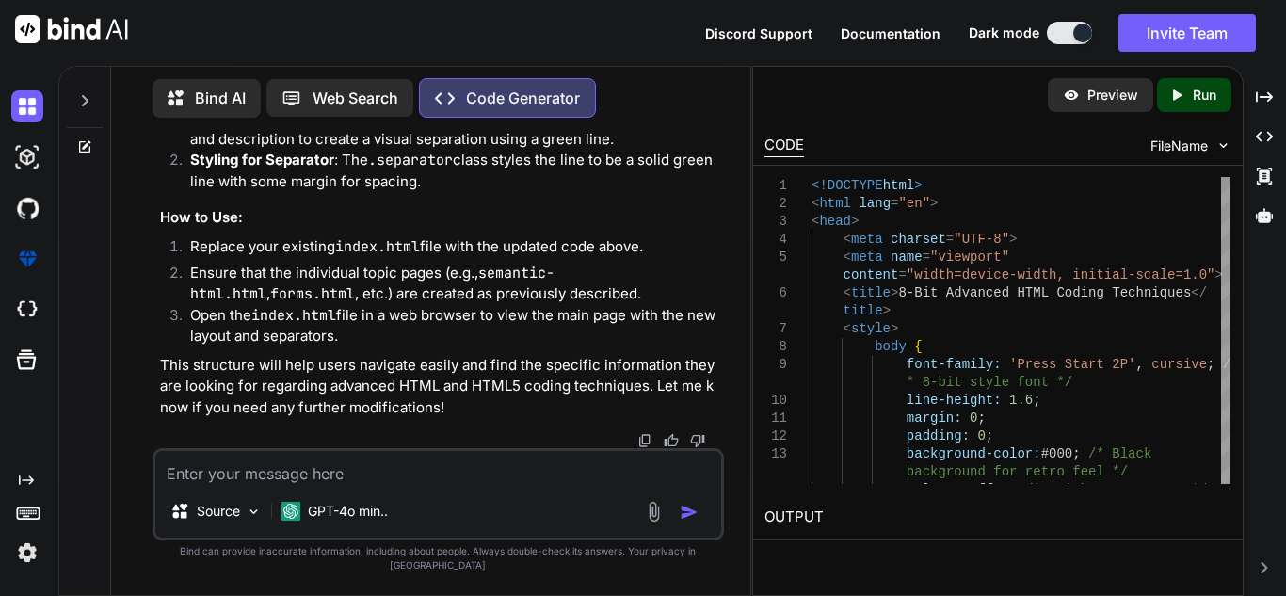
scroll to position [79648, 0]
click at [395, 478] on textarea at bounding box center [438, 468] width 566 height 34
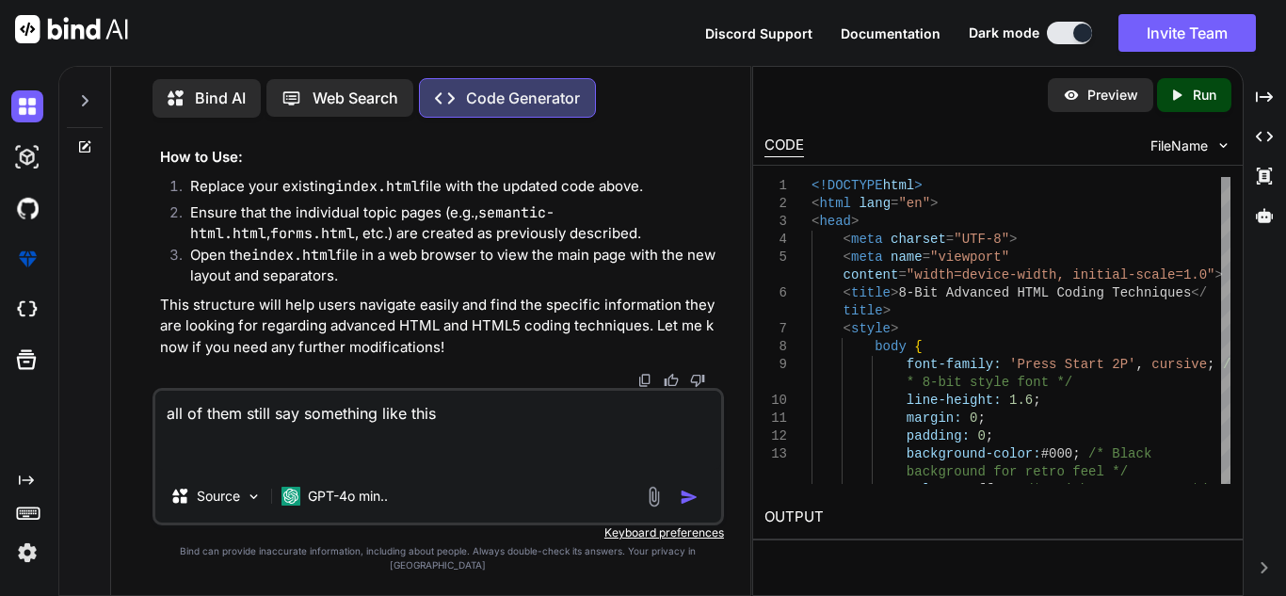
paste textarea "404 Not Found Code: NoSuchKey Message: The specified key does not exist. Key: 4…"
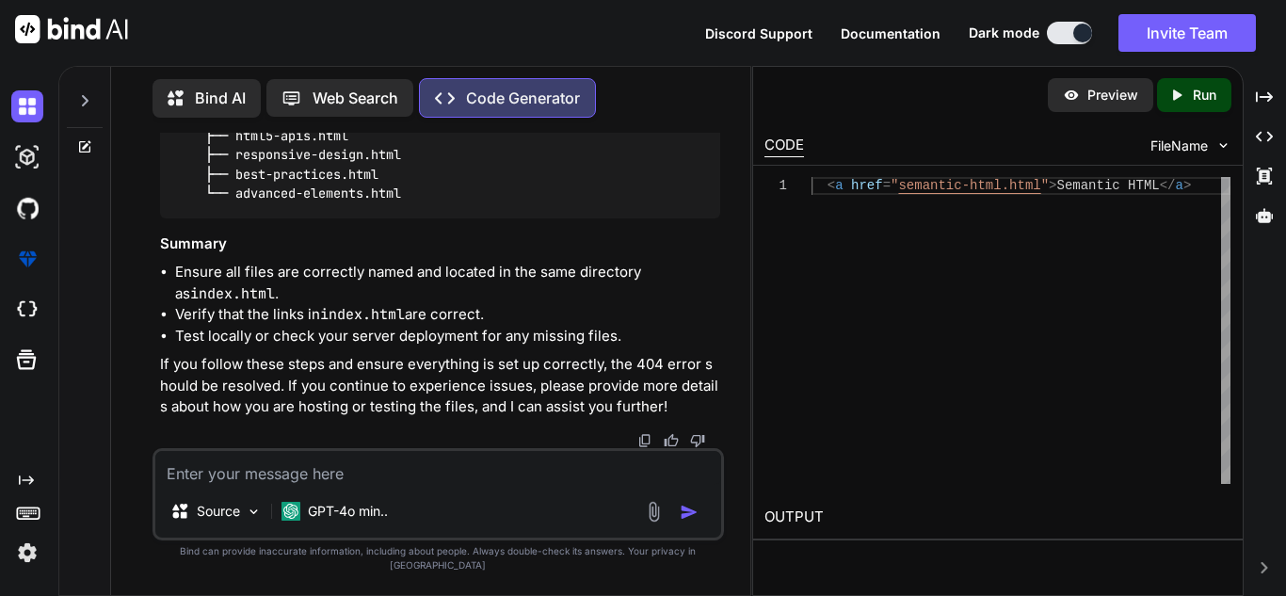
scroll to position [83925, 0]
click at [328, 485] on textarea at bounding box center [438, 468] width 566 height 34
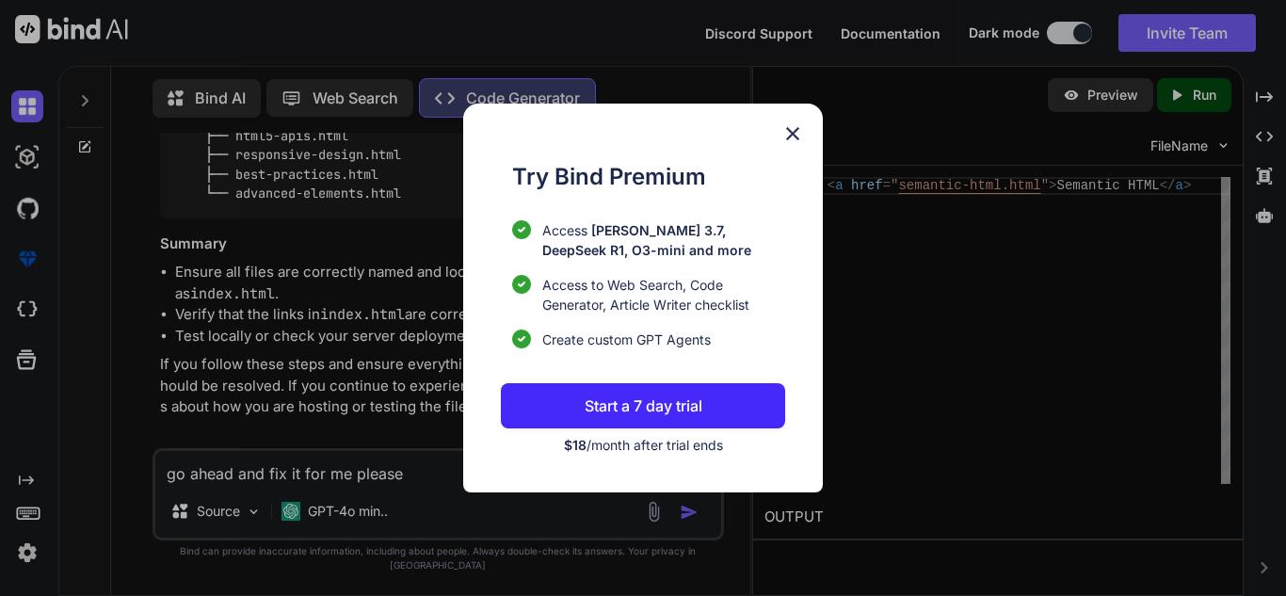
click at [795, 127] on img at bounding box center [792, 133] width 23 height 23
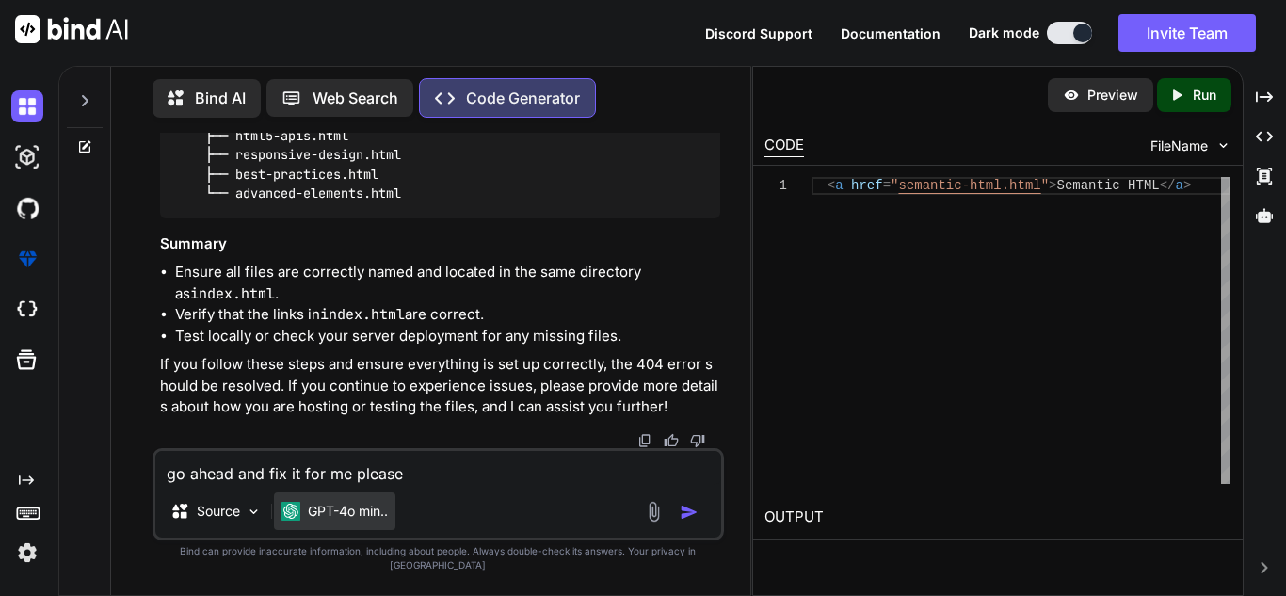
click at [303, 520] on div "GPT-4o min.." at bounding box center [334, 511] width 106 height 19
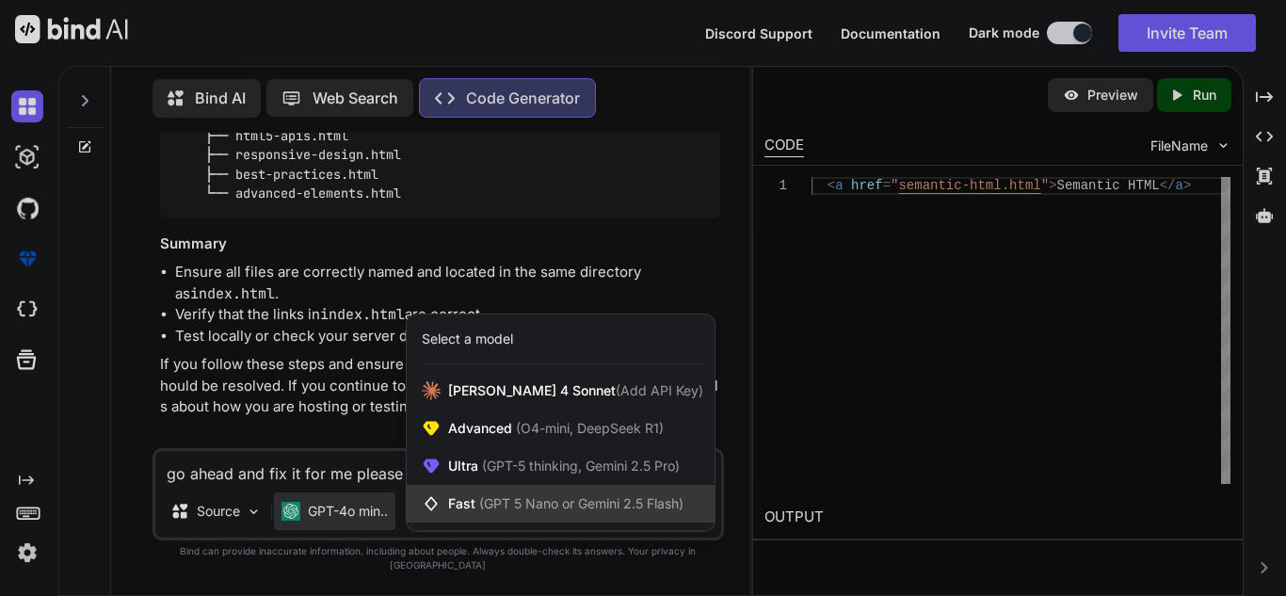
click at [492, 511] on span "(GPT 5 Nano or Gemini 2.5 Flash)" at bounding box center [581, 503] width 204 height 16
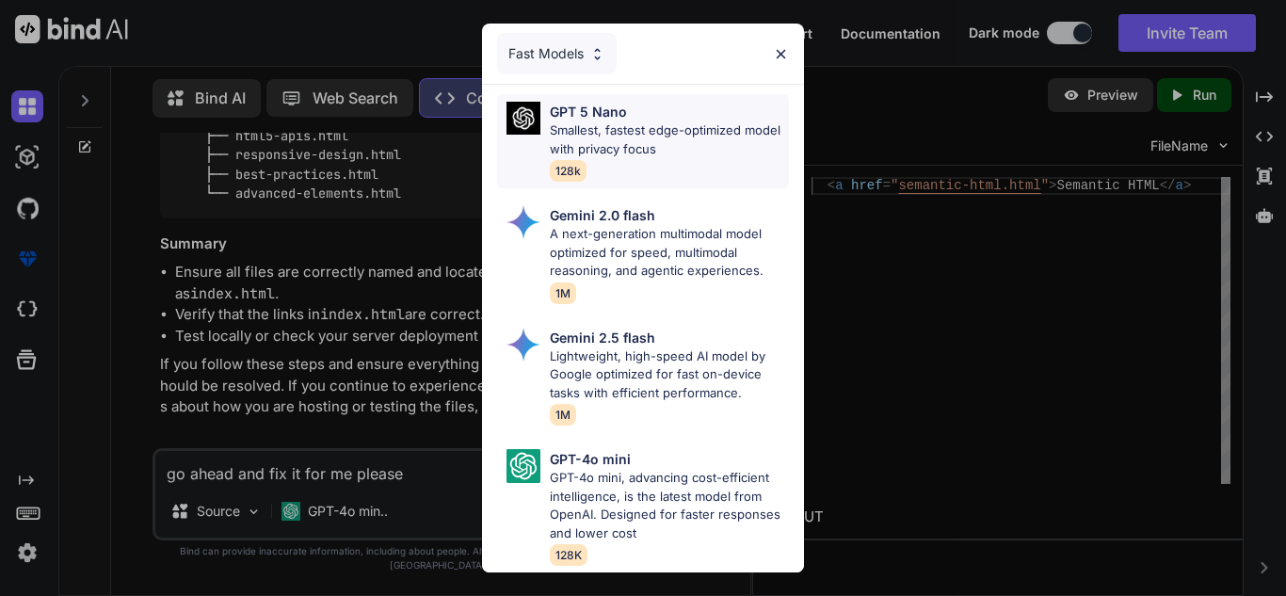
click at [672, 132] on p "Smallest, fastest edge-optimized model with privacy focus" at bounding box center [669, 139] width 239 height 37
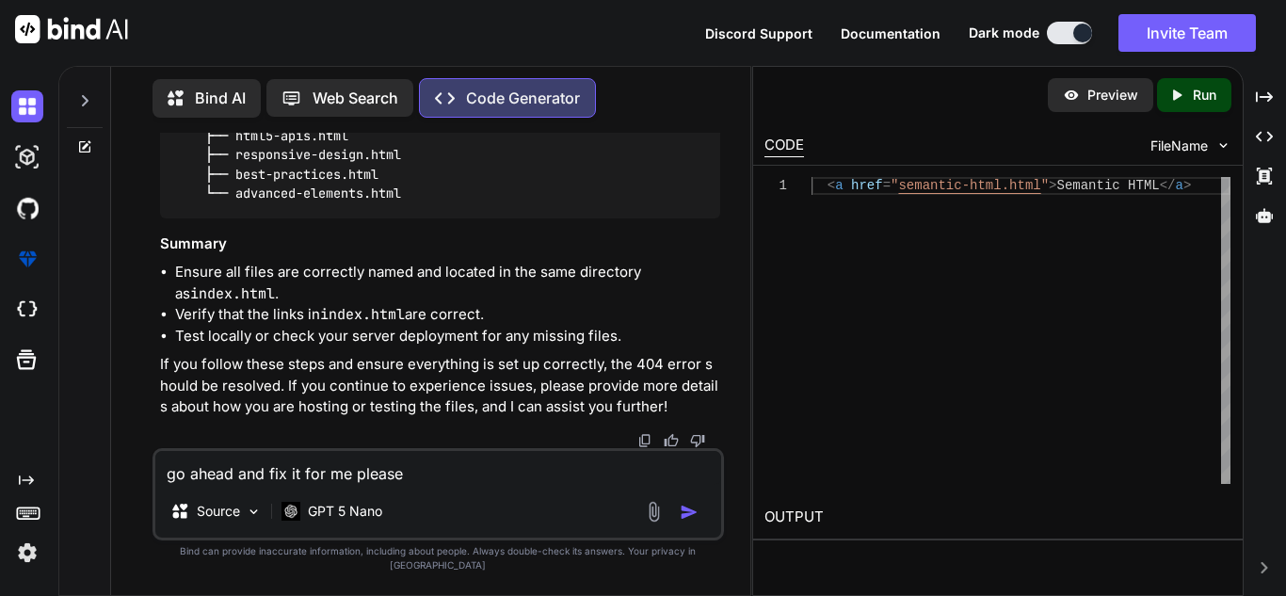
click at [432, 482] on textarea "go ahead and fix it for me please" at bounding box center [438, 468] width 566 height 34
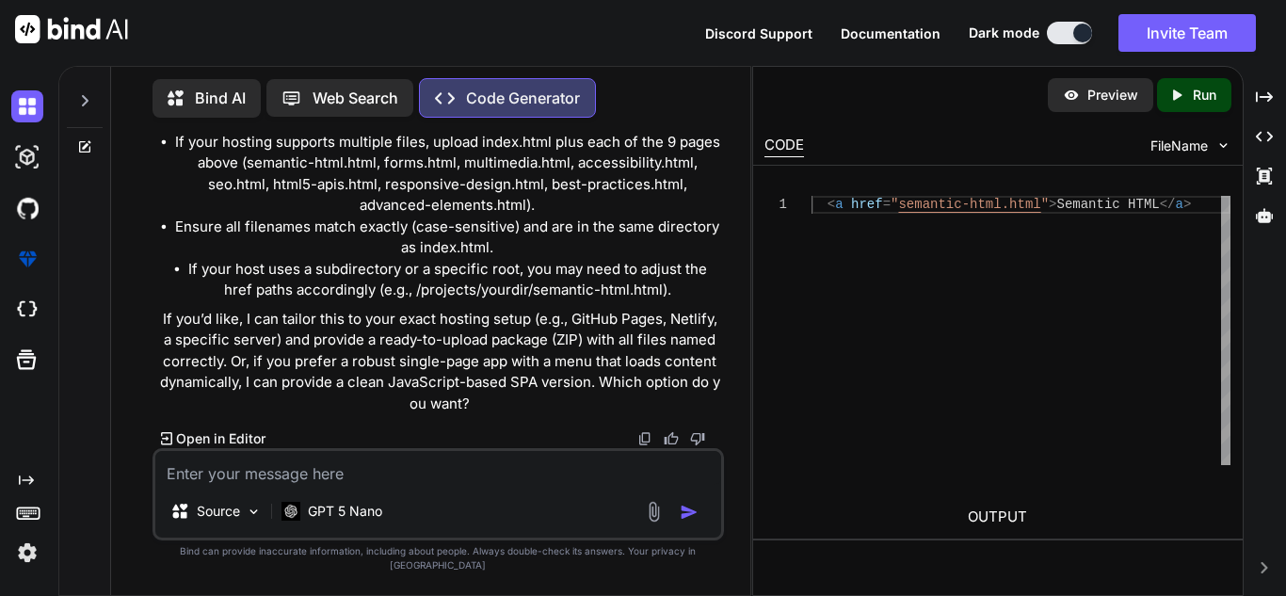
scroll to position [92657, 0]
click at [373, 503] on div "Source GPT 5 Nano" at bounding box center [437, 494] width 571 height 92
click at [364, 485] on textarea at bounding box center [438, 468] width 566 height 34
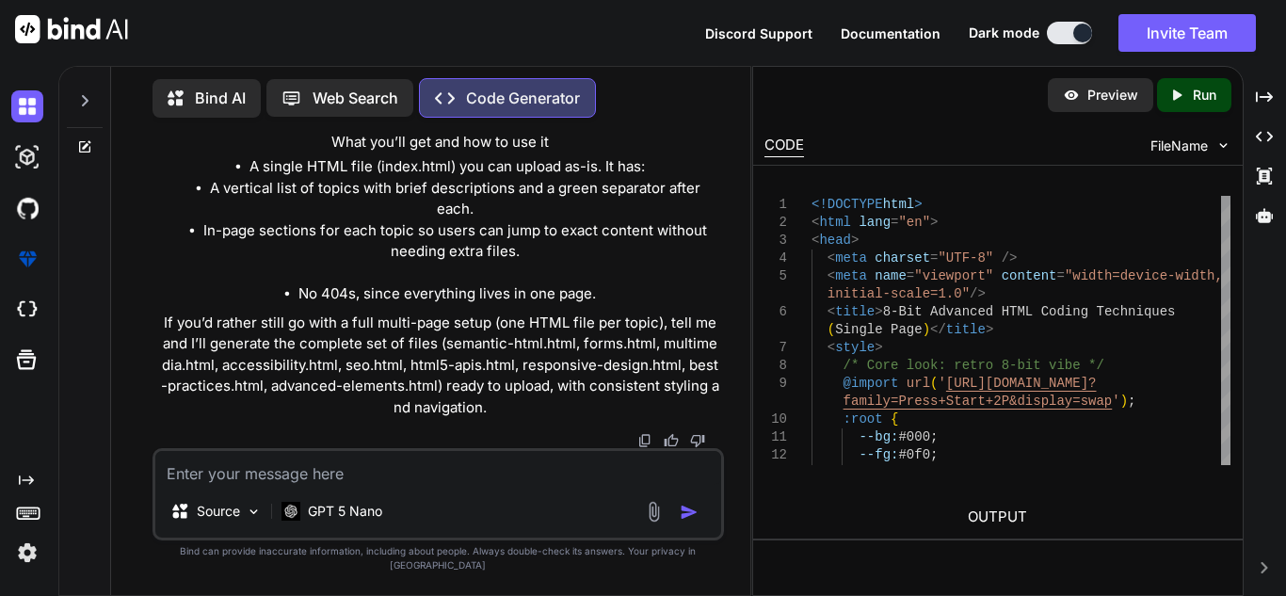
scroll to position [93022, 0]
click at [368, 485] on textarea at bounding box center [438, 468] width 566 height 34
click at [301, 473] on textarea at bounding box center [438, 468] width 566 height 34
paste textarea "You're missing property for @import url('[URL][DOMAIN_NAME]')"
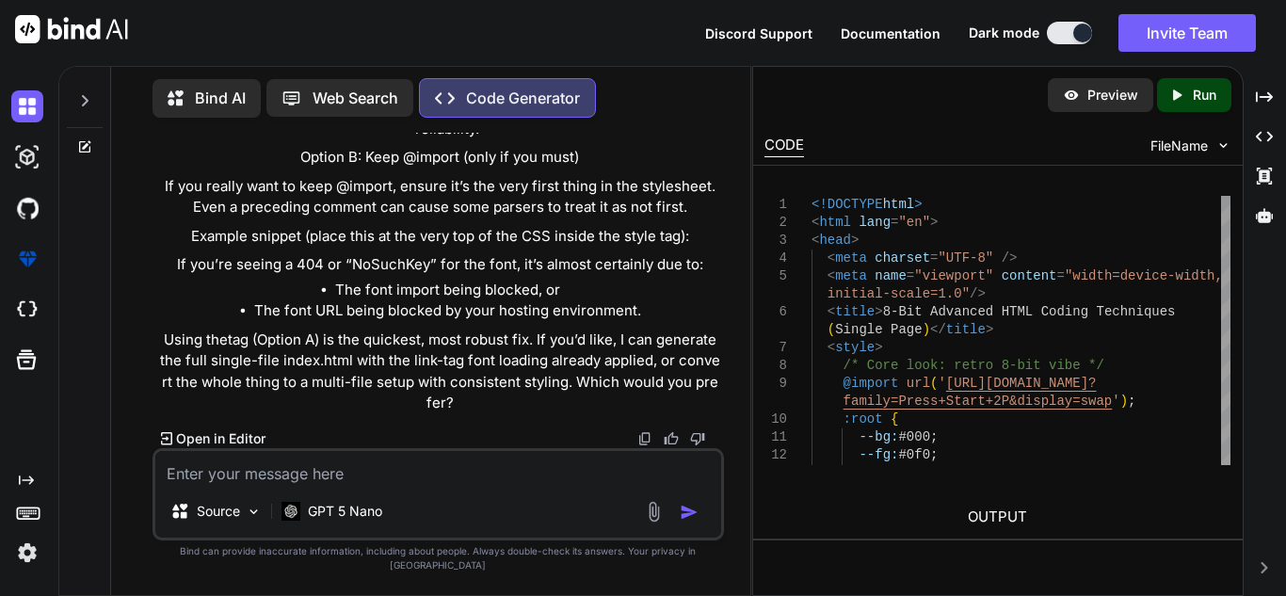
scroll to position [100778, 0]
click at [406, 479] on textarea at bounding box center [438, 468] width 566 height 34
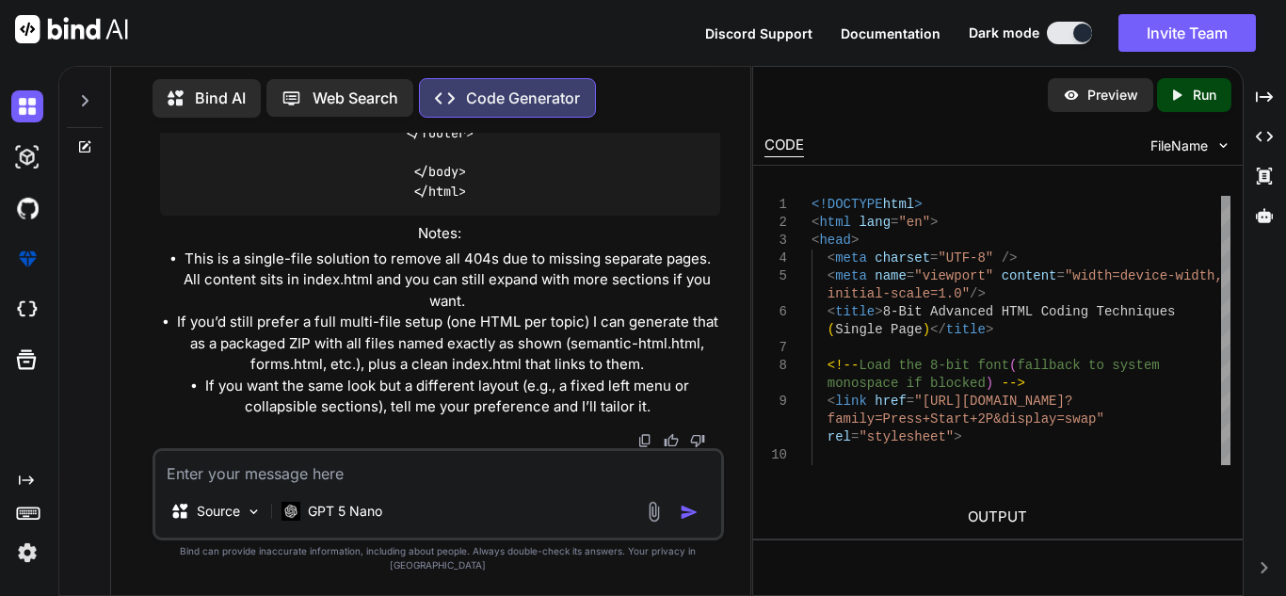
scroll to position [101267, 0]
click at [296, 485] on textarea at bounding box center [438, 468] width 566 height 34
click at [297, 482] on textarea at bounding box center [438, 468] width 566 height 34
click at [270, 503] on div "Source GPT 5 Nano" at bounding box center [437, 494] width 571 height 92
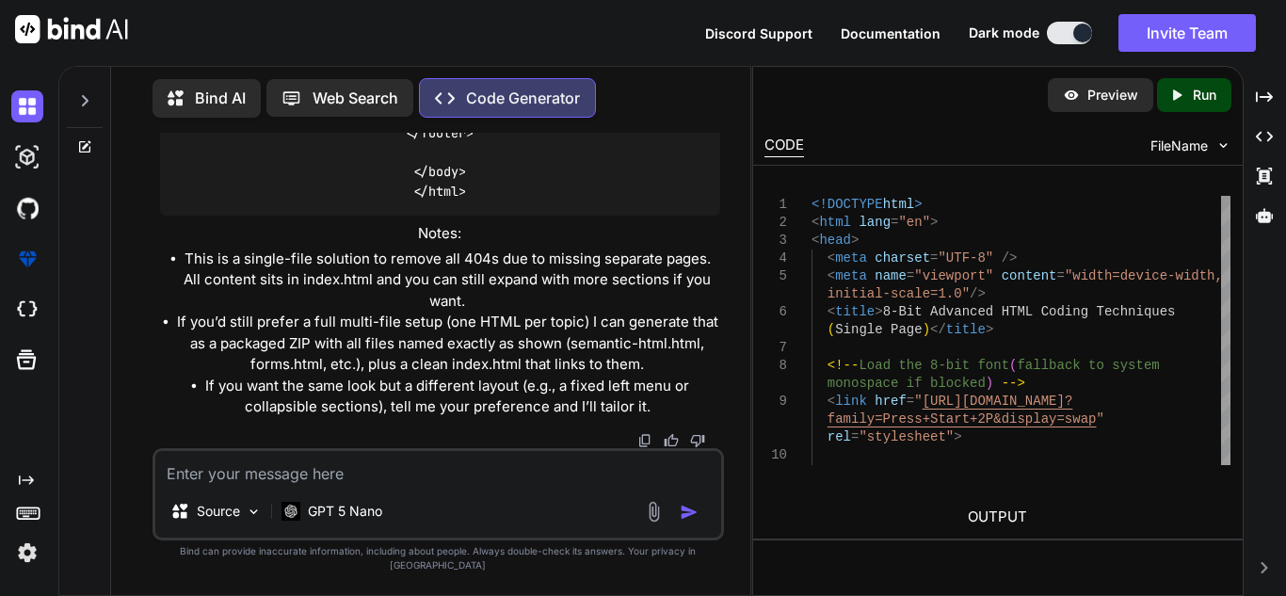
click at [273, 485] on textarea at bounding box center [438, 468] width 566 height 34
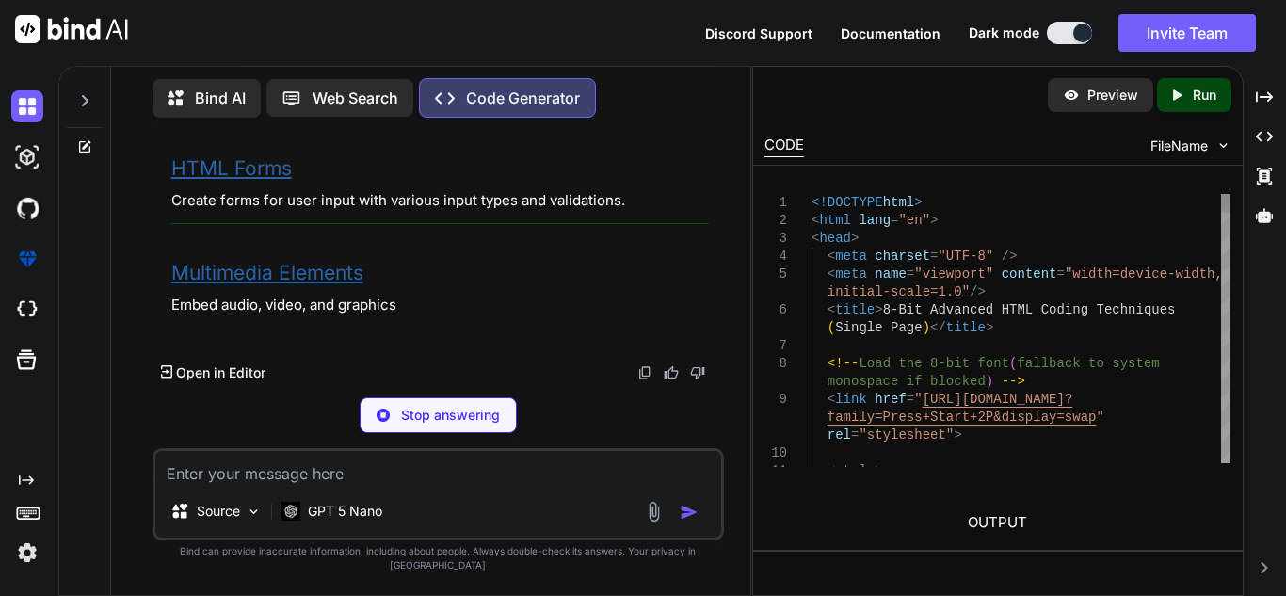
scroll to position [109916, 0]
click at [409, 485] on textarea at bounding box center [438, 468] width 566 height 34
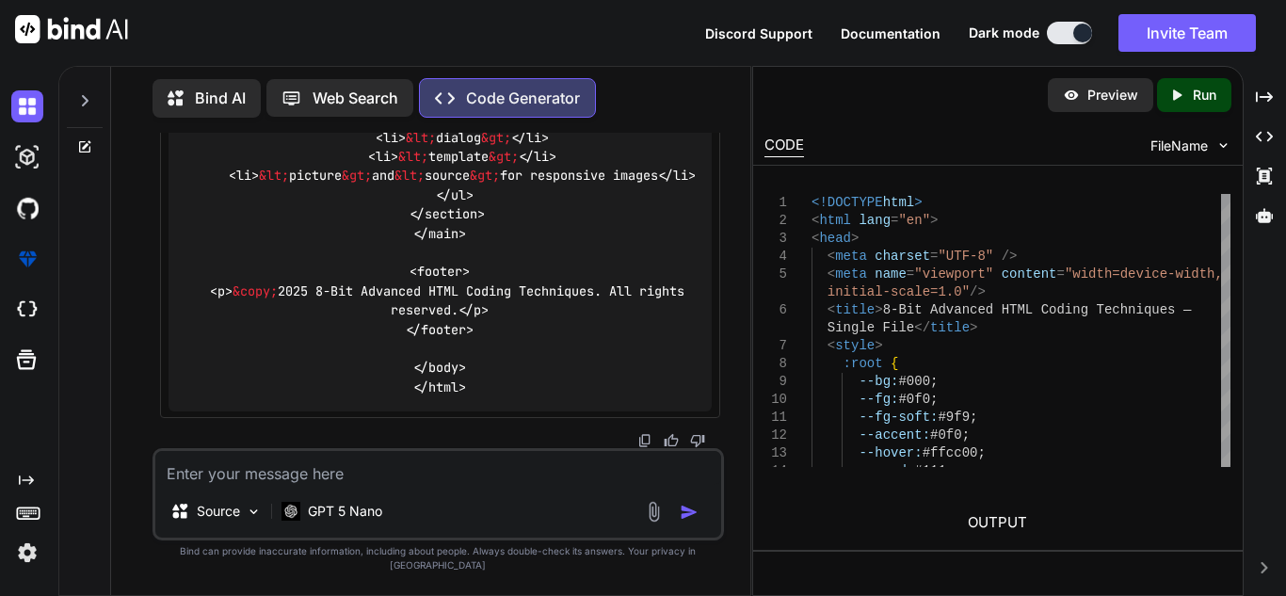
scroll to position [119813, 0]
click at [334, 485] on textarea at bounding box center [438, 468] width 566 height 34
click at [333, 485] on textarea at bounding box center [438, 468] width 566 height 34
paste textarea "You're missing either a } or another property:value; pair following @media (max…"
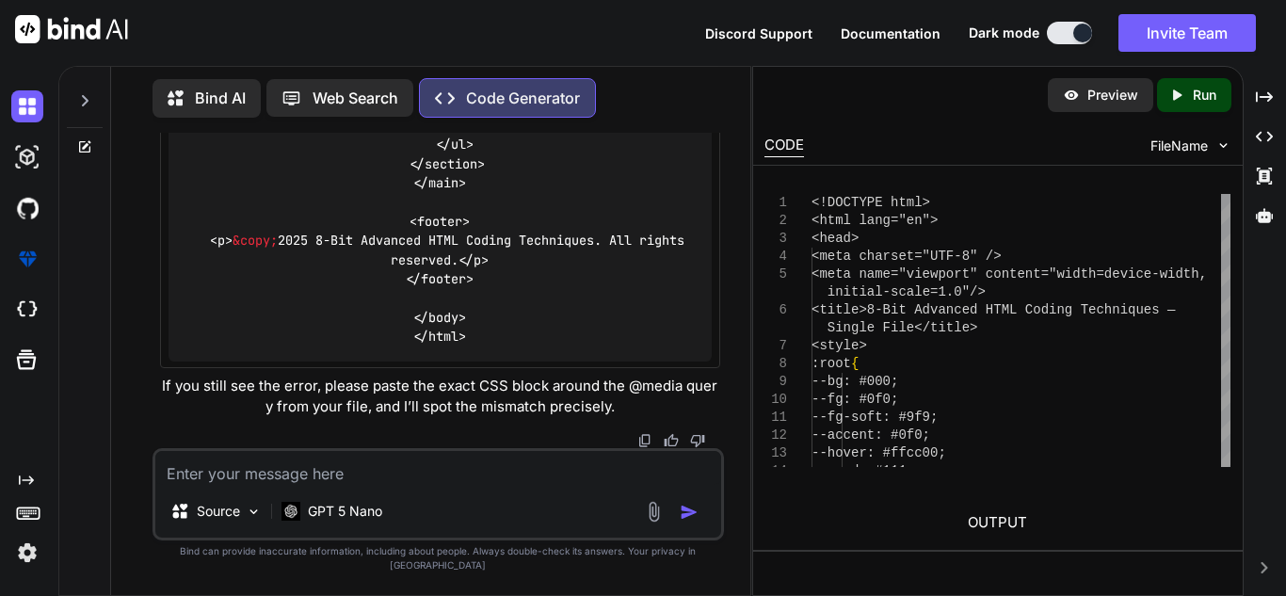
scroll to position [126898, 0]
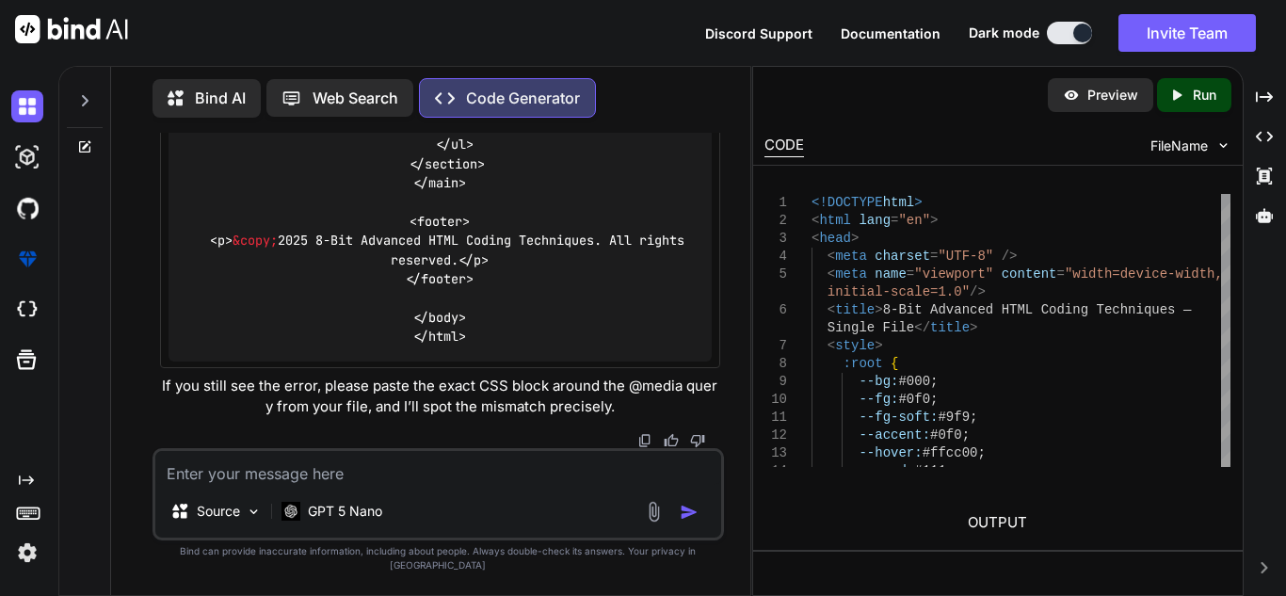
click at [337, 478] on textarea at bounding box center [438, 468] width 566 height 34
click at [327, 485] on textarea at bounding box center [438, 468] width 566 height 34
click at [322, 481] on textarea at bounding box center [438, 468] width 566 height 34
paste textarea "You're missing either a } or another property:value; pair following @media (max…"
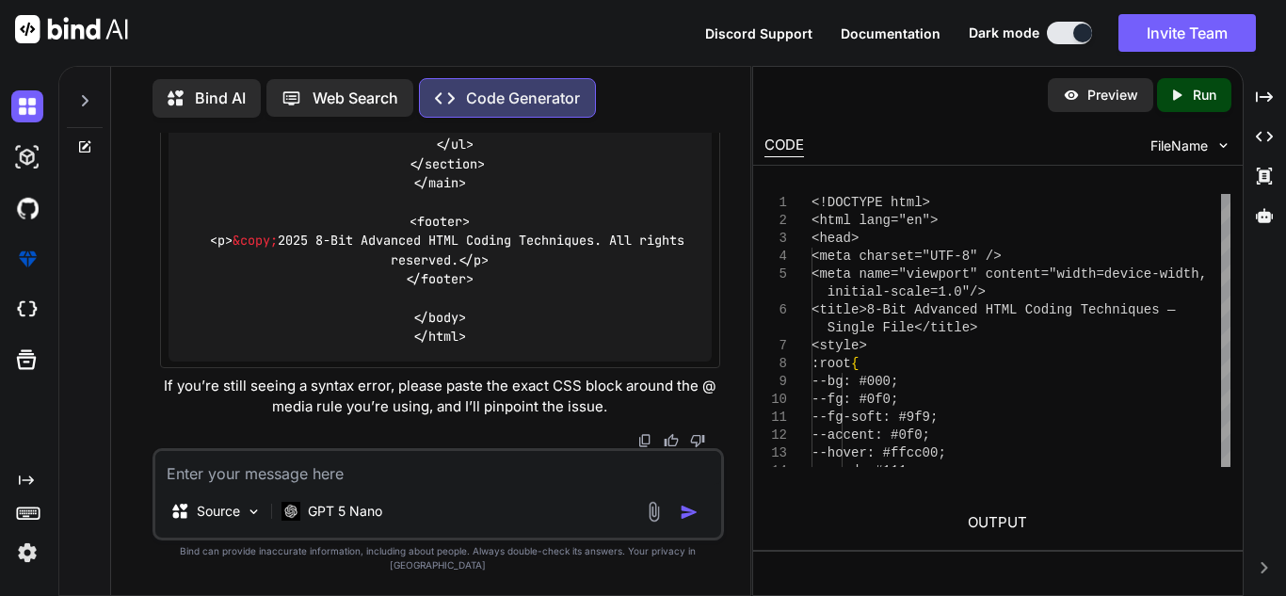
click at [310, 485] on textarea at bounding box center [438, 468] width 566 height 34
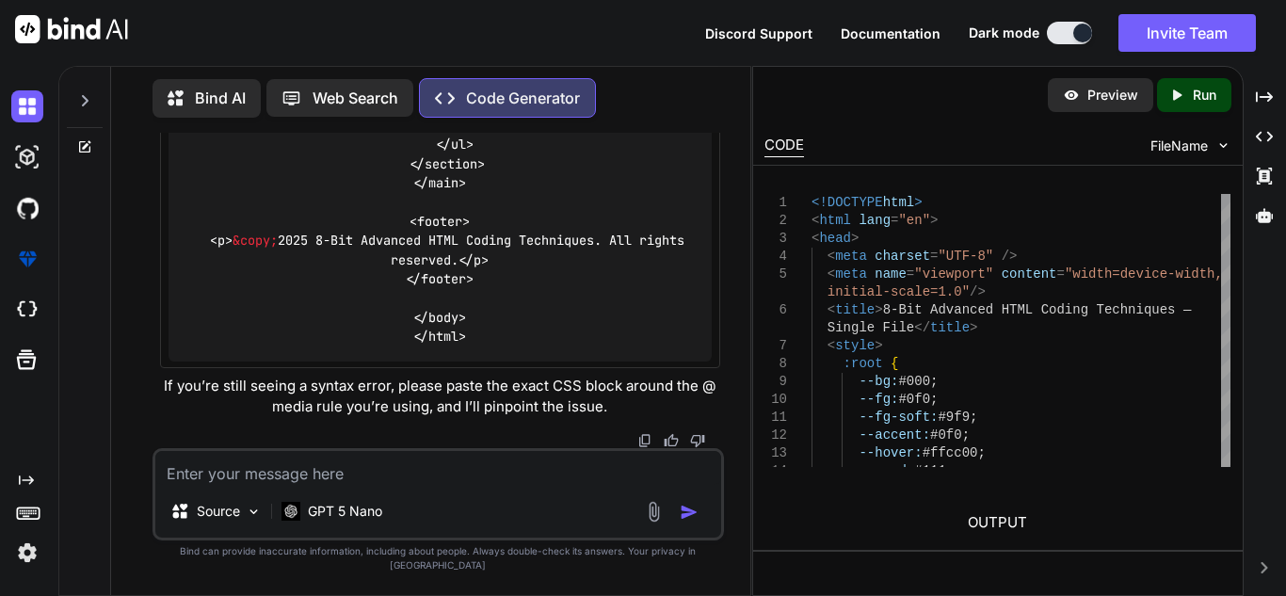
click at [310, 485] on textarea at bounding box center [438, 468] width 566 height 34
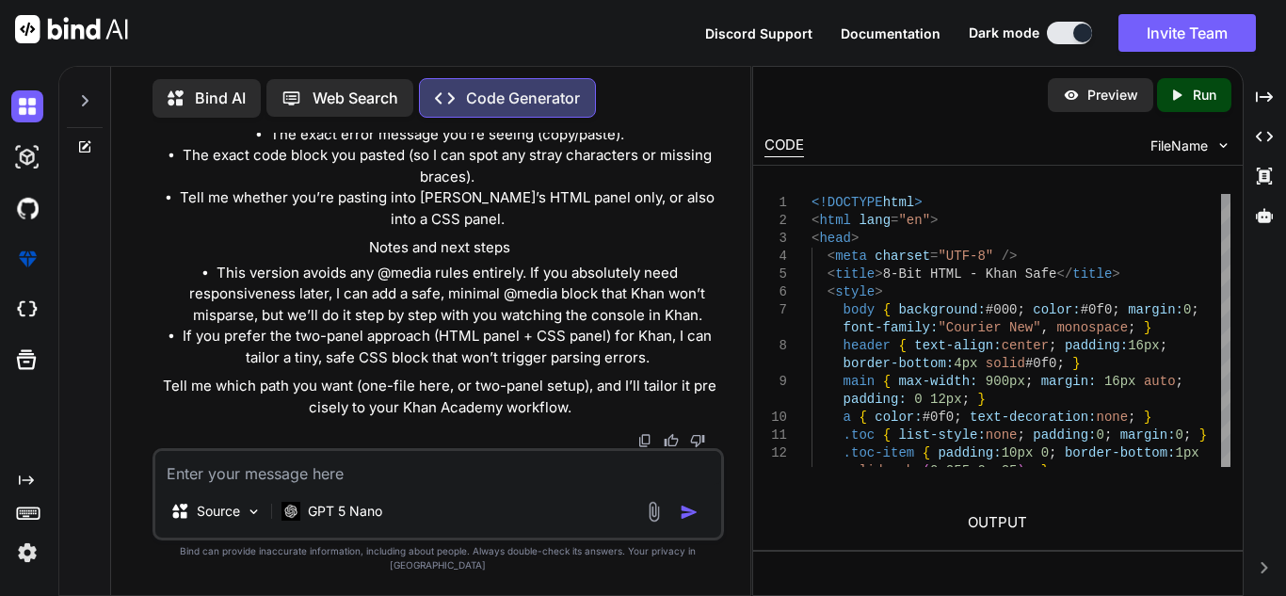
scroll to position [140354, 0]
click at [343, 485] on textarea at bounding box center [438, 468] width 566 height 34
click at [344, 485] on textarea at bounding box center [438, 468] width 566 height 34
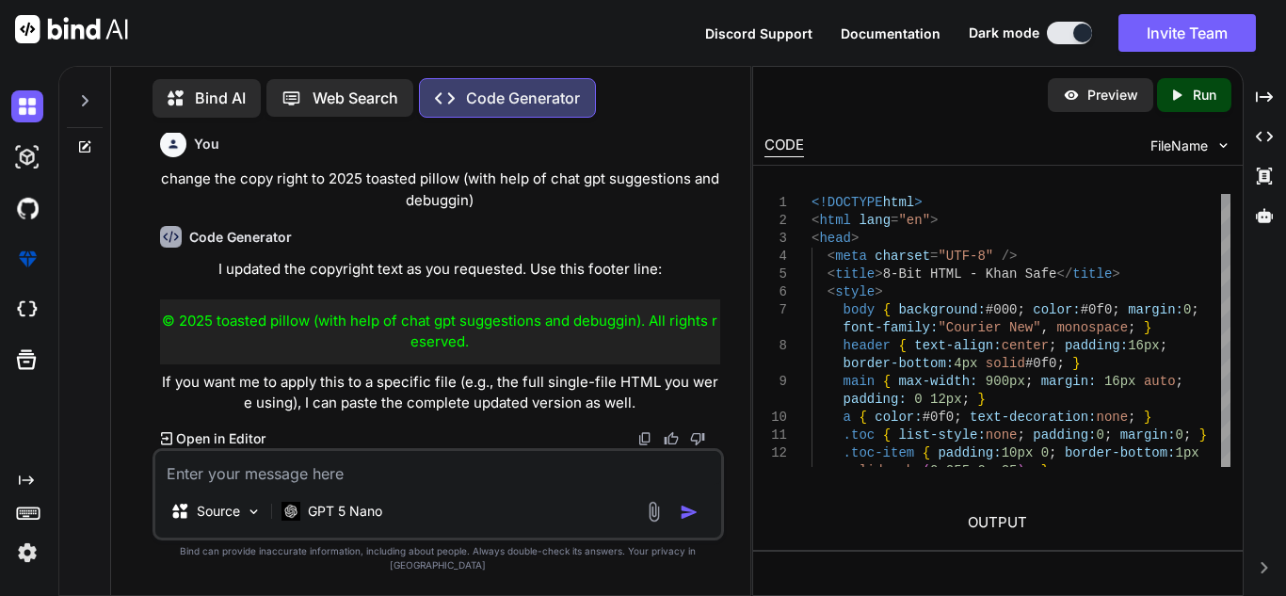
scroll to position [143110, 0]
click at [368, 485] on textarea at bounding box center [438, 468] width 566 height 34
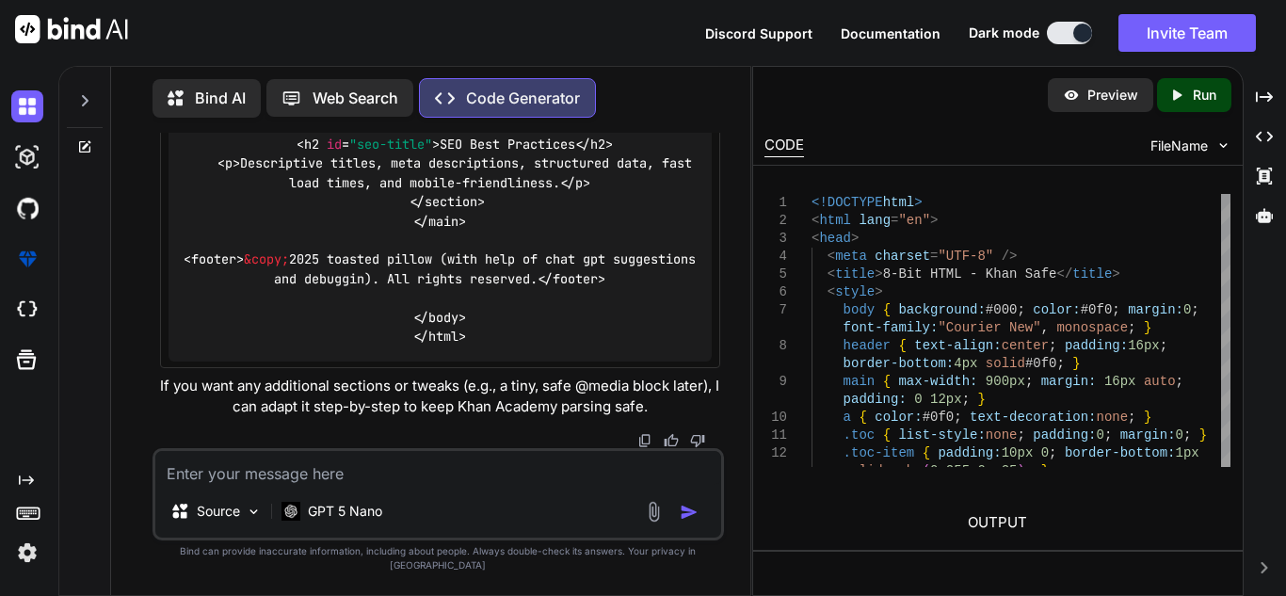
click at [411, 485] on textarea at bounding box center [438, 468] width 566 height 34
click at [346, 483] on textarea at bounding box center [438, 468] width 566 height 34
click at [320, 485] on textarea at bounding box center [438, 468] width 566 height 34
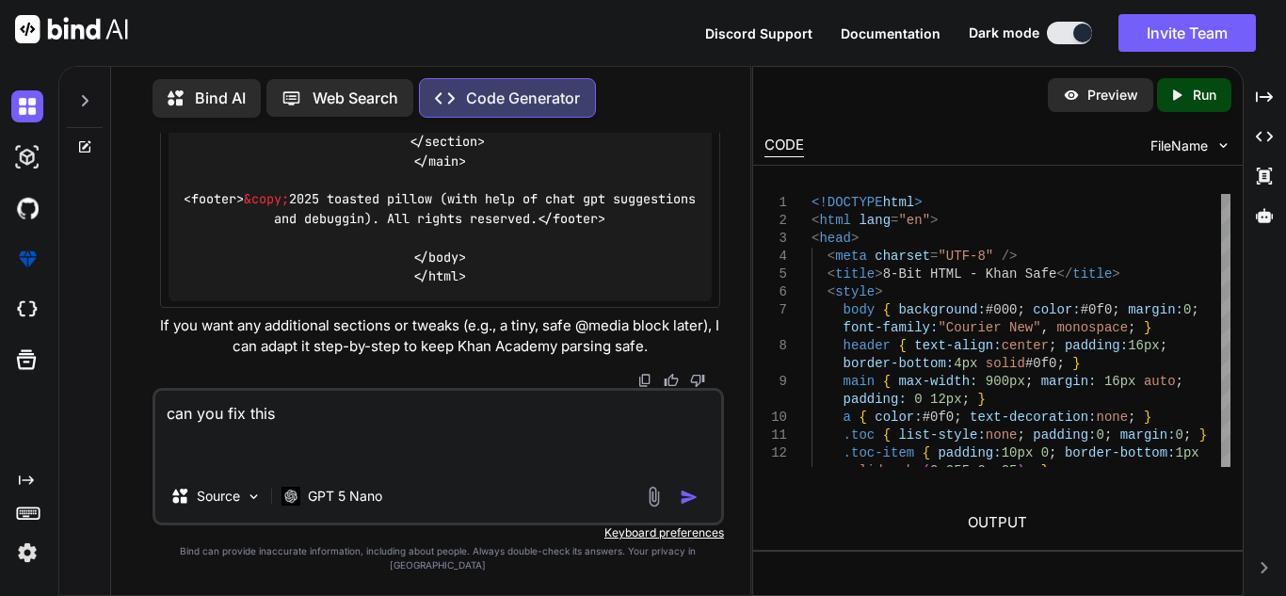
paste textarea "<!-- toasted pillow is another name for me, inface is my main name -->"
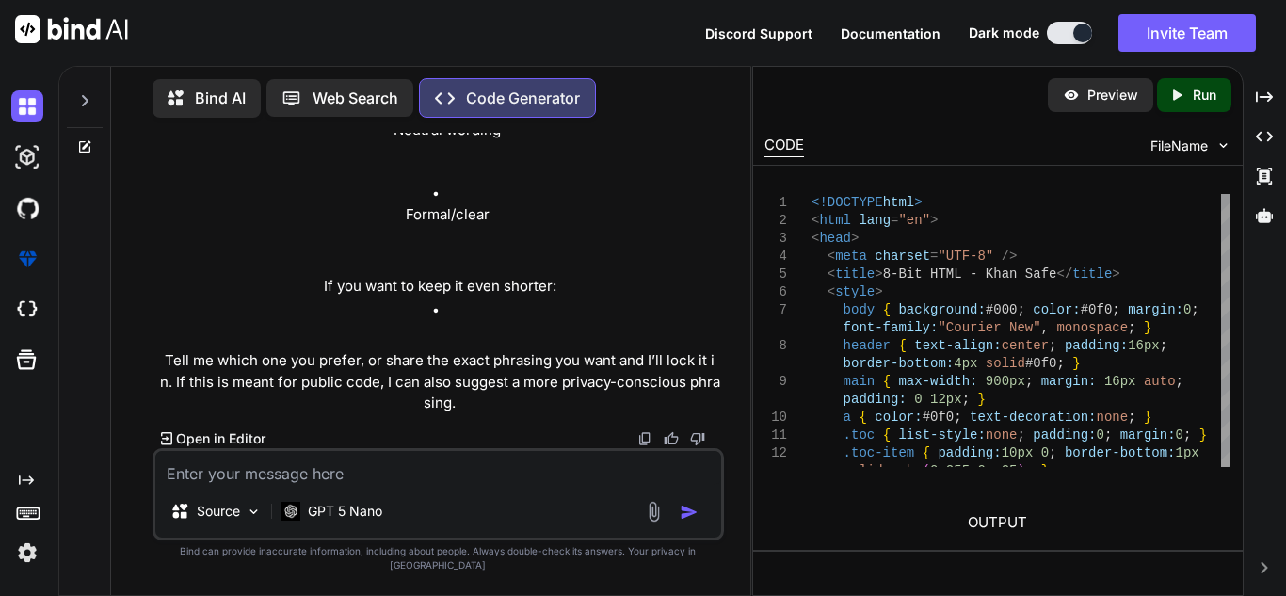
scroll to position [146328, 0]
click at [380, 485] on textarea at bounding box center [438, 468] width 566 height 34
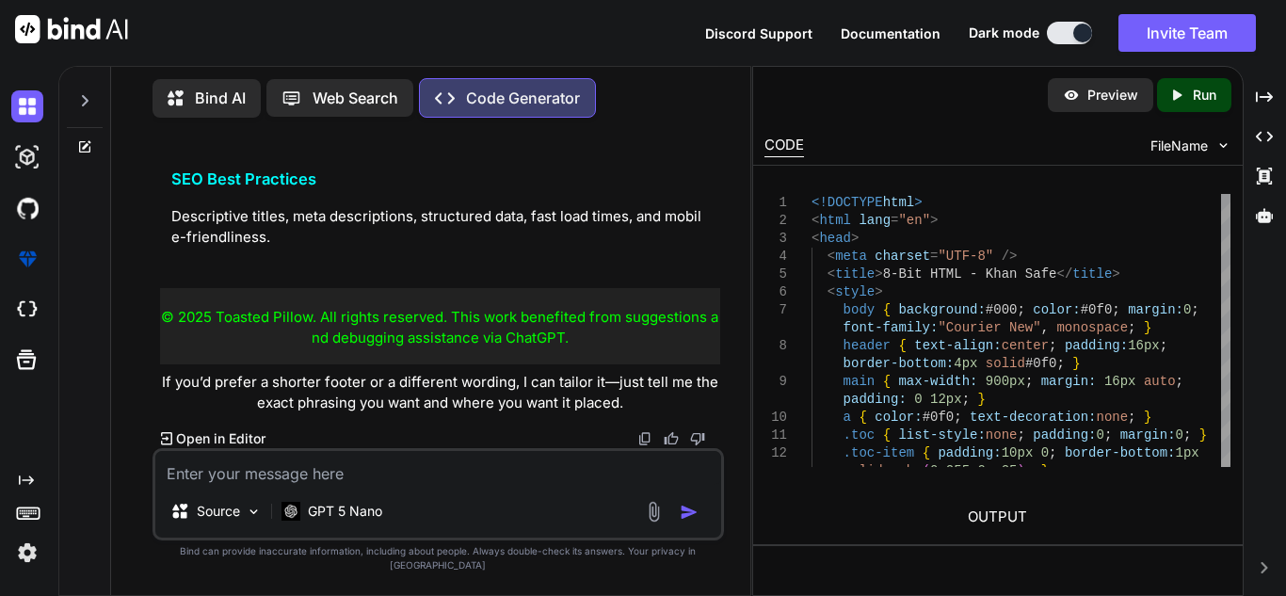
scroll to position [149016, 0]
click at [382, 485] on textarea at bounding box center [438, 468] width 566 height 34
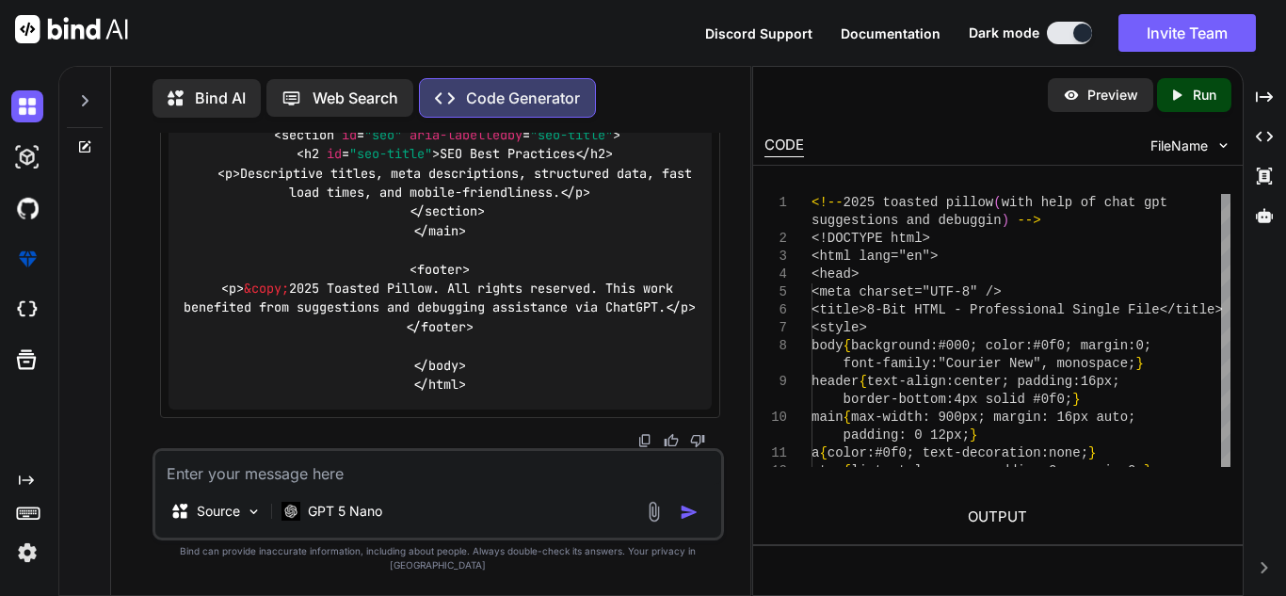
scroll to position [149362, 0]
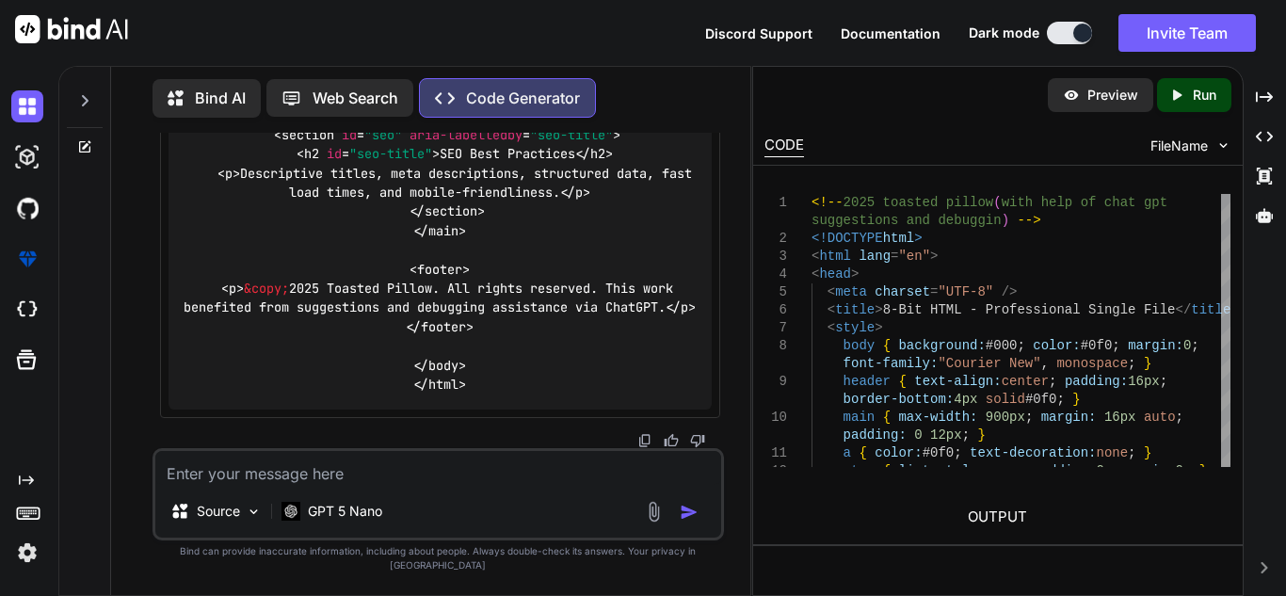
click at [345, 485] on textarea at bounding box center [438, 468] width 566 height 34
click at [328, 485] on textarea at bounding box center [438, 468] width 566 height 34
click at [309, 474] on textarea at bounding box center [438, 468] width 566 height 34
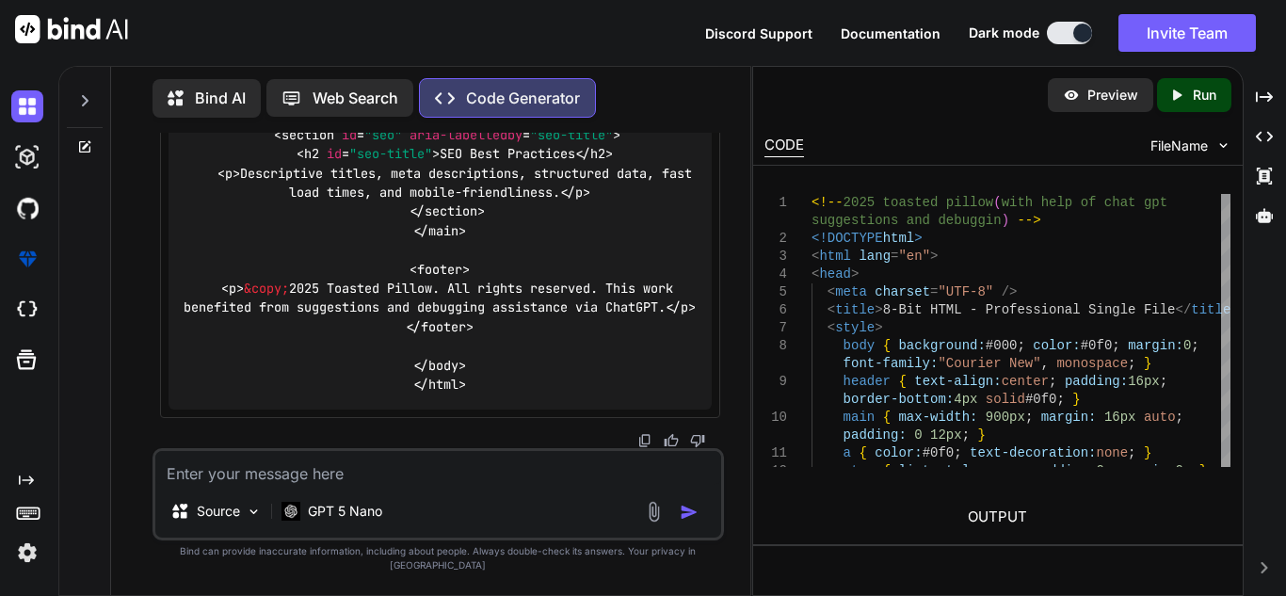
paste textarea "A < character appears to be the beginning of a tag, but is not followed by a va…"
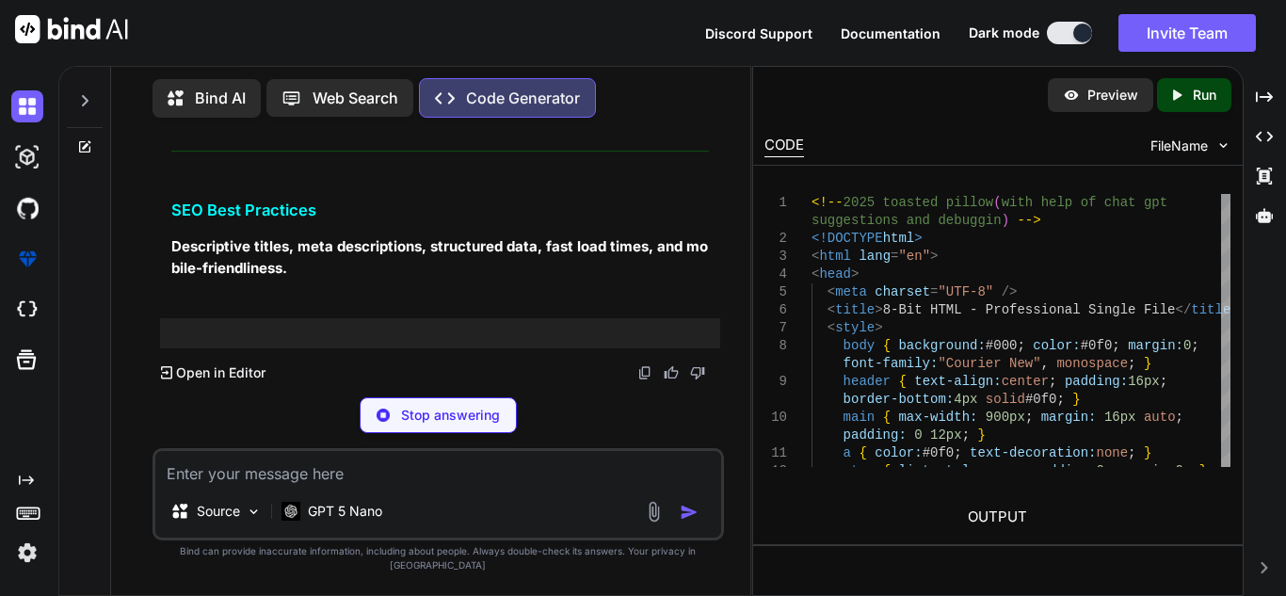
scroll to position [152545, 0]
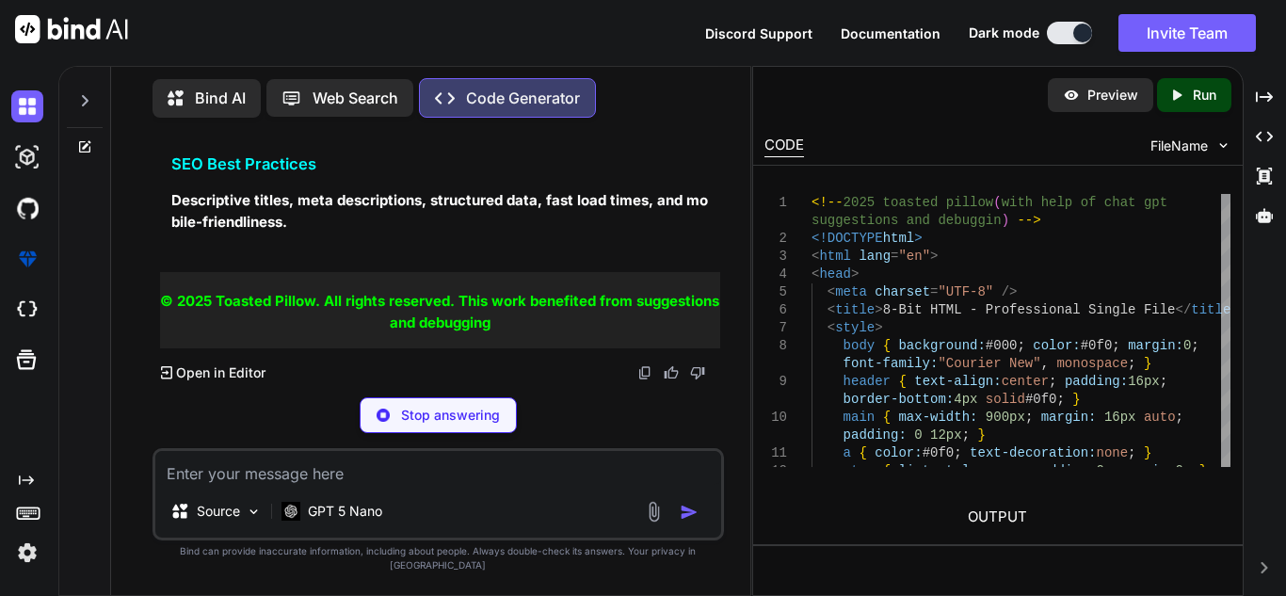
click at [458, 478] on textarea at bounding box center [438, 468] width 566 height 34
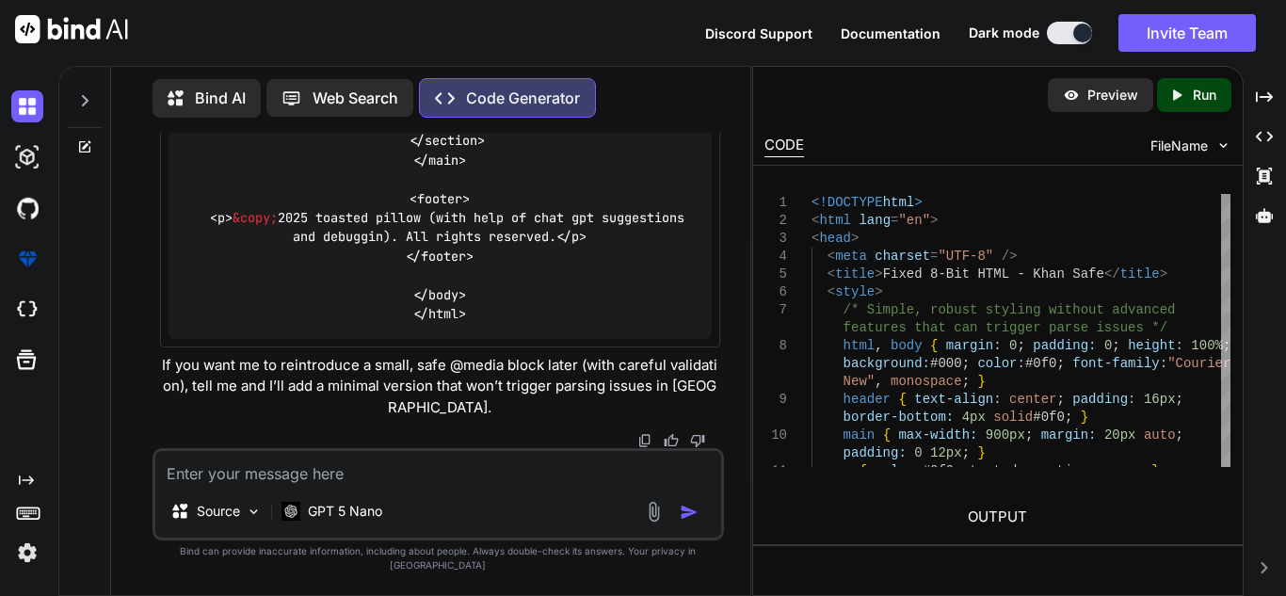
scroll to position [154786, 0]
